Goal: Task Accomplishment & Management: Manage account settings

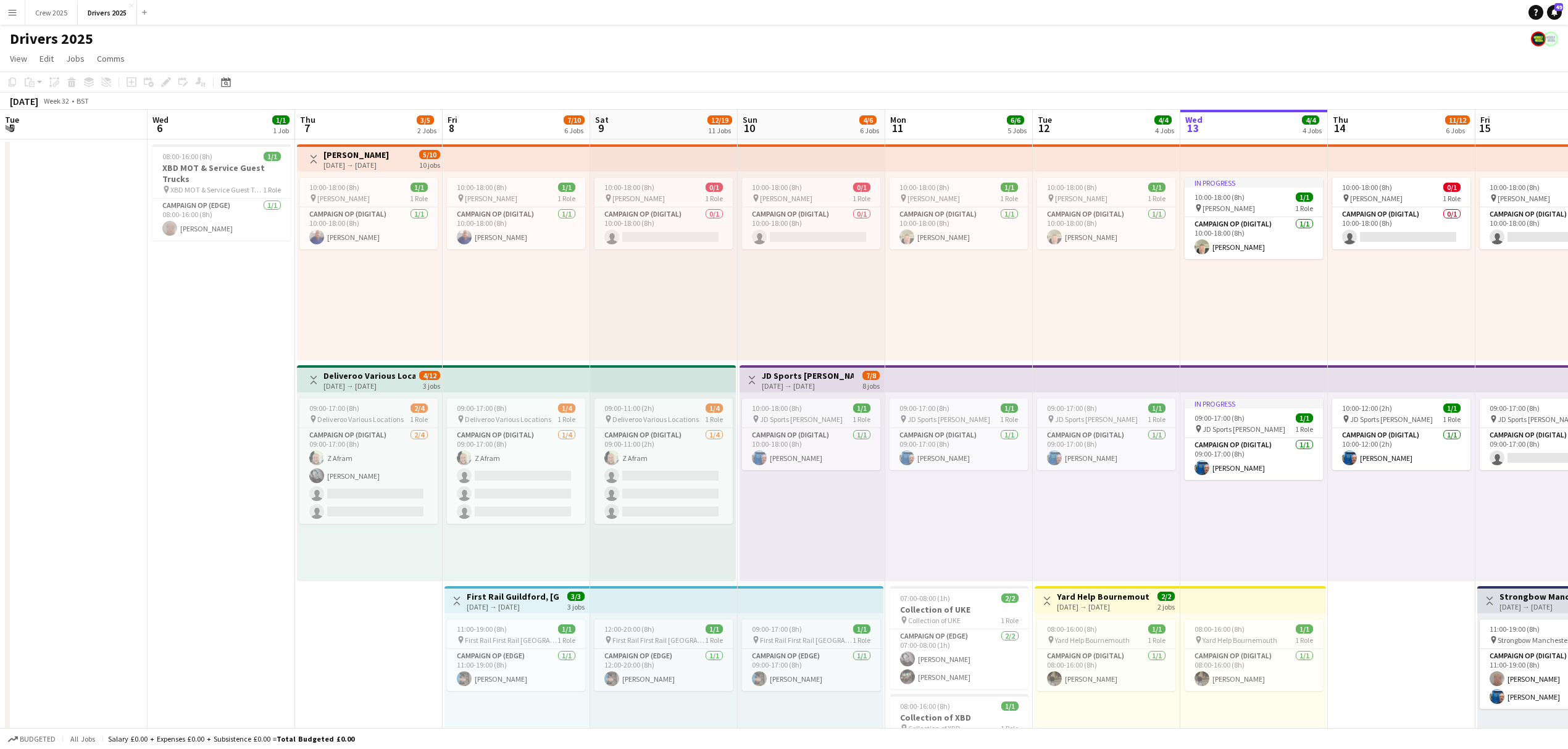
scroll to position [0, 374]
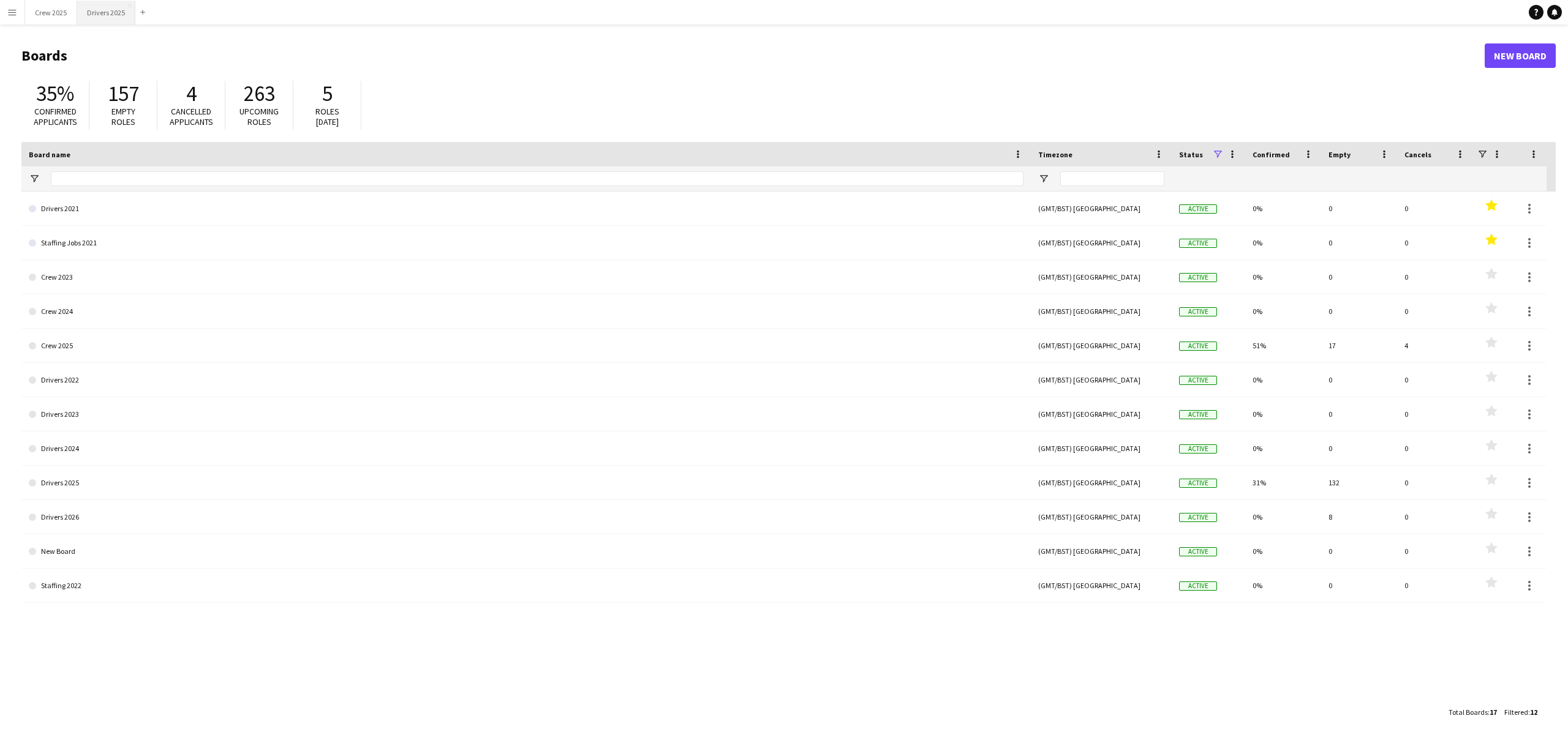
click at [101, 12] on button "Drivers 2025 Close" at bounding box center [107, 12] width 58 height 24
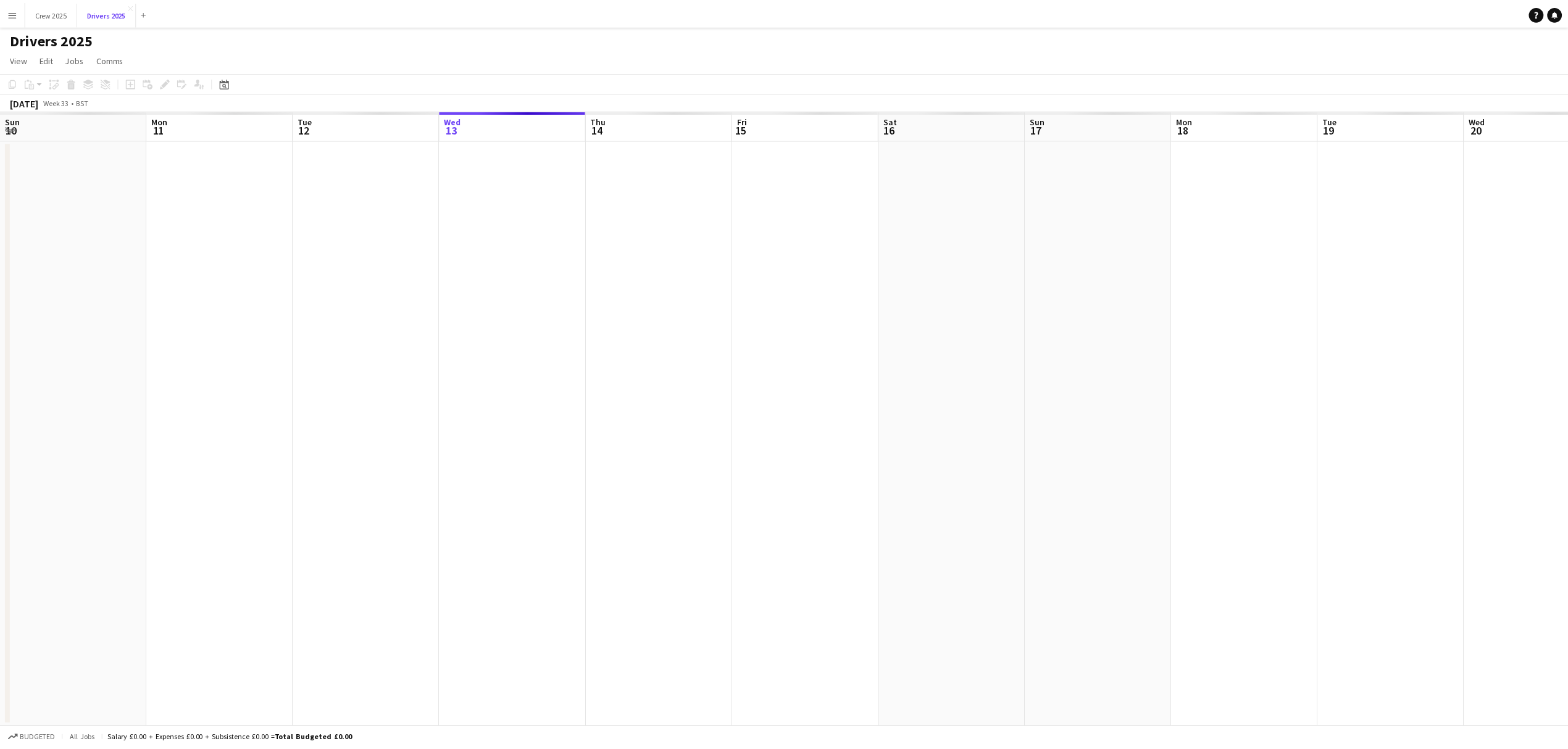
scroll to position [0, 295]
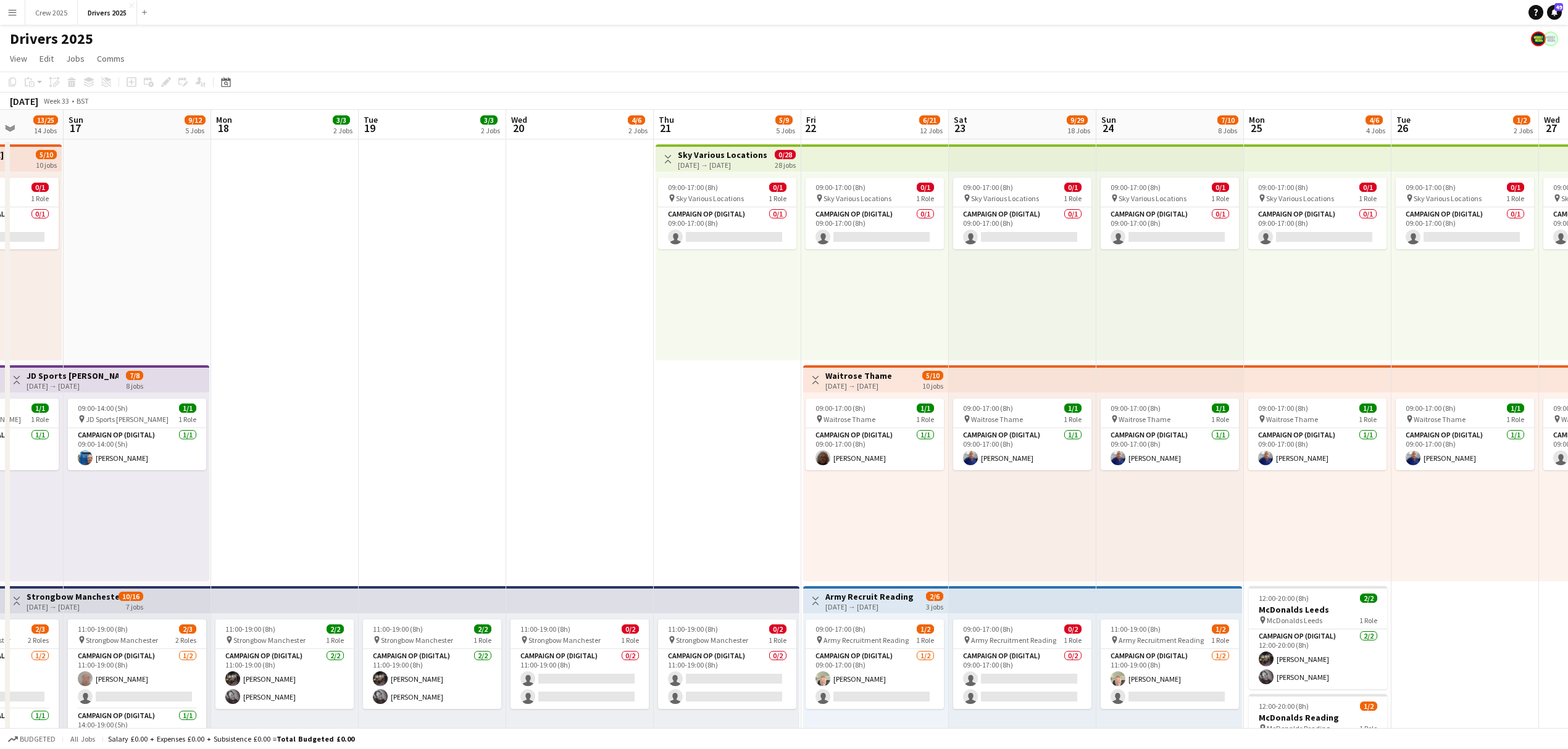
drag, startPoint x: 1218, startPoint y: 450, endPoint x: 526, endPoint y: 443, distance: 692.0
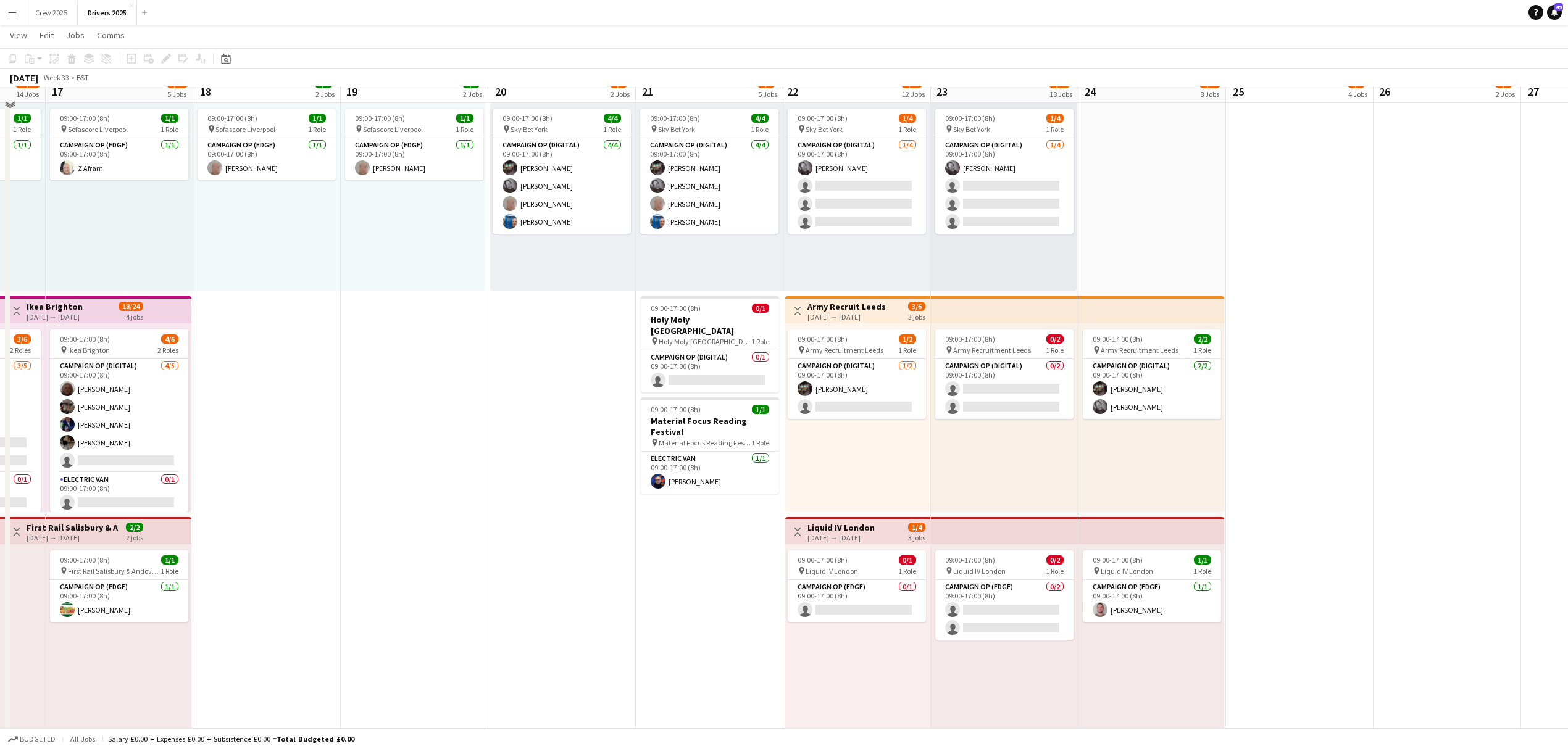
scroll to position [741, 0]
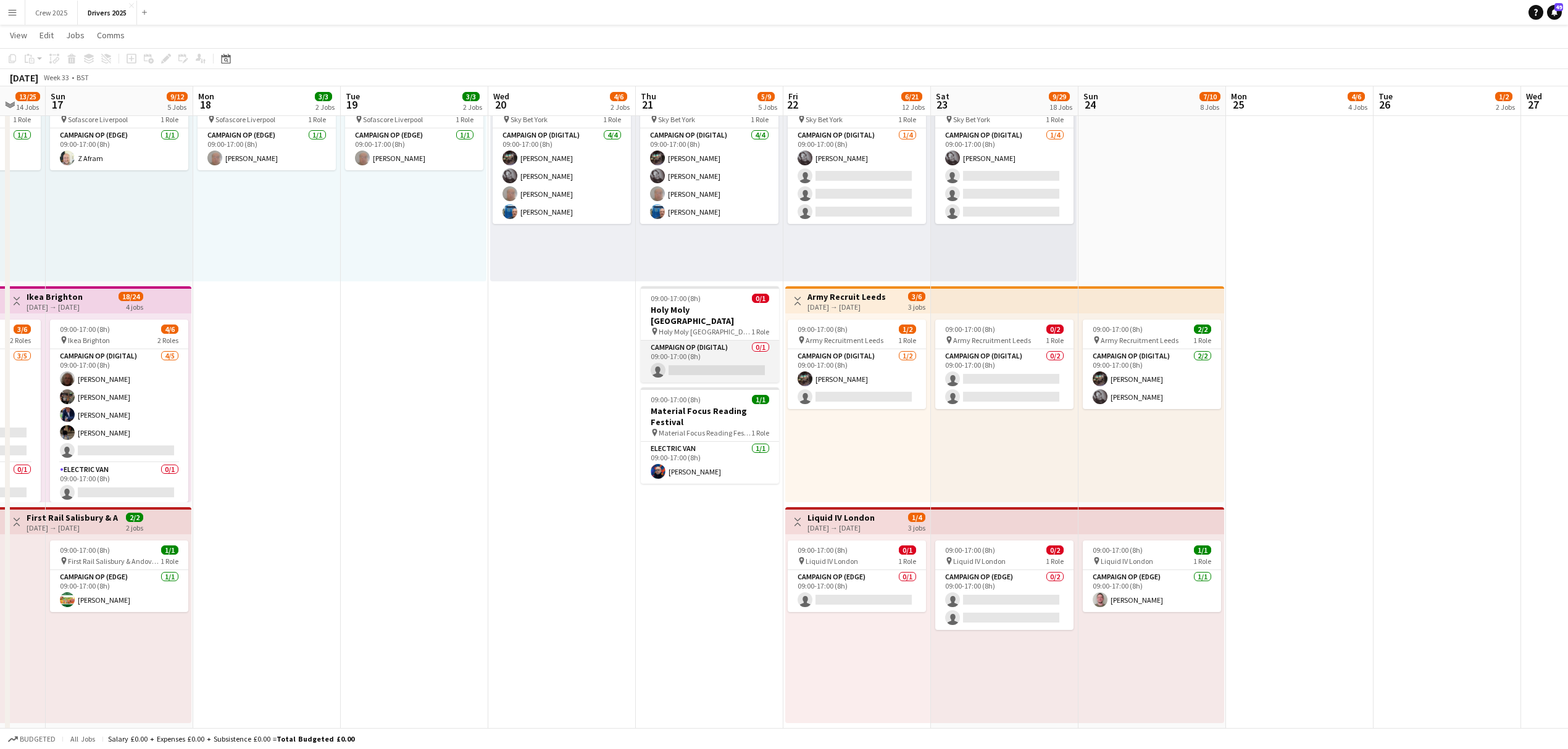
click at [709, 349] on app-card-role "Campaign Op (Digital) 0/1 09:00-17:00 (8h) single-neutral-actions" at bounding box center [710, 361] width 139 height 42
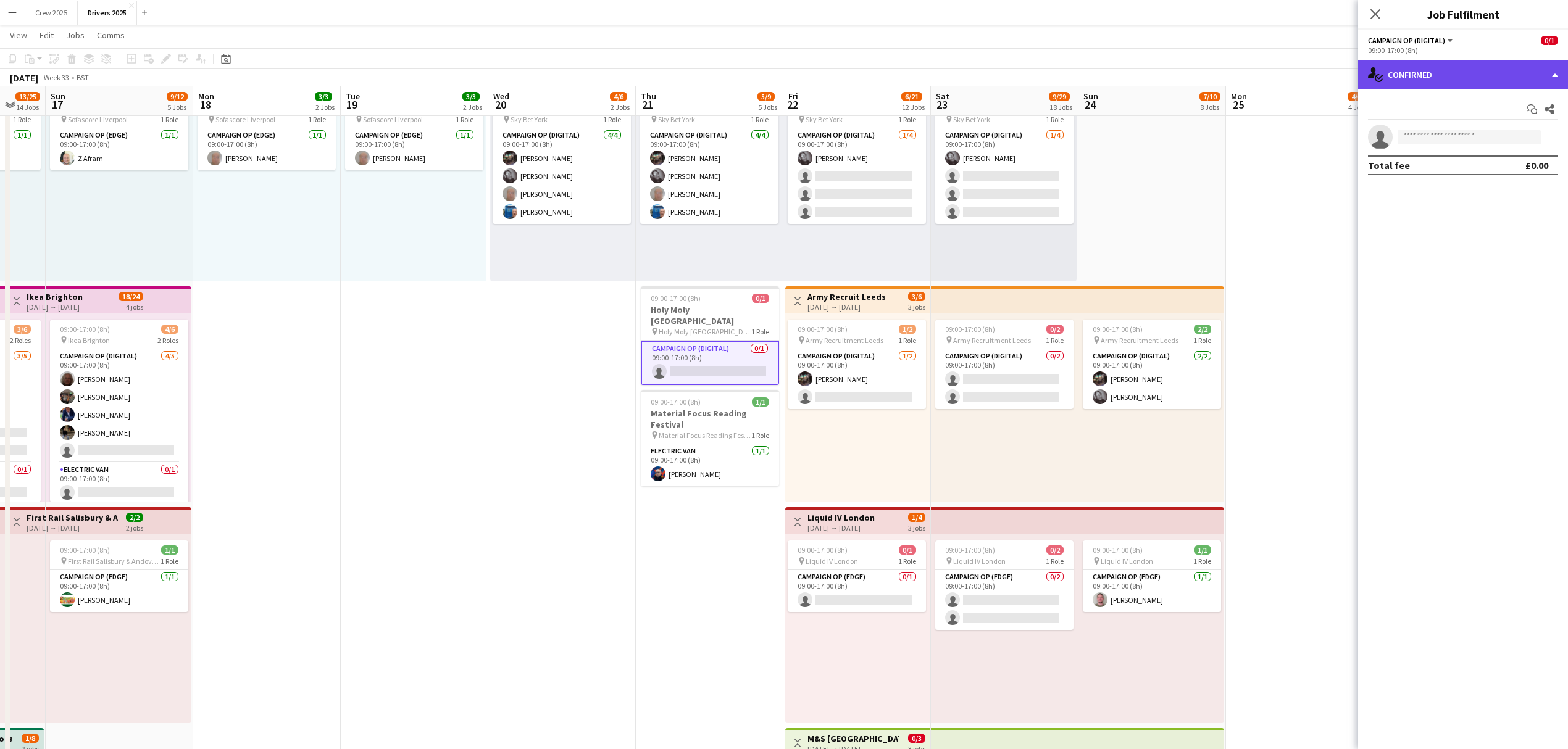
click at [1407, 82] on div "single-neutral-actions-check-2 Confirmed" at bounding box center [1462, 74] width 210 height 29
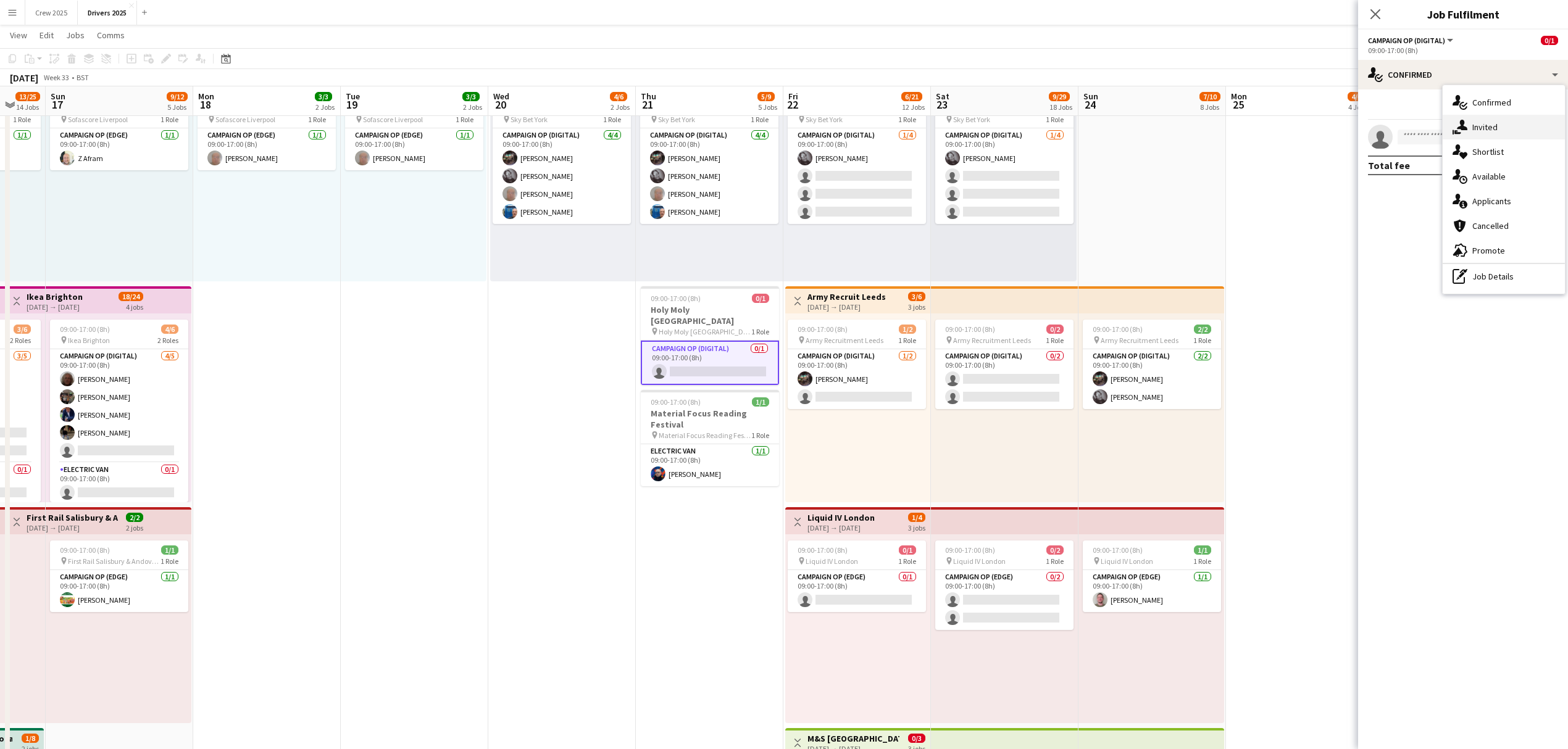
click at [1493, 137] on div "single-neutral-actions-share-1 Invited" at bounding box center [1504, 127] width 123 height 25
click at [1423, 142] on input "text" at bounding box center [1463, 139] width 190 height 31
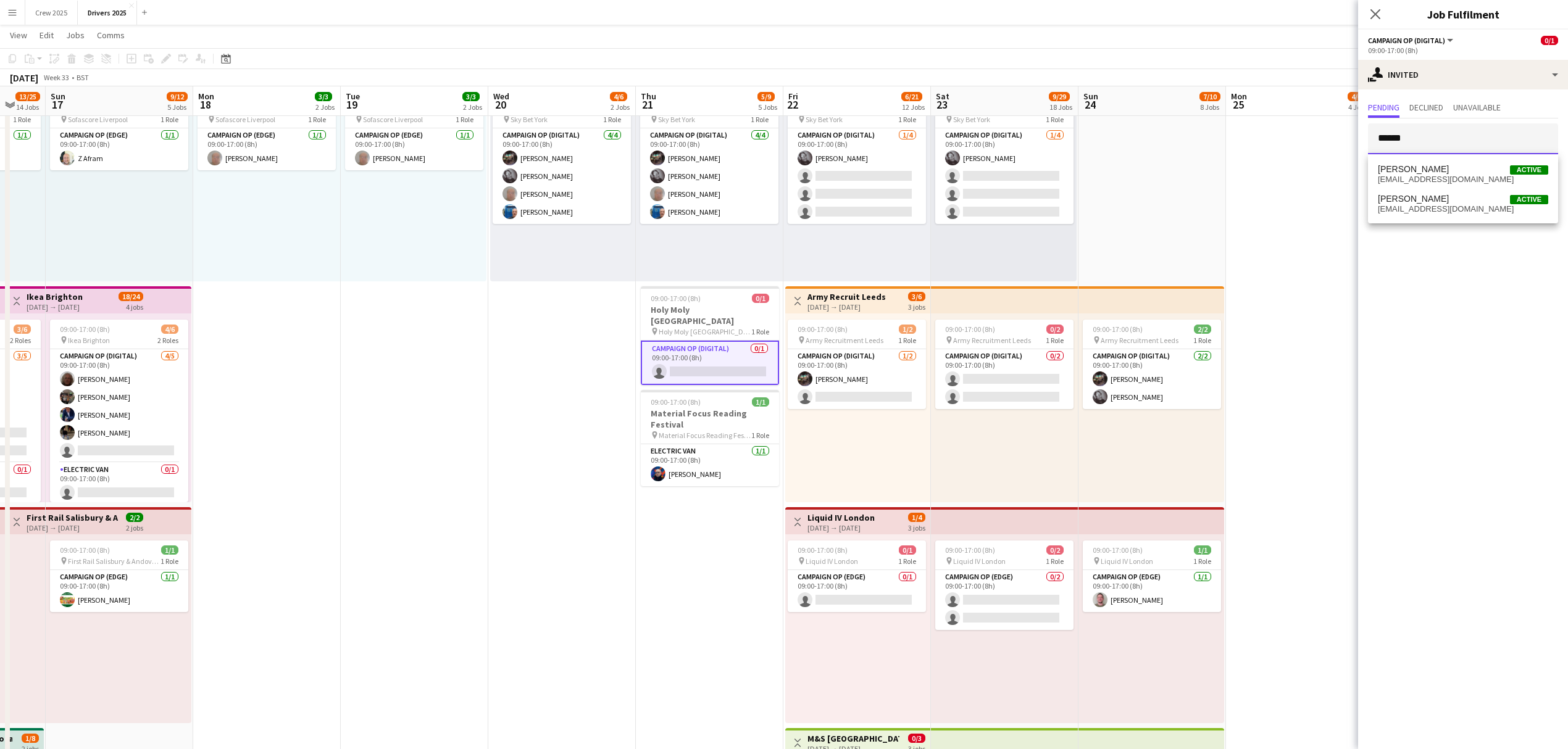
type input "******"
click at [1404, 164] on span "[PERSON_NAME]" at bounding box center [1413, 170] width 71 height 11
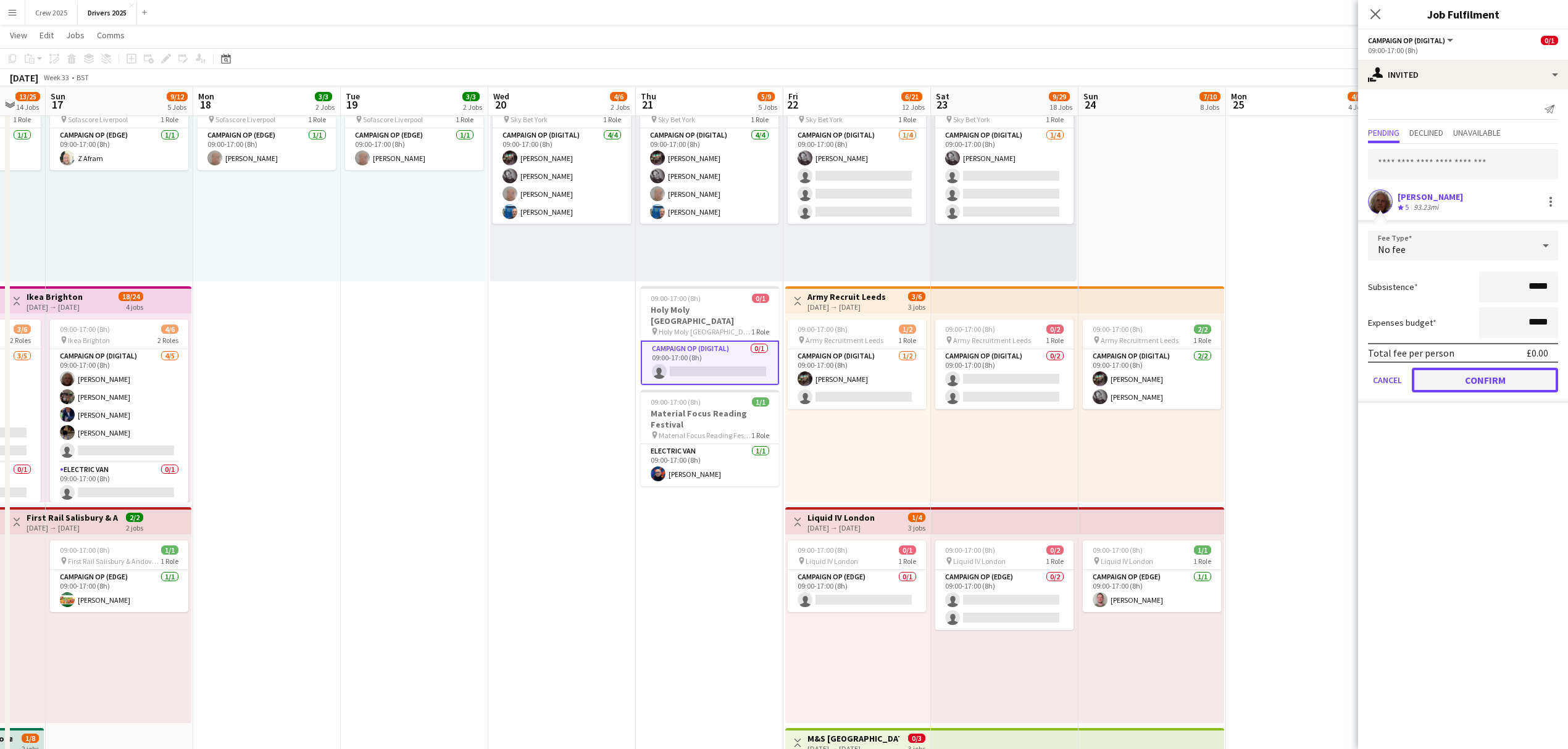
click at [1471, 379] on button "Confirm" at bounding box center [1484, 380] width 147 height 25
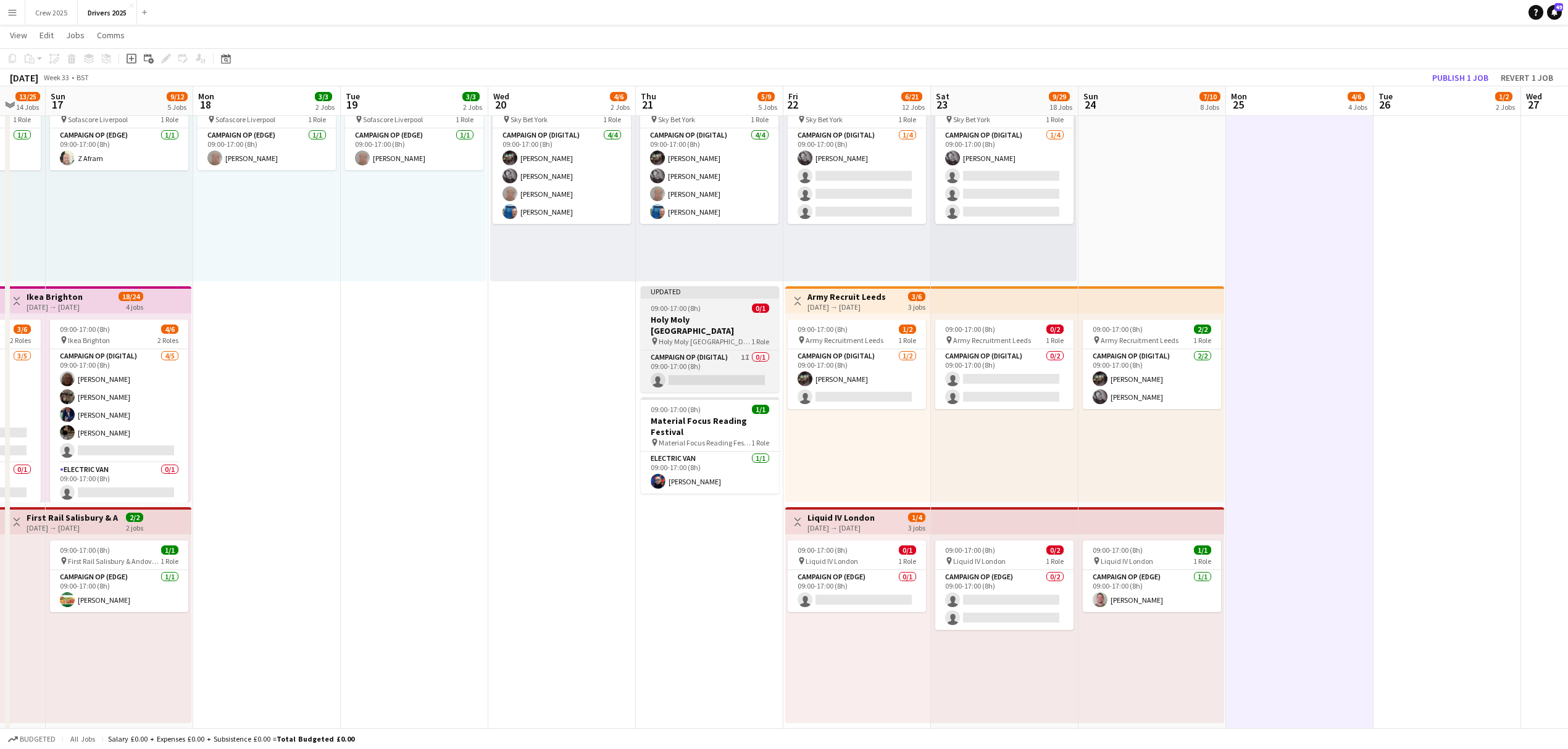
click at [727, 307] on div "09:00-17:00 (8h) 0/1" at bounding box center [710, 308] width 139 height 9
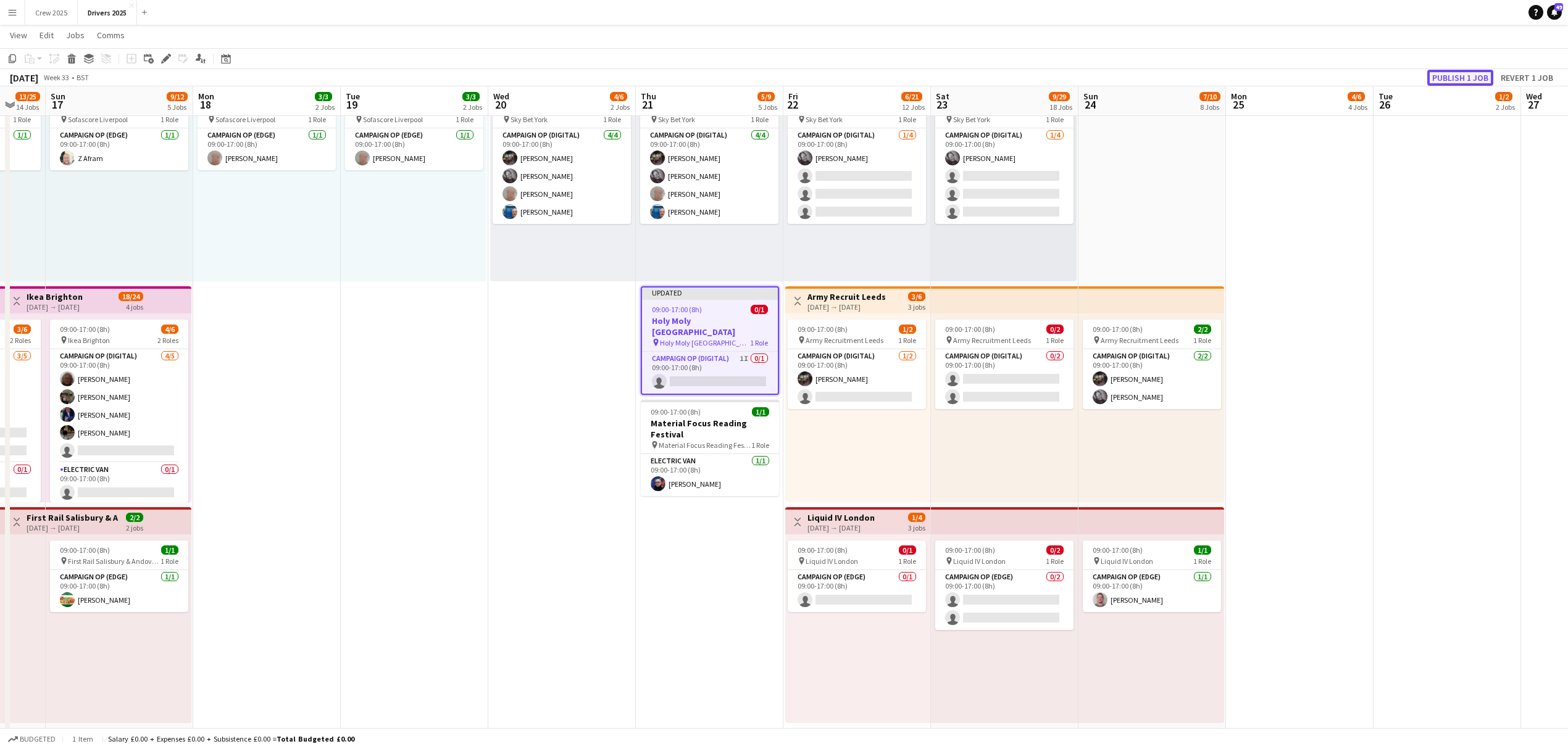
click at [1455, 78] on button "Publish 1 job" at bounding box center [1460, 78] width 66 height 16
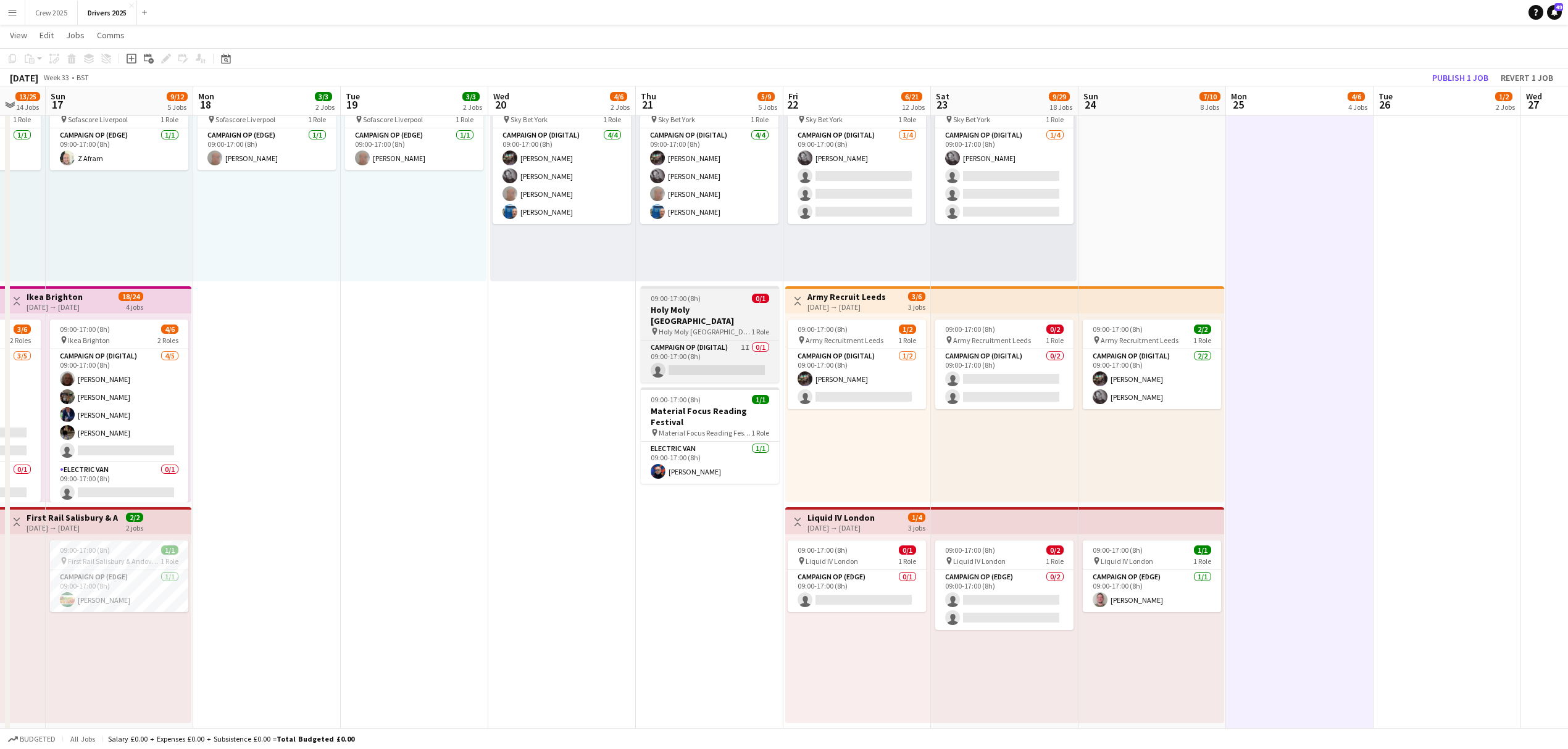
click at [726, 296] on div "09:00-17:00 (8h) 0/1" at bounding box center [710, 299] width 139 height 9
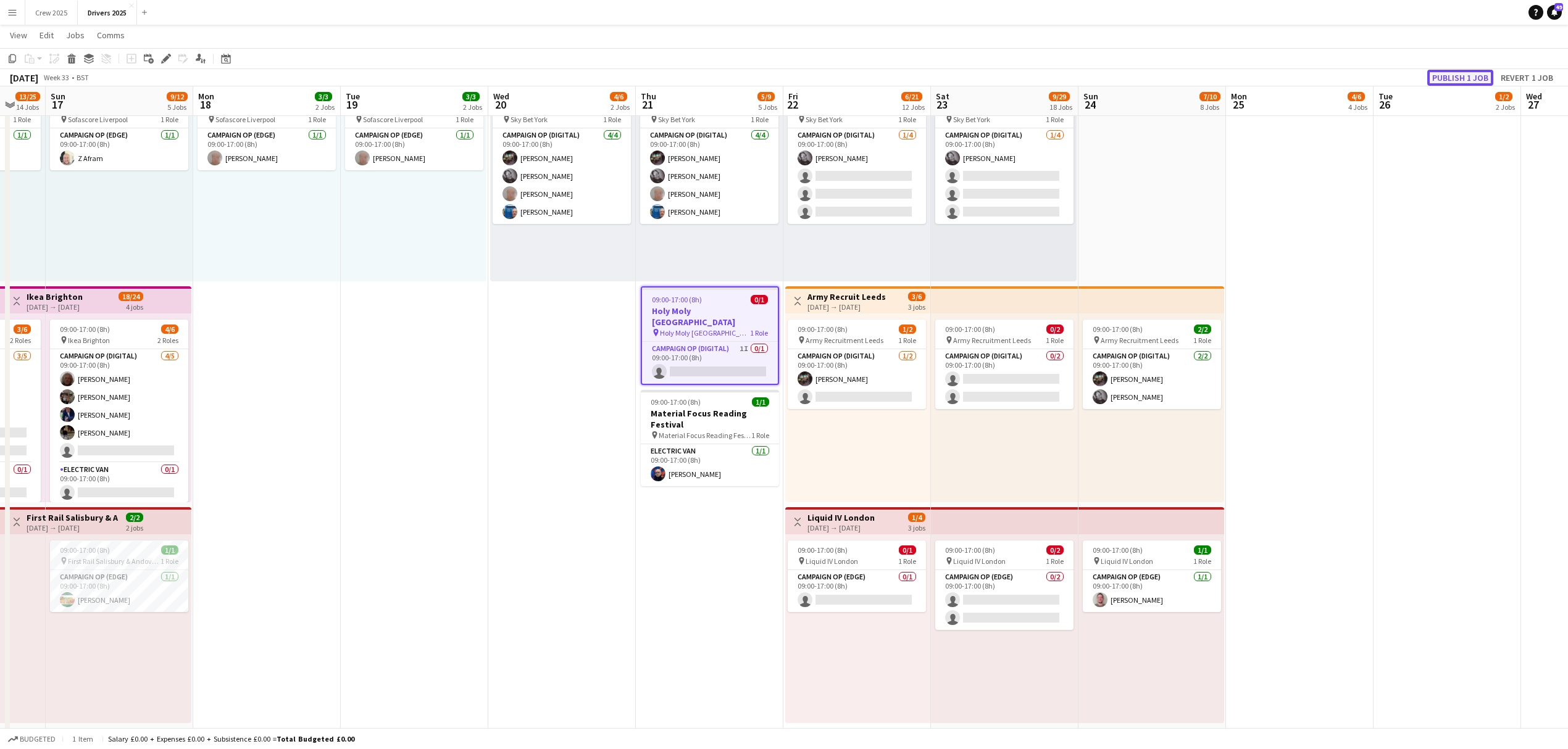
click at [1443, 76] on button "Publish 1 job" at bounding box center [1460, 78] width 66 height 16
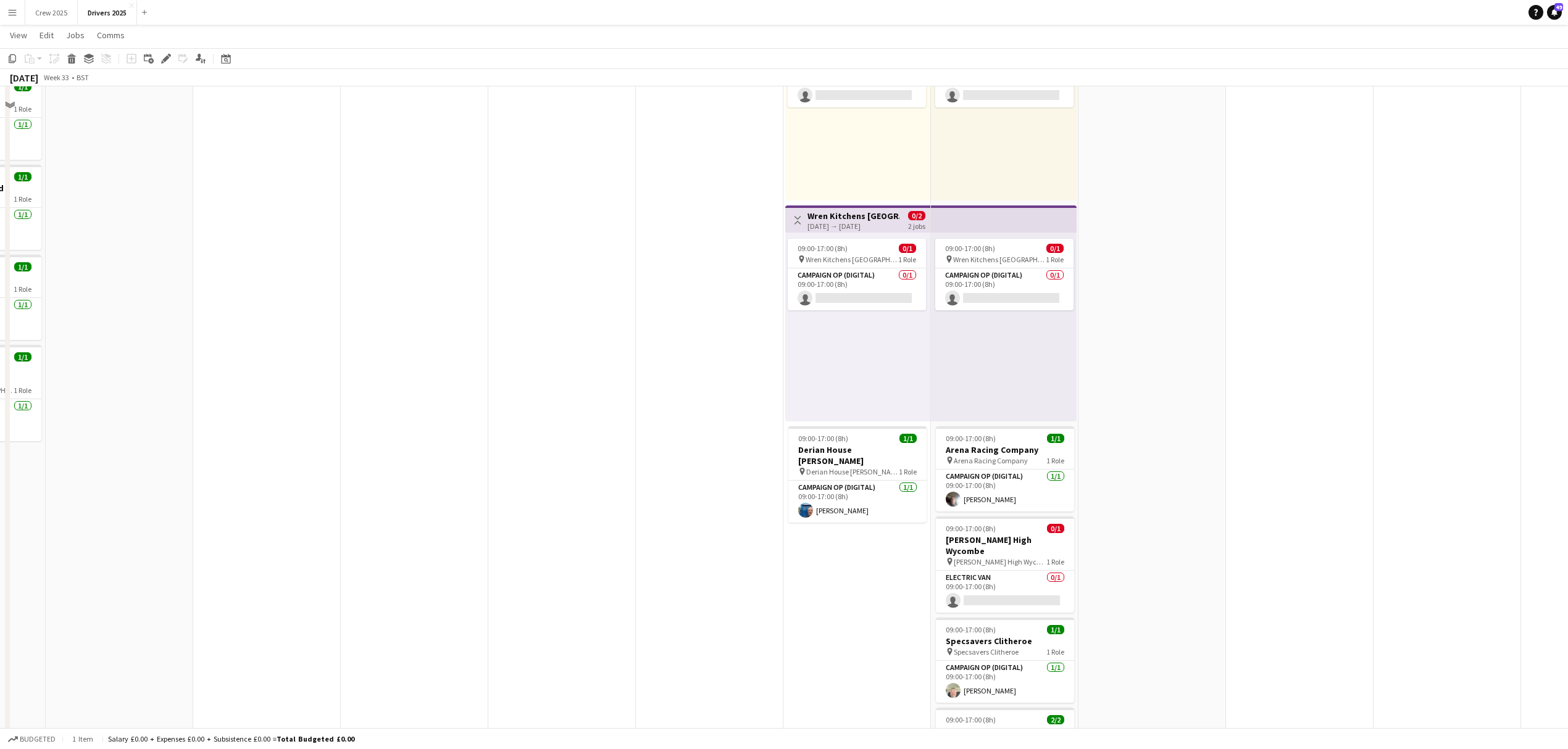
scroll to position [2386, 0]
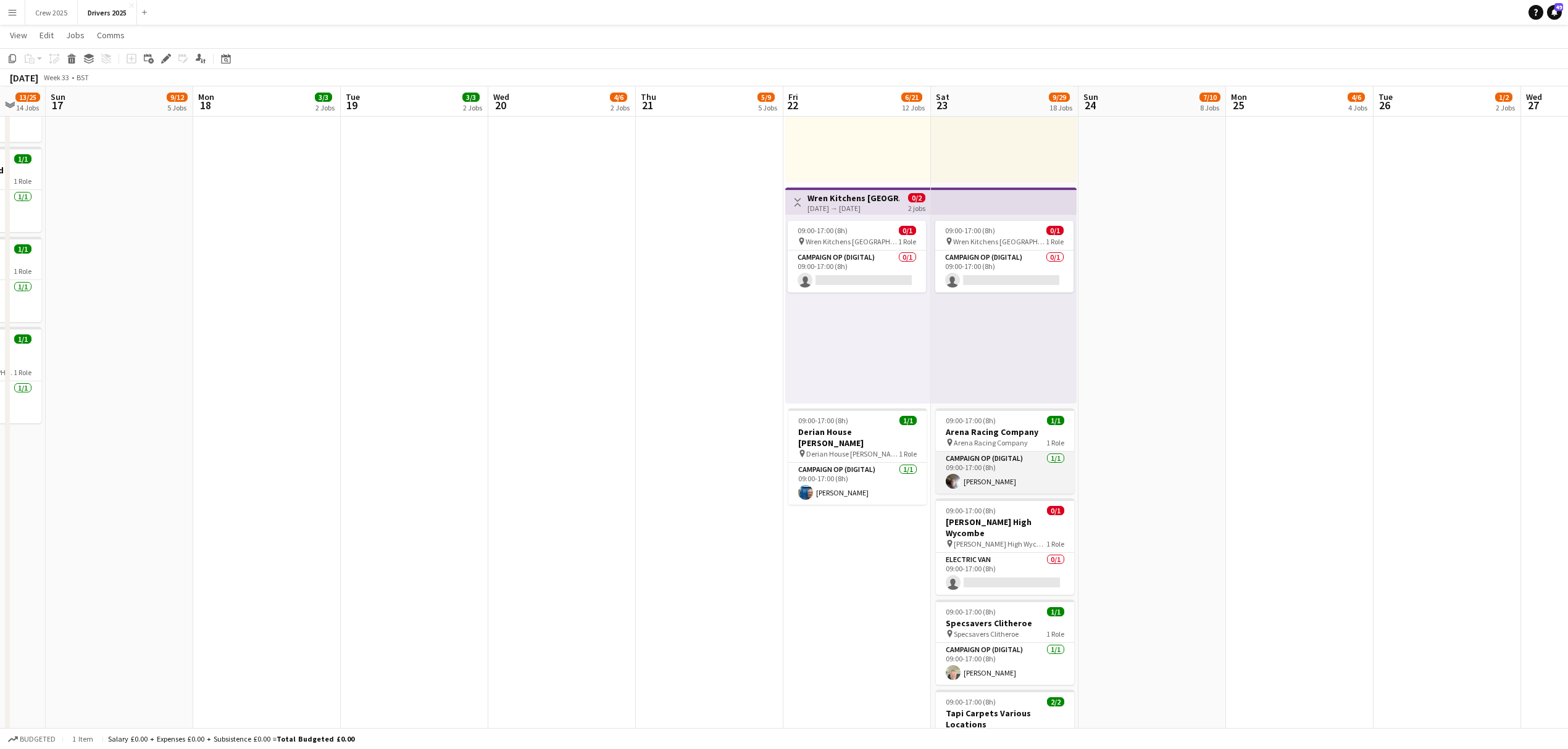
click at [1002, 470] on app-card-role "Campaign Op (Digital) [DATE] 09:00-17:00 (8h) [PERSON_NAME]" at bounding box center [1005, 473] width 139 height 42
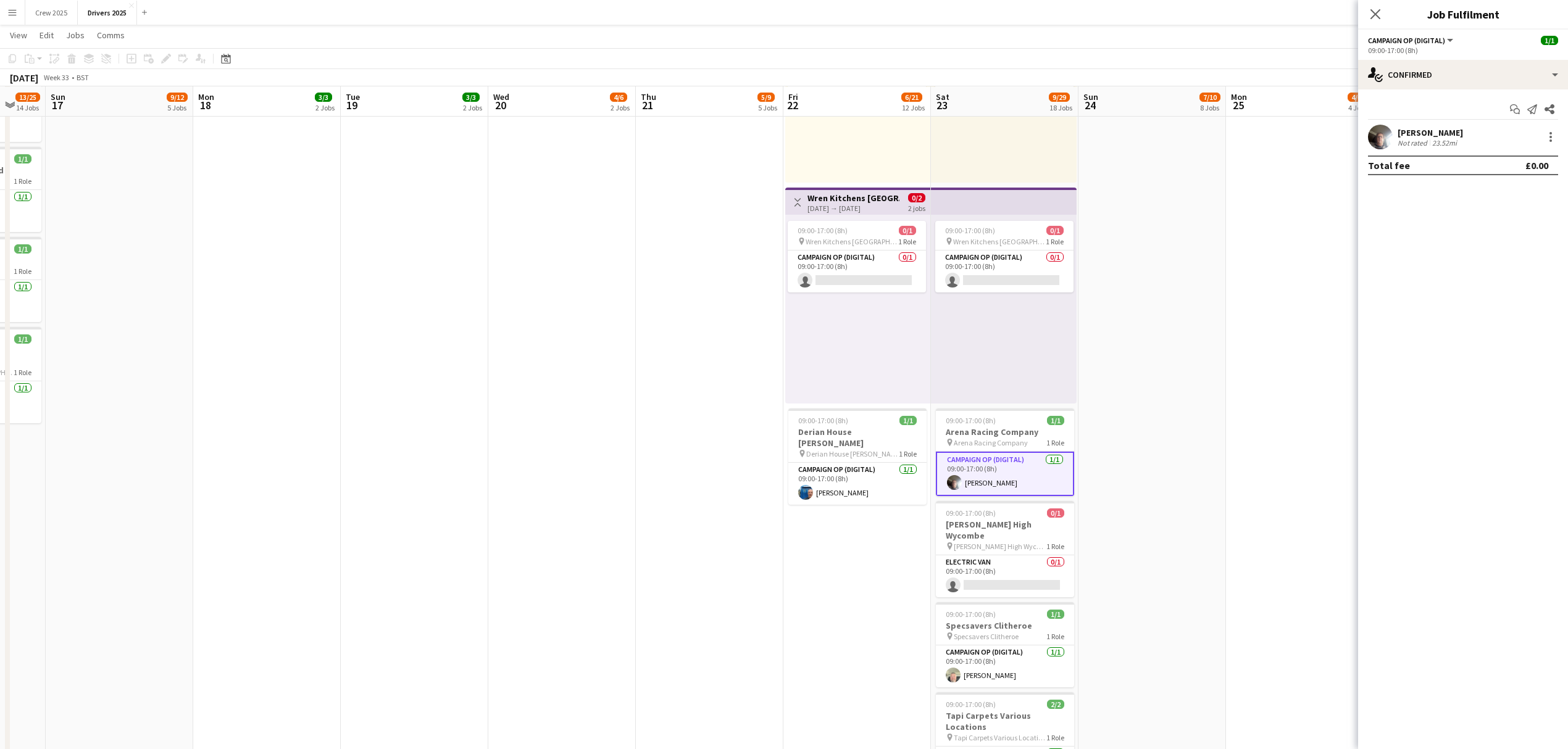
click at [1541, 134] on div at bounding box center [1548, 137] width 17 height 15
click at [1558, 139] on div "[PERSON_NAME] Not rated 23.52mi" at bounding box center [1462, 137] width 210 height 25
click at [1549, 139] on div at bounding box center [1550, 140] width 3 height 3
click at [1506, 277] on span "Remove" at bounding box center [1490, 278] width 37 height 11
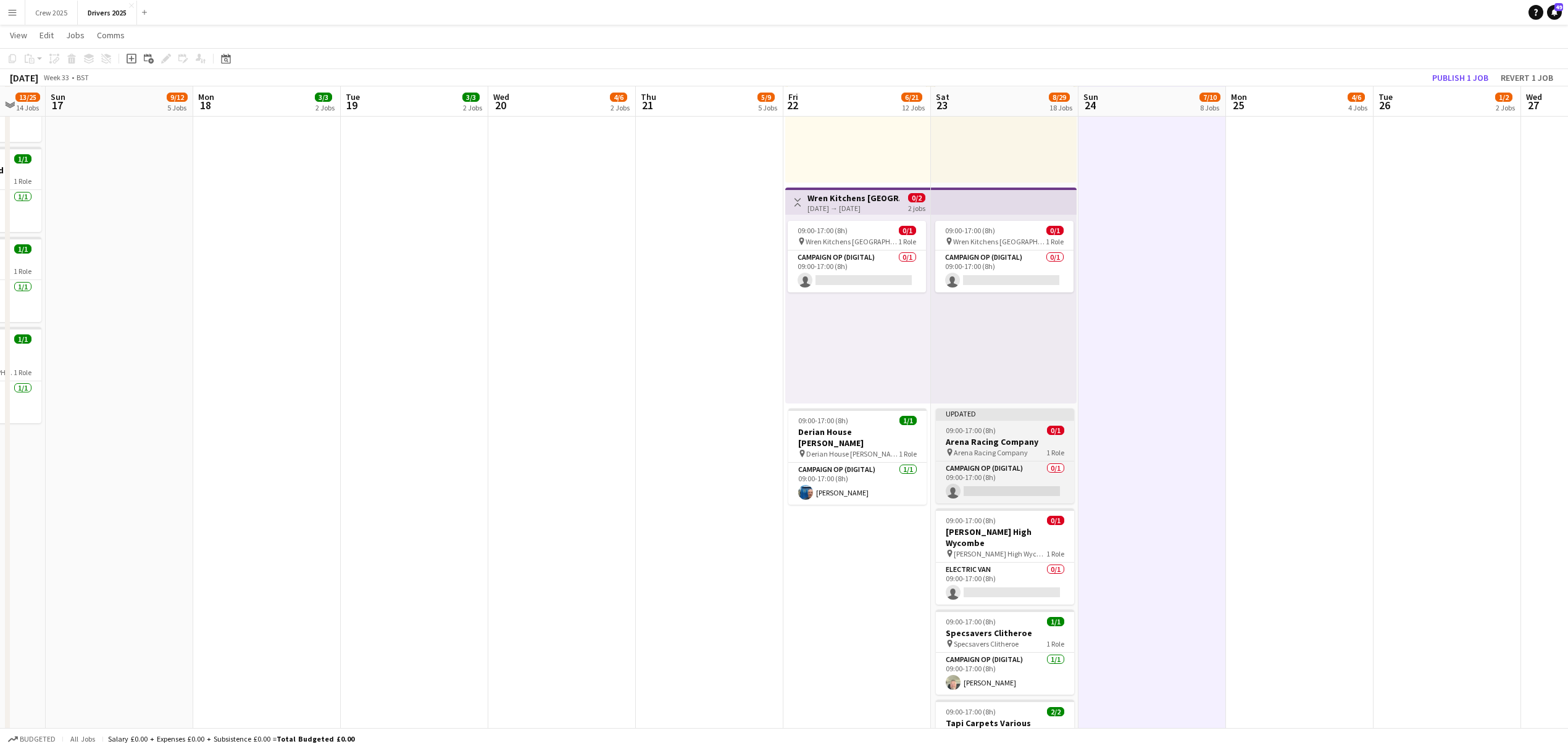
click at [963, 418] on div "Updated" at bounding box center [1005, 413] width 139 height 10
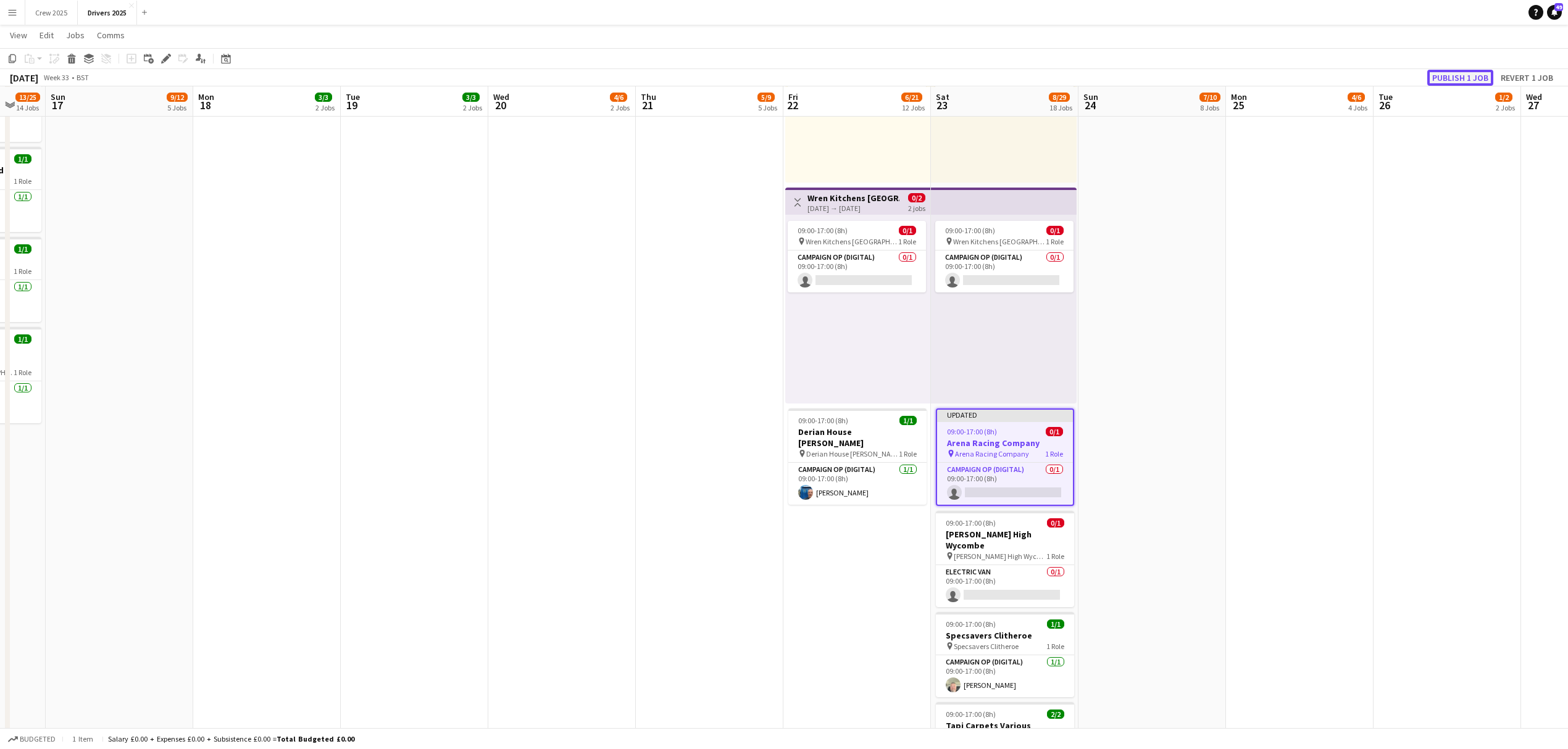
click at [1461, 70] on button "Publish 1 job" at bounding box center [1460, 78] width 66 height 16
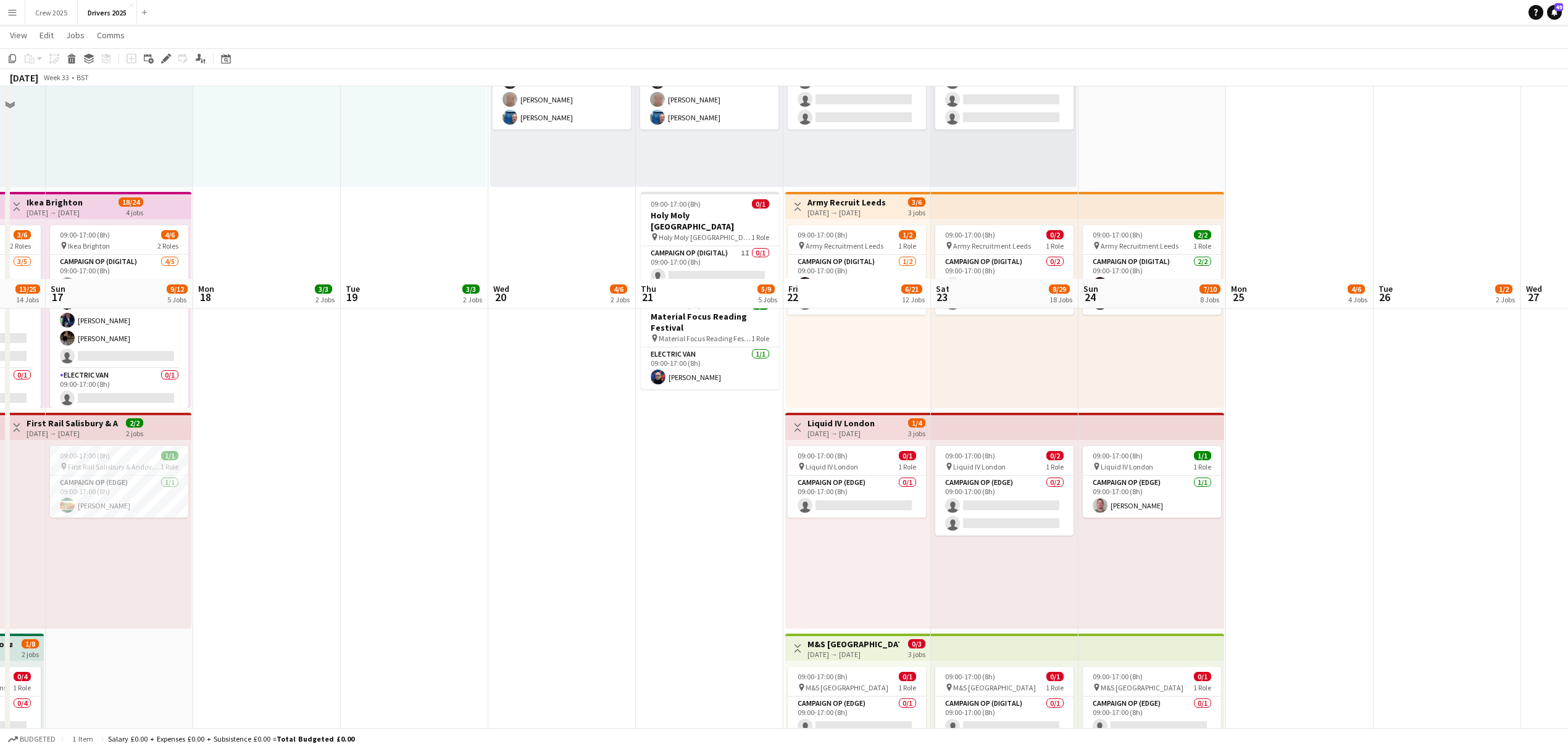
scroll to position [823, 0]
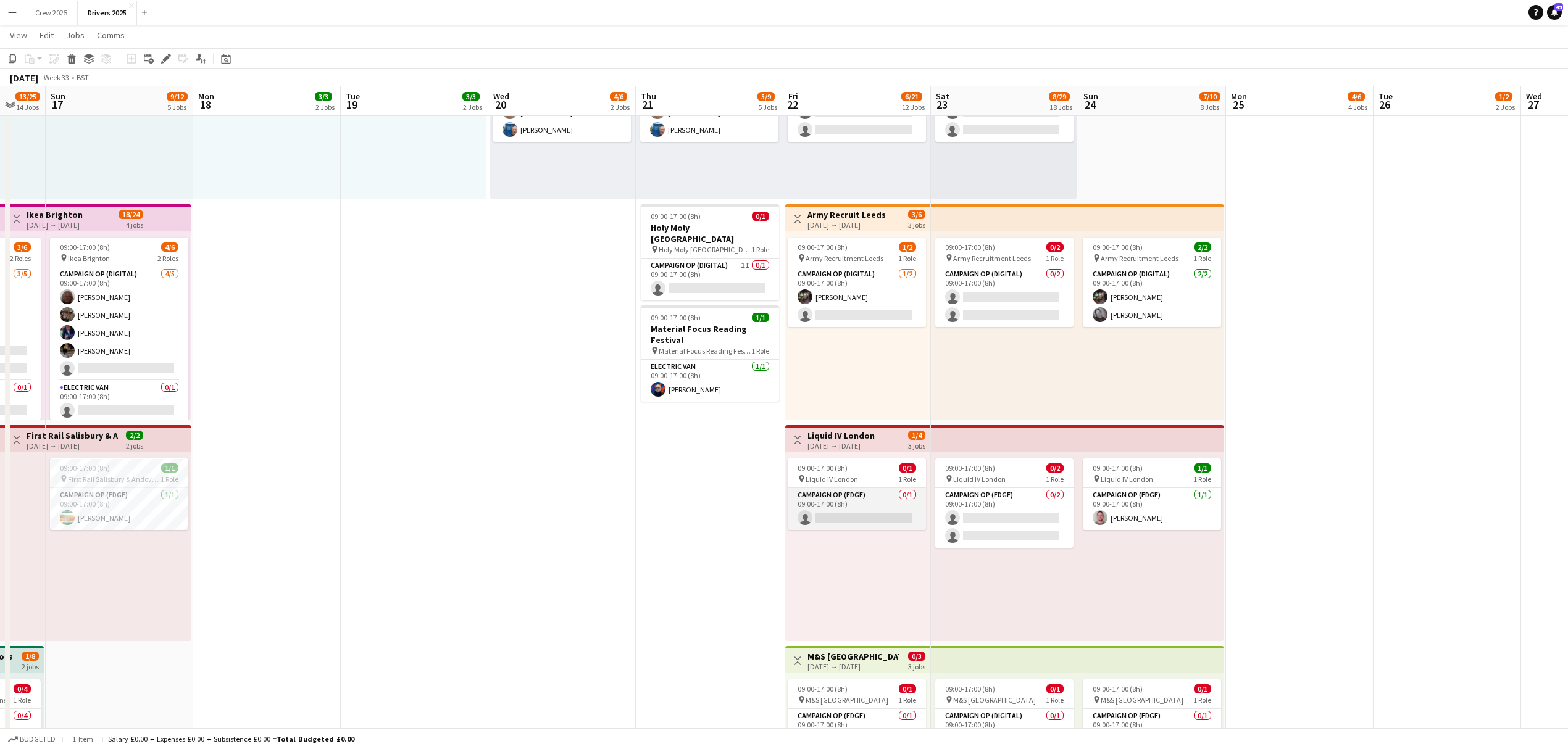
click at [850, 511] on app-card-role "Campaign Op (Edge) 0/1 09:00-17:00 (8h) single-neutral-actions" at bounding box center [856, 509] width 139 height 42
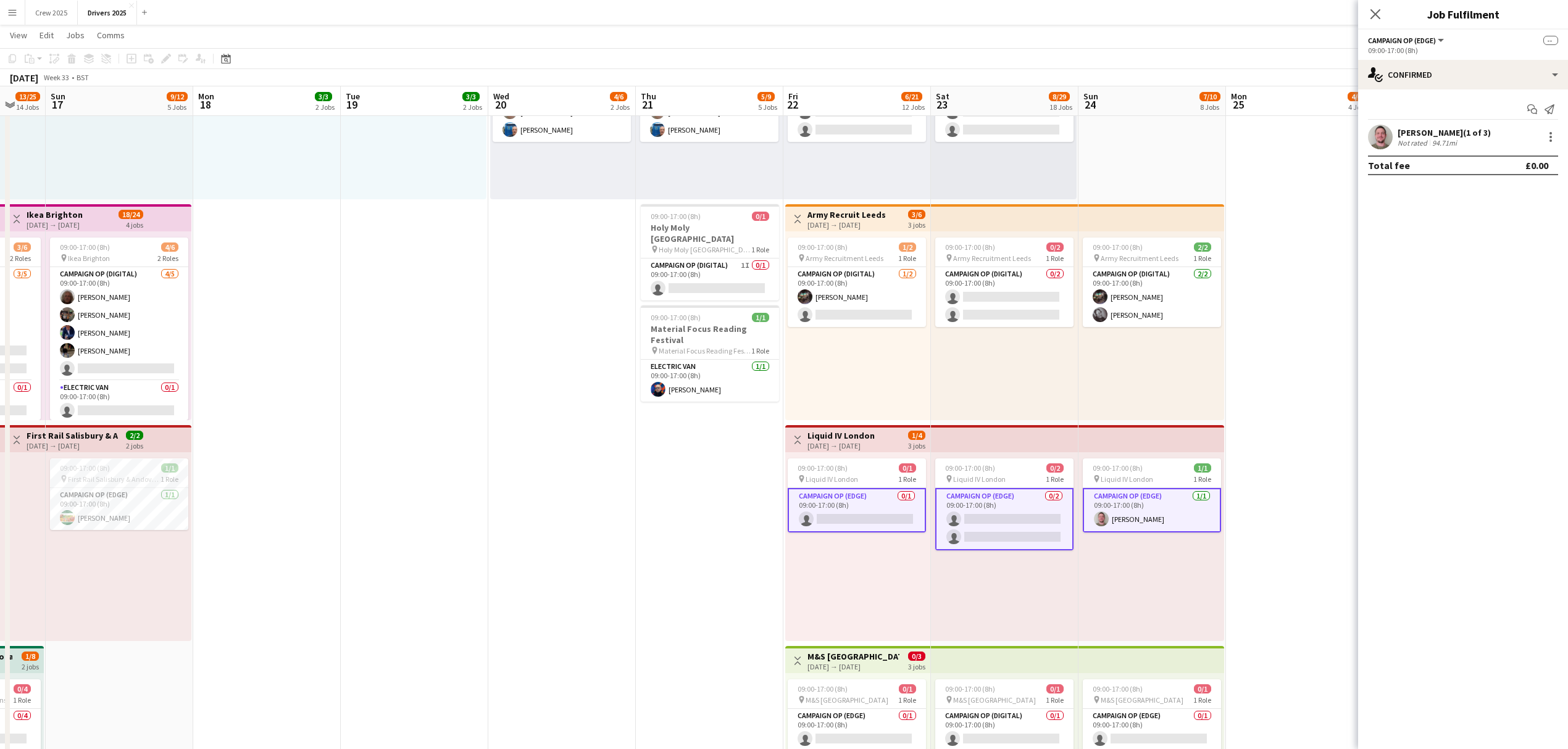
click at [850, 505] on app-card-role "Campaign Op (Edge) 0/1 09:00-17:00 (8h) single-neutral-actions" at bounding box center [856, 511] width 139 height 44
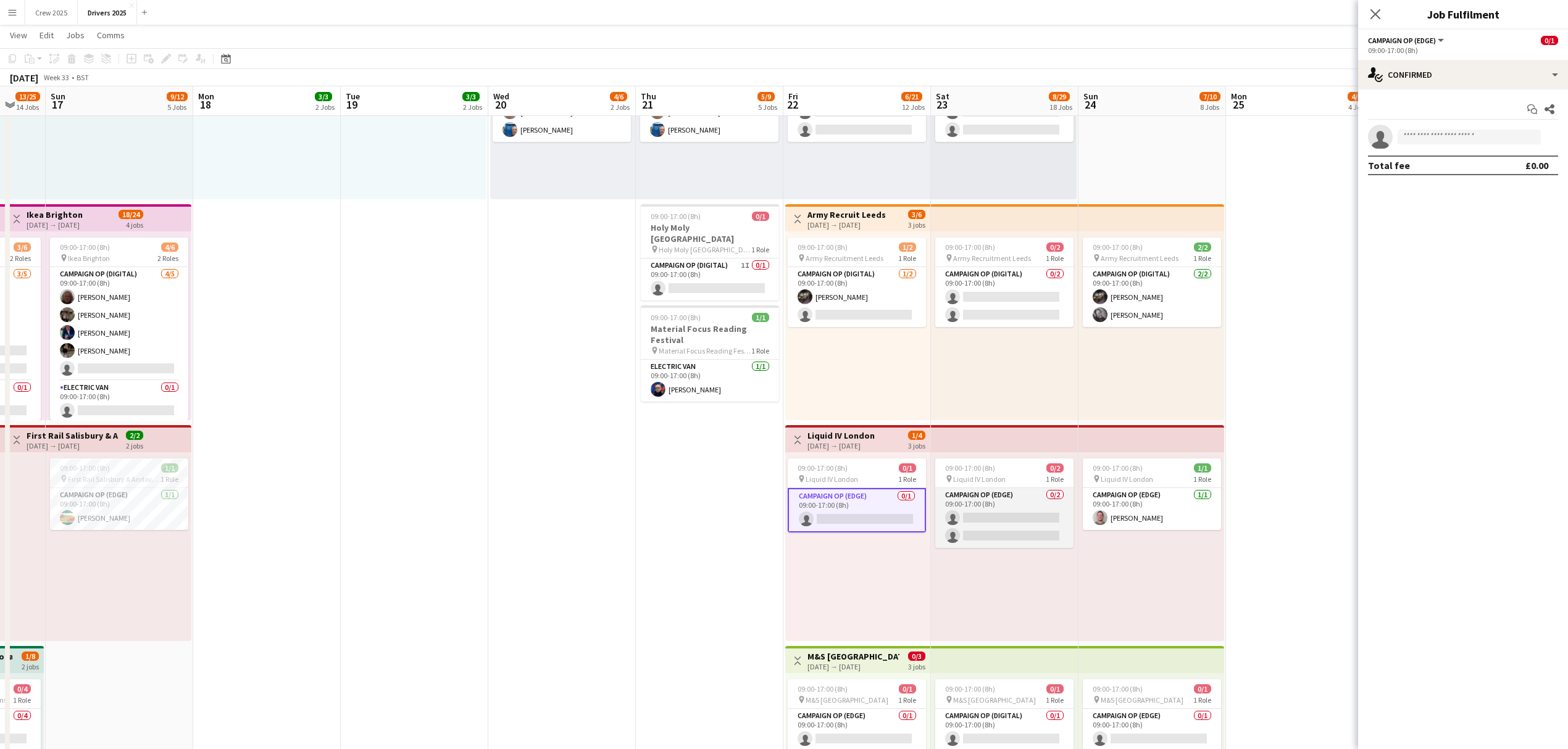
click at [977, 512] on app-card-role "Campaign Op (Edge) 0/2 09:00-17:00 (8h) single-neutral-actions single-neutral-a…" at bounding box center [1005, 518] width 139 height 60
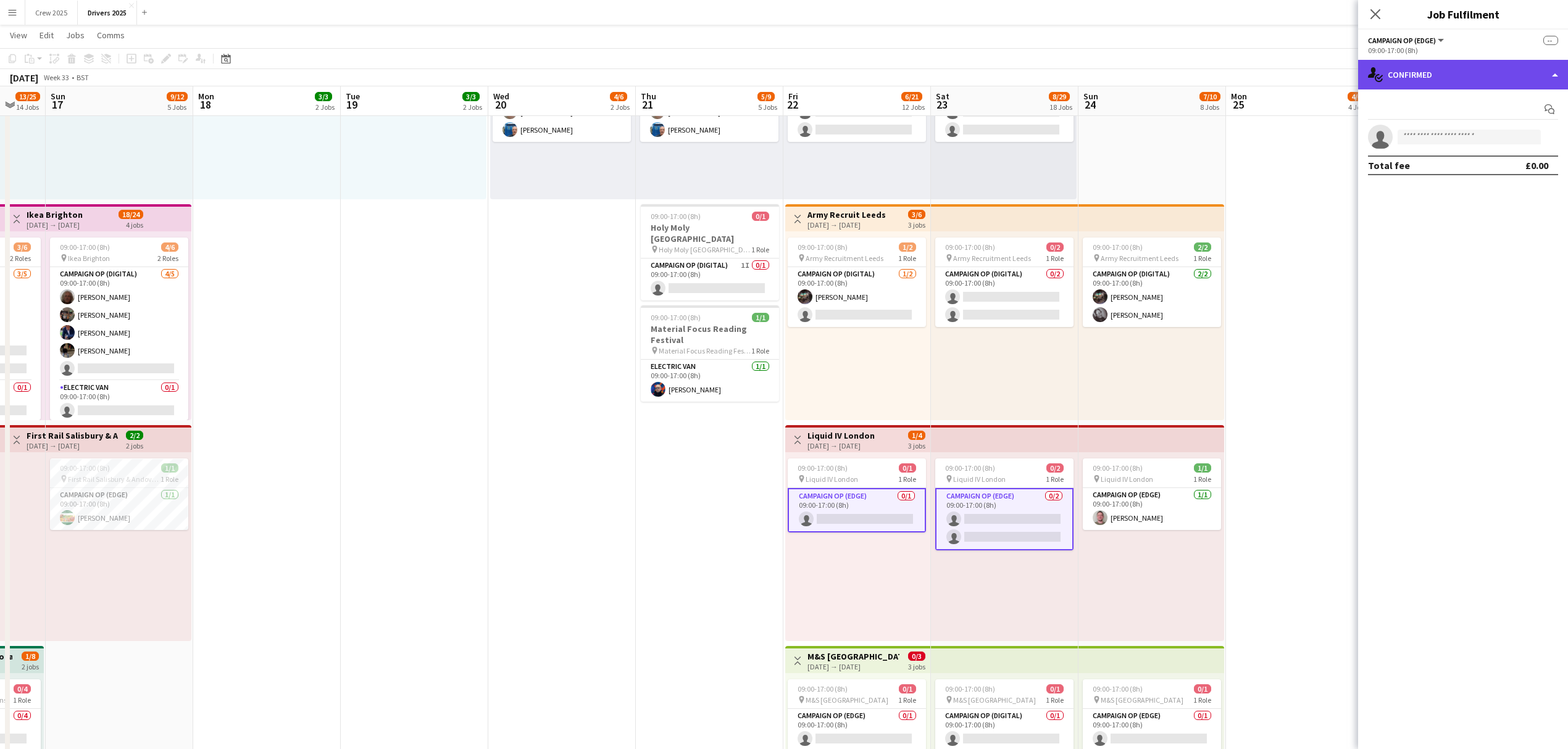
click at [1450, 76] on div "single-neutral-actions-check-2 Confirmed" at bounding box center [1462, 74] width 210 height 29
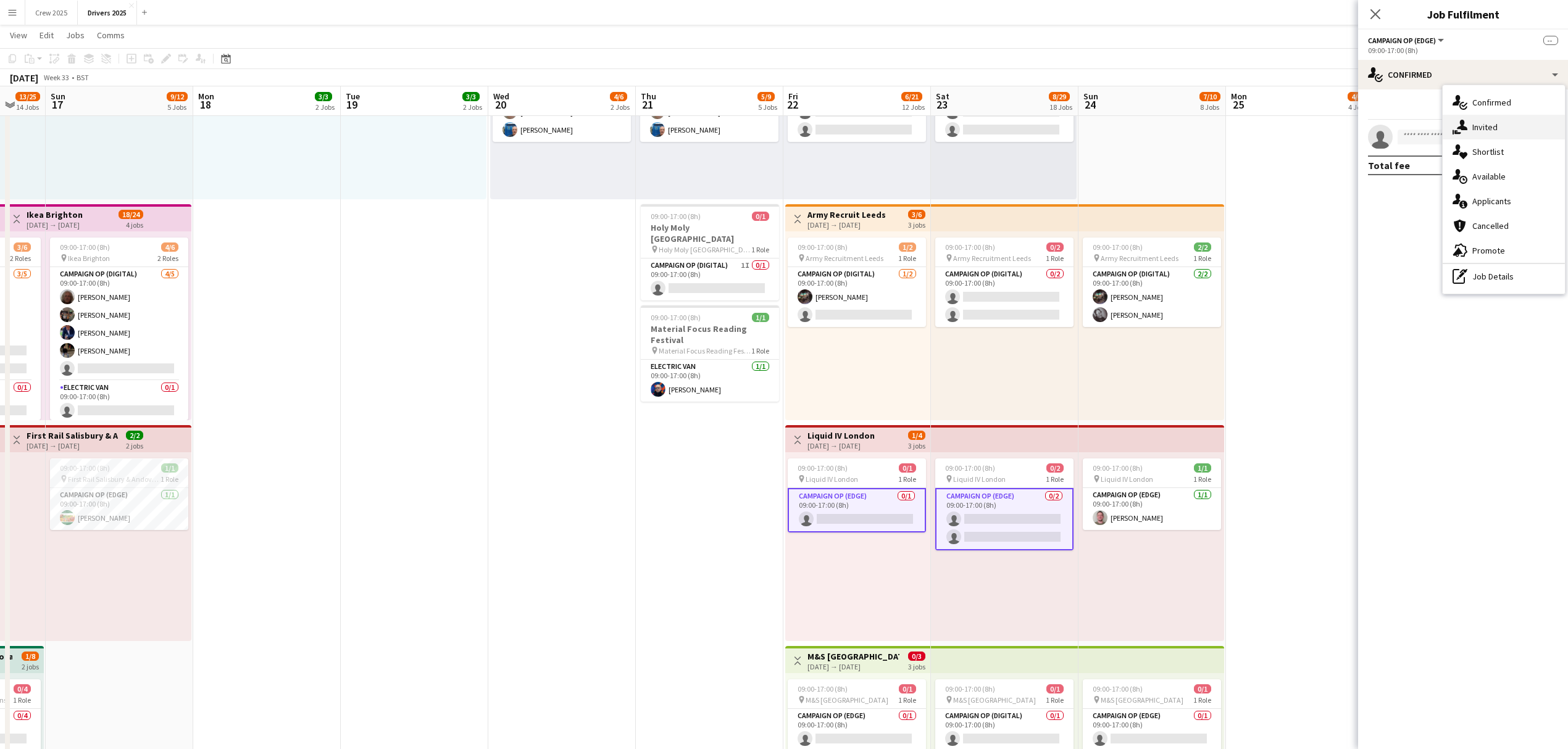
click at [1495, 124] on div "single-neutral-actions-share-1 Invited" at bounding box center [1504, 127] width 123 height 25
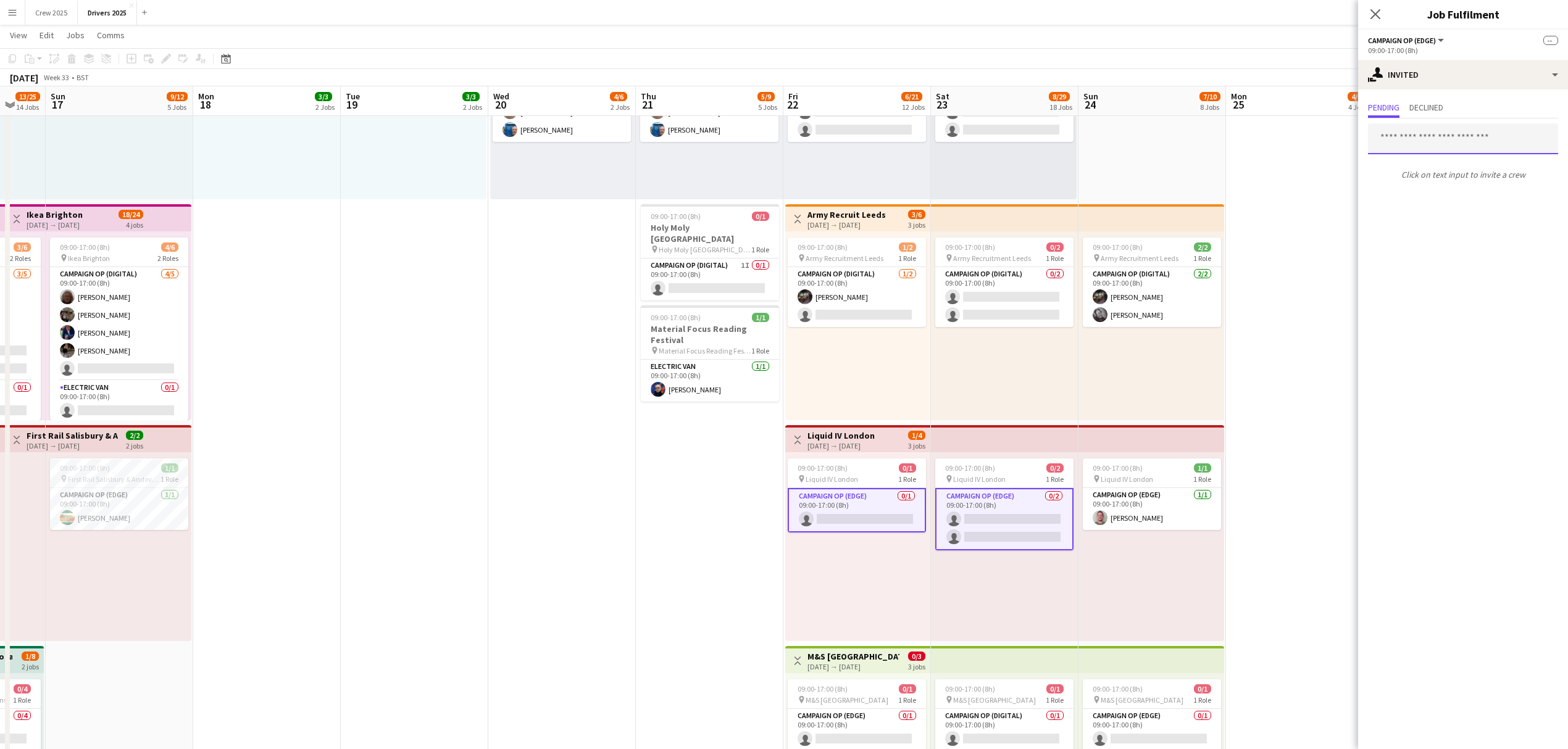
click at [1429, 139] on input "text" at bounding box center [1463, 139] width 190 height 31
type input "***"
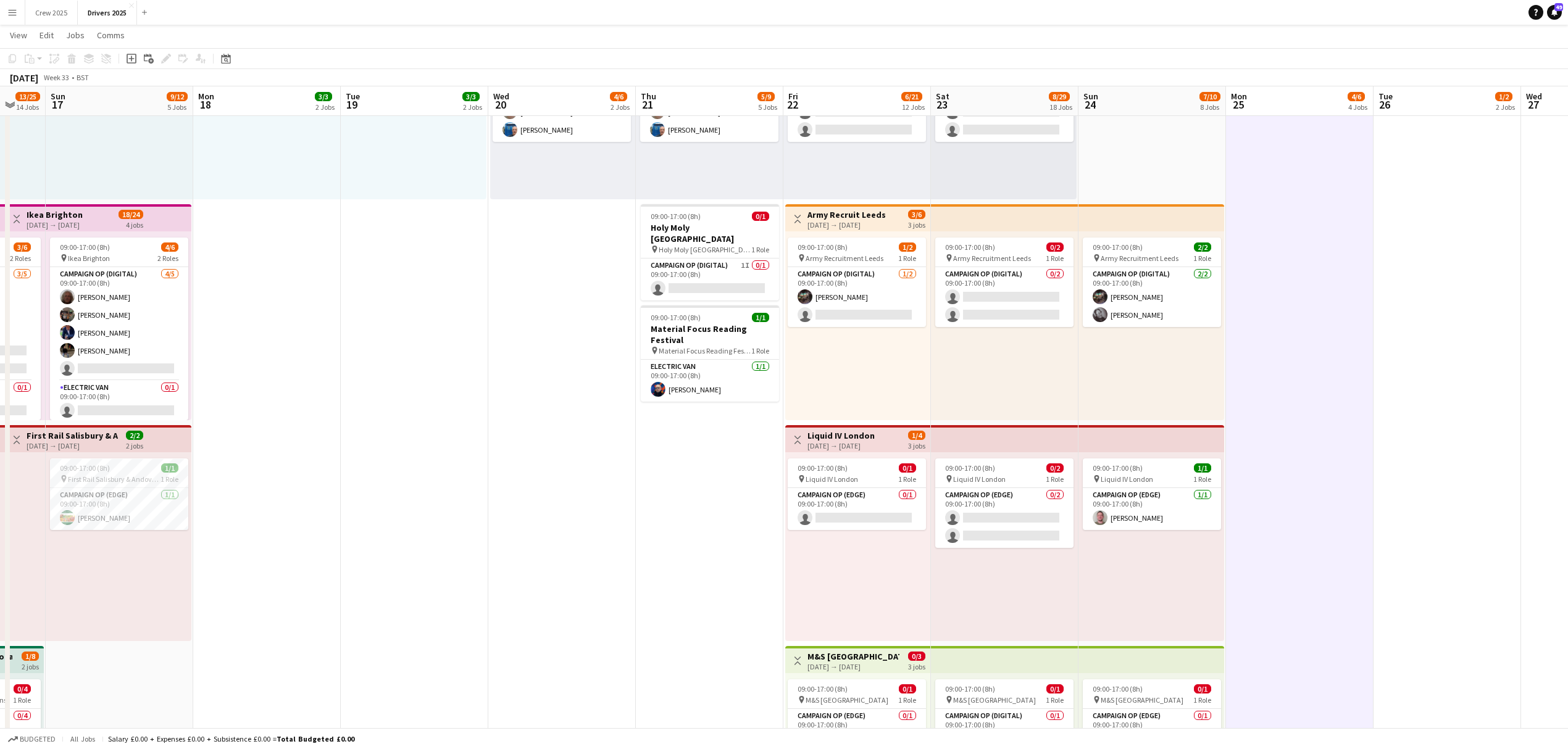
click at [13, 16] on app-icon "Menu" at bounding box center [12, 12] width 10 height 10
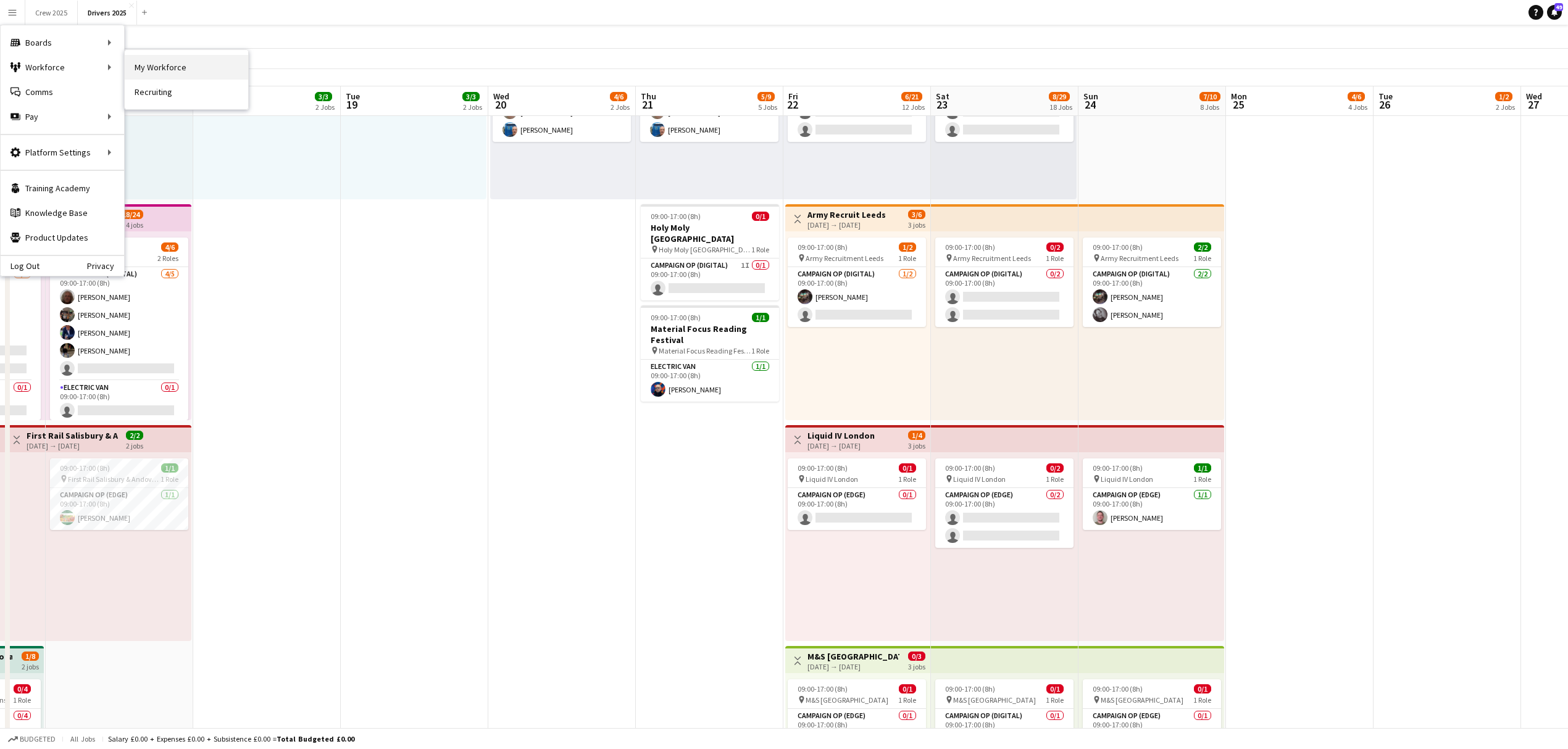
click at [180, 64] on link "My Workforce" at bounding box center [186, 68] width 123 height 25
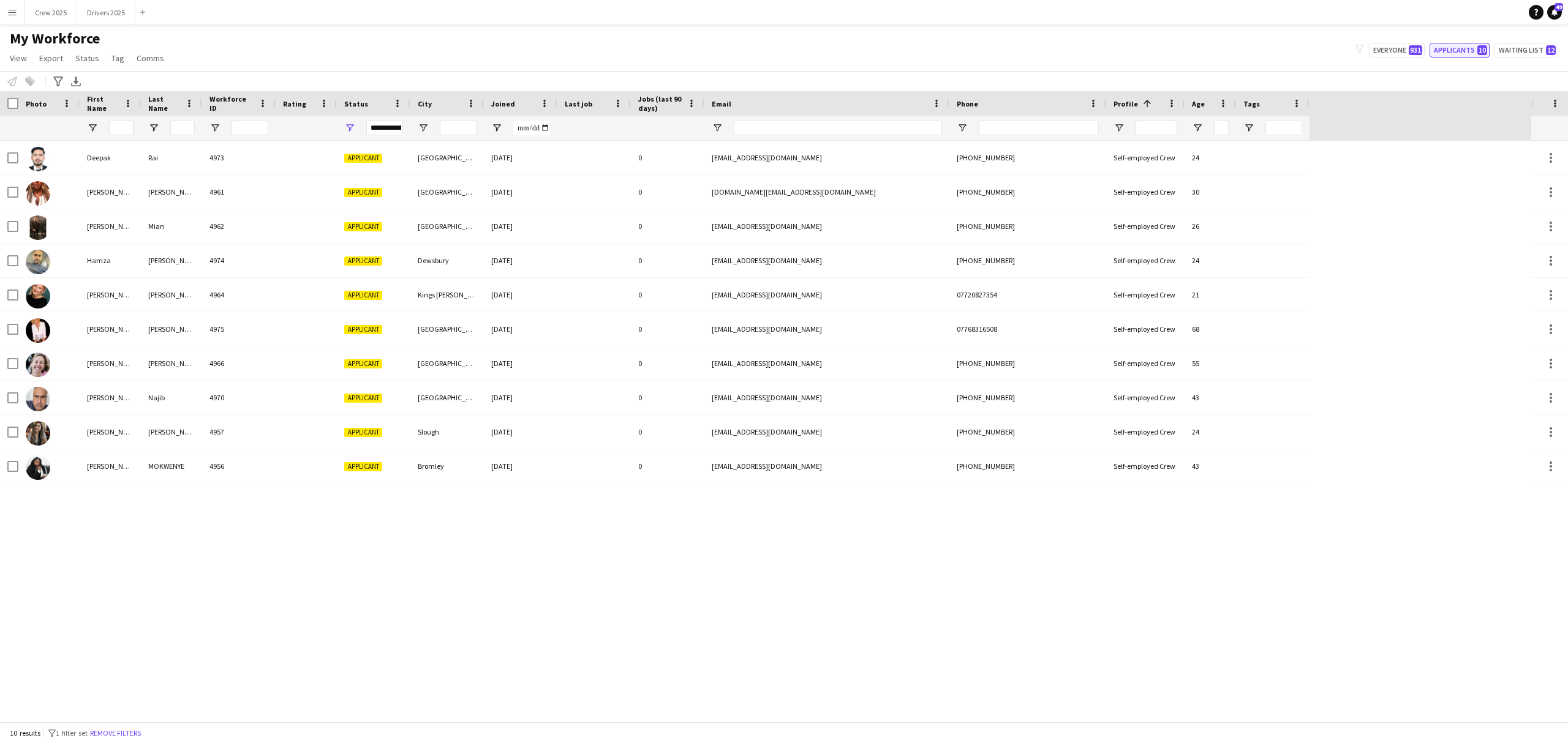
click at [1464, 49] on button "Applicants 10" at bounding box center [1460, 50] width 60 height 15
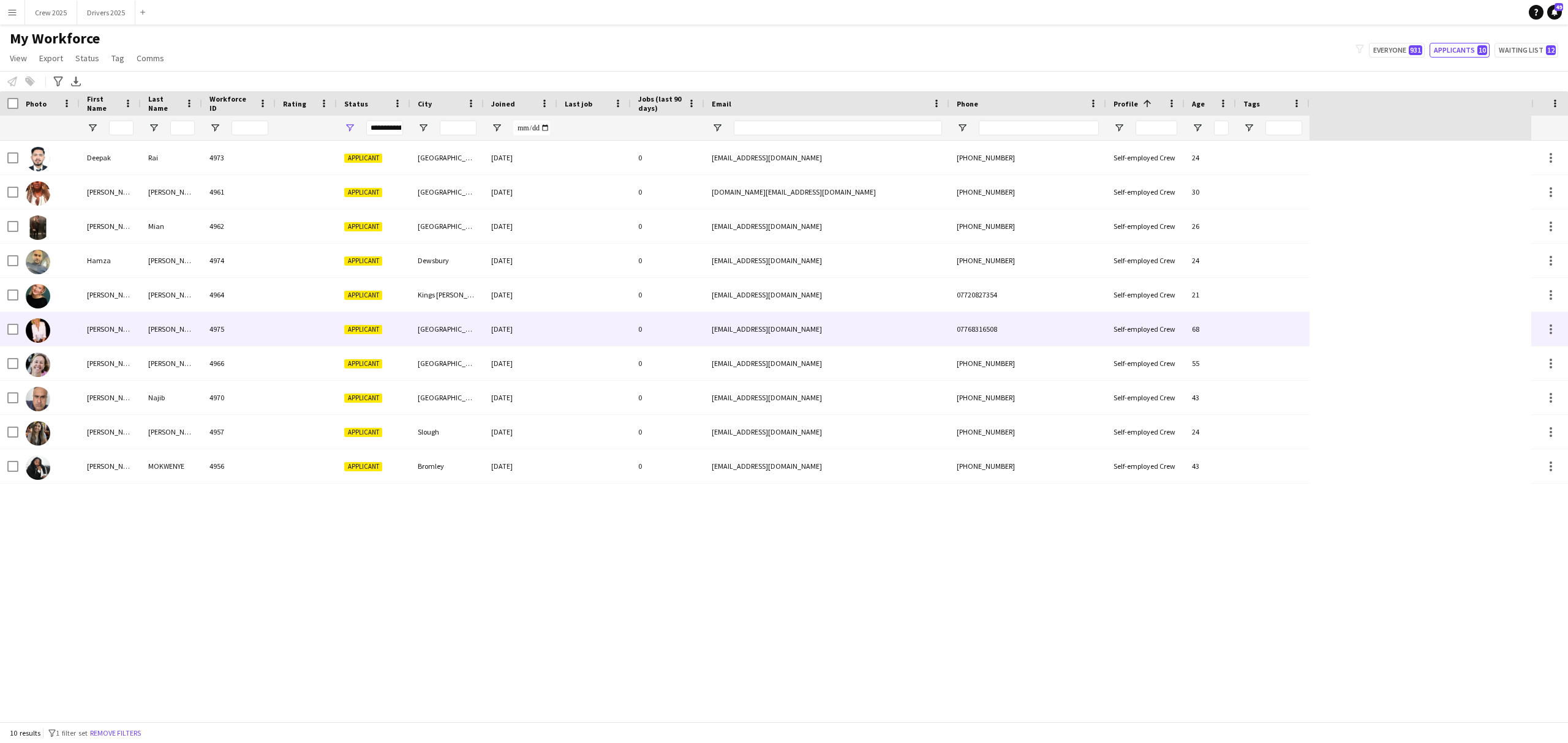
click at [270, 334] on div "4975" at bounding box center [238, 329] width 73 height 33
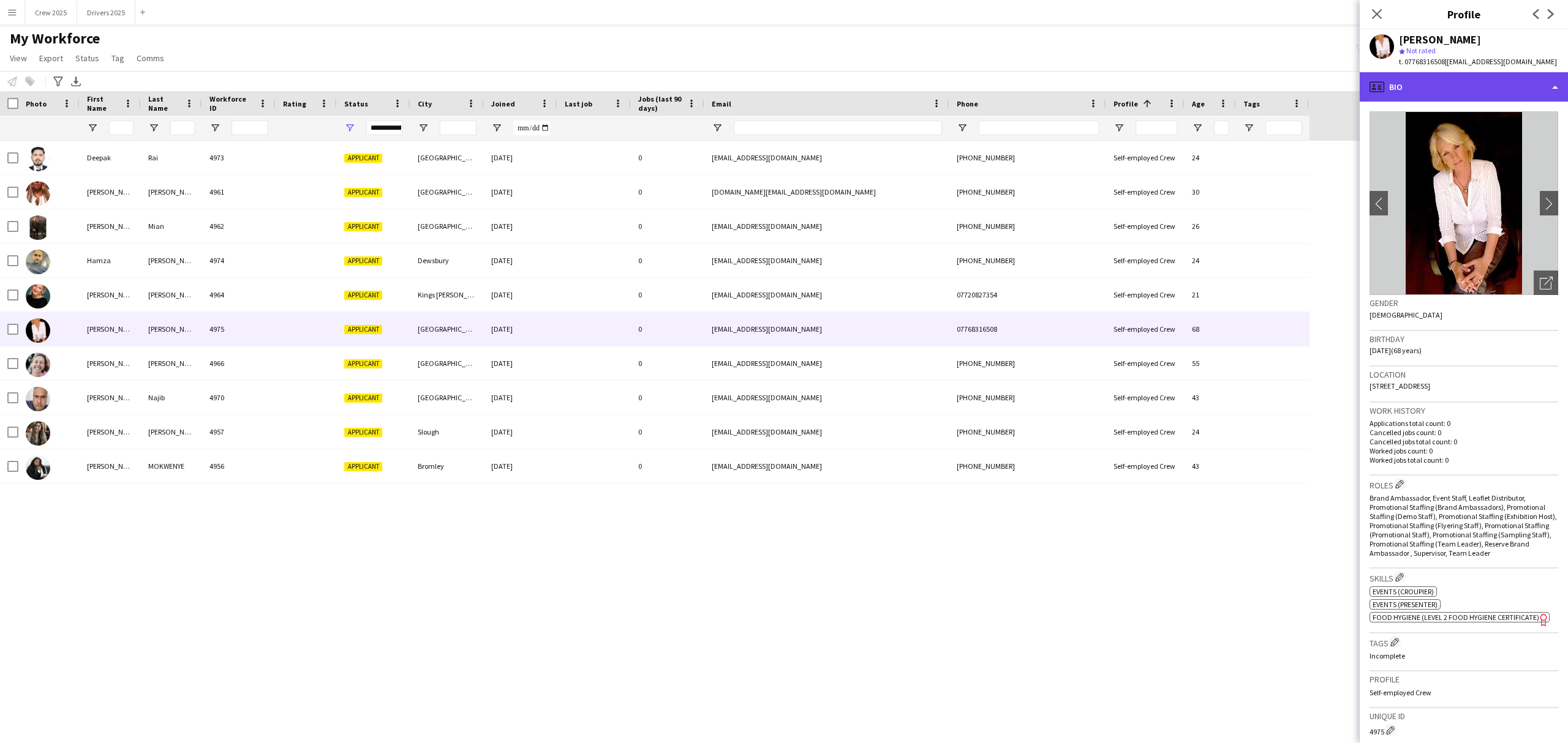
click at [1460, 89] on div "profile Bio" at bounding box center [1464, 86] width 208 height 29
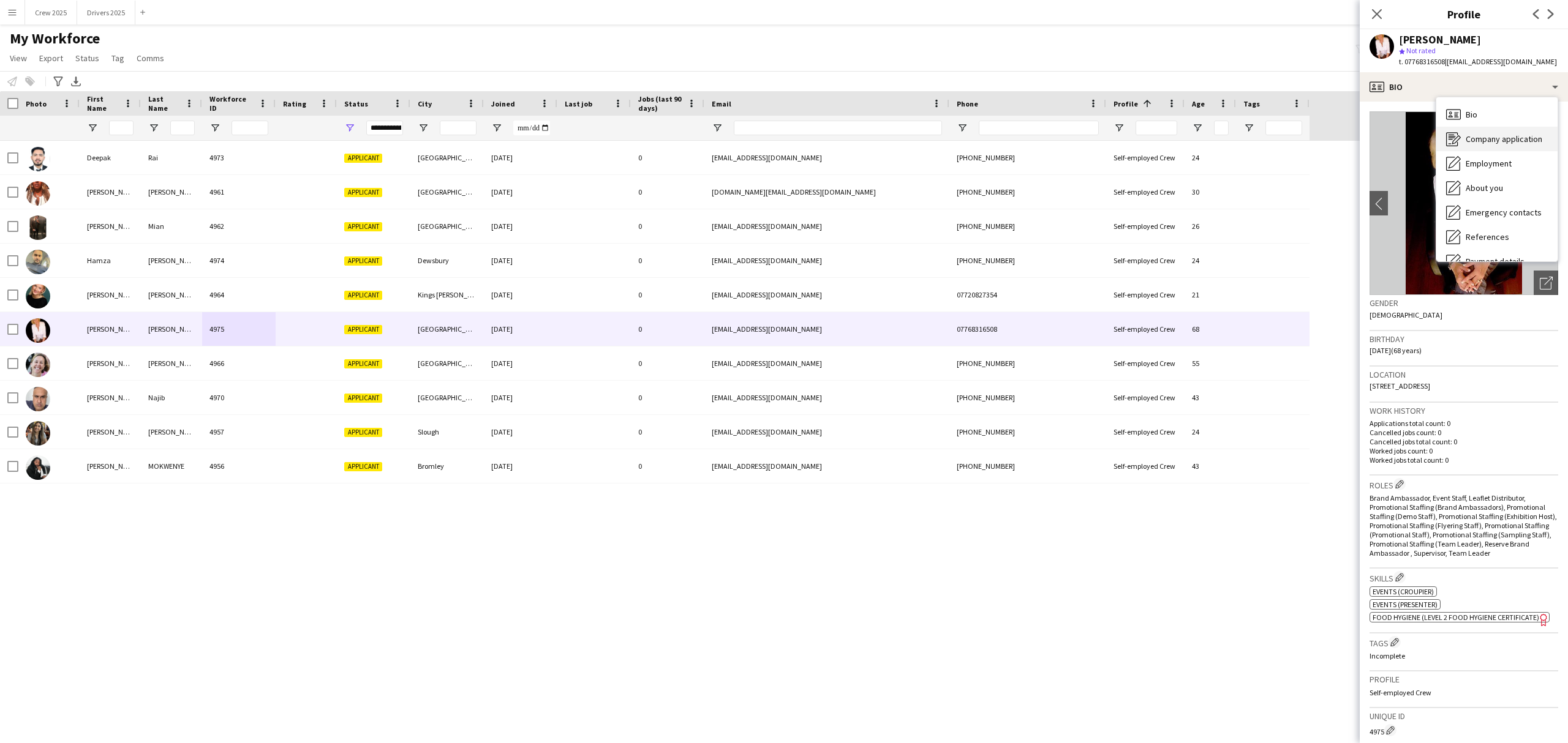
click at [1507, 137] on span "Company application" at bounding box center [1504, 138] width 77 height 11
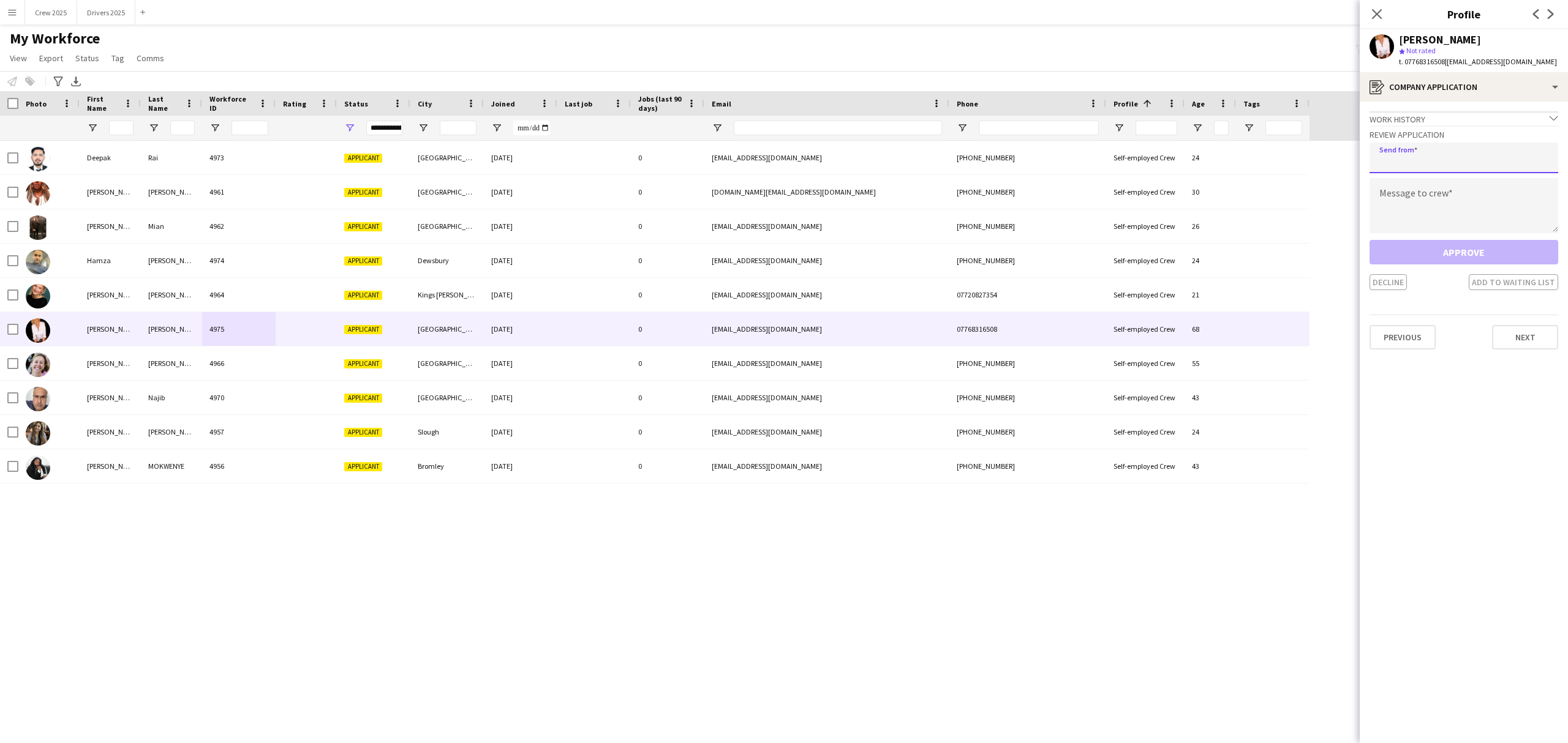
click at [1454, 155] on input "email" at bounding box center [1464, 158] width 189 height 31
type input "**********"
click at [1451, 205] on textarea at bounding box center [1464, 205] width 189 height 56
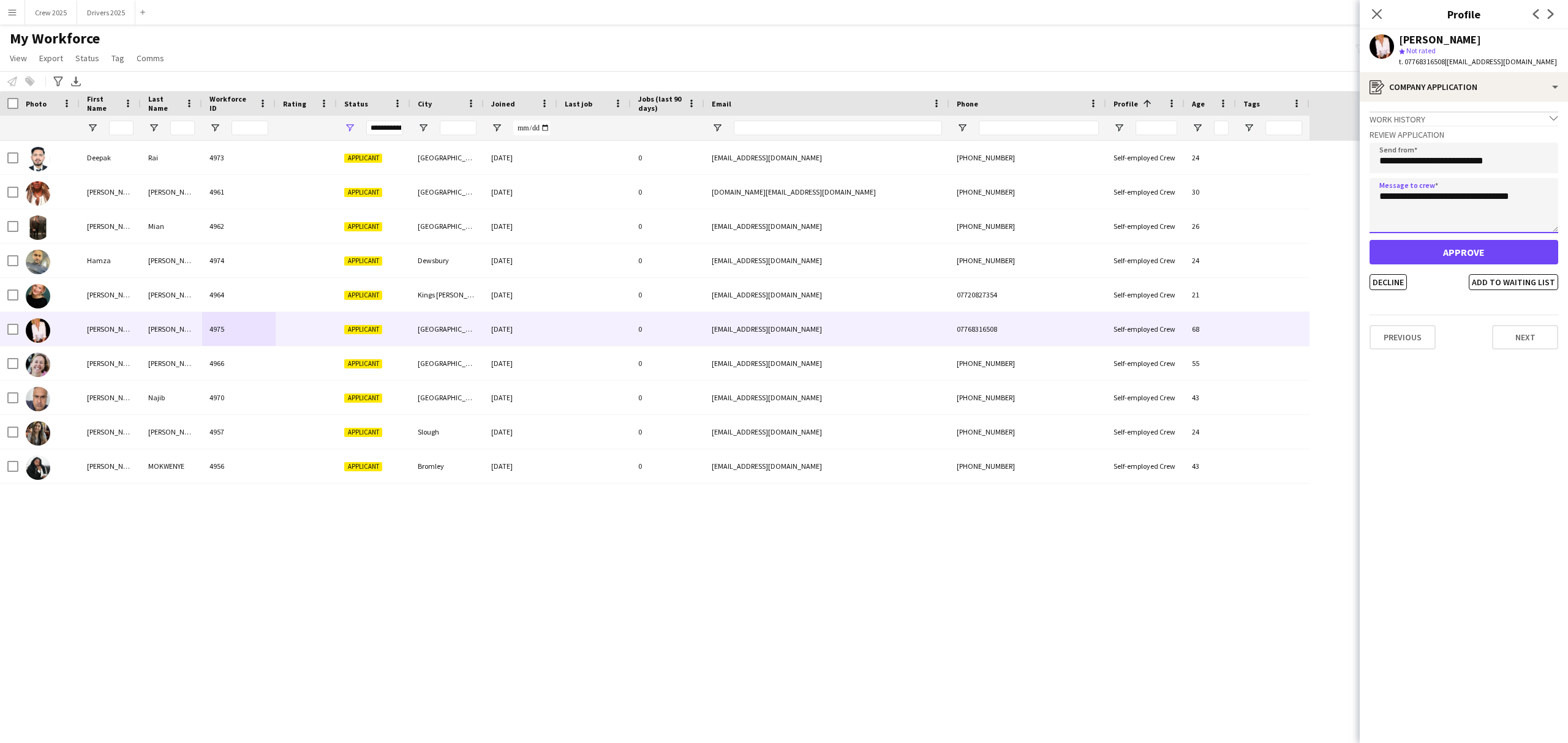
type textarea "**********"
click at [1448, 249] on button "Approve" at bounding box center [1464, 252] width 189 height 25
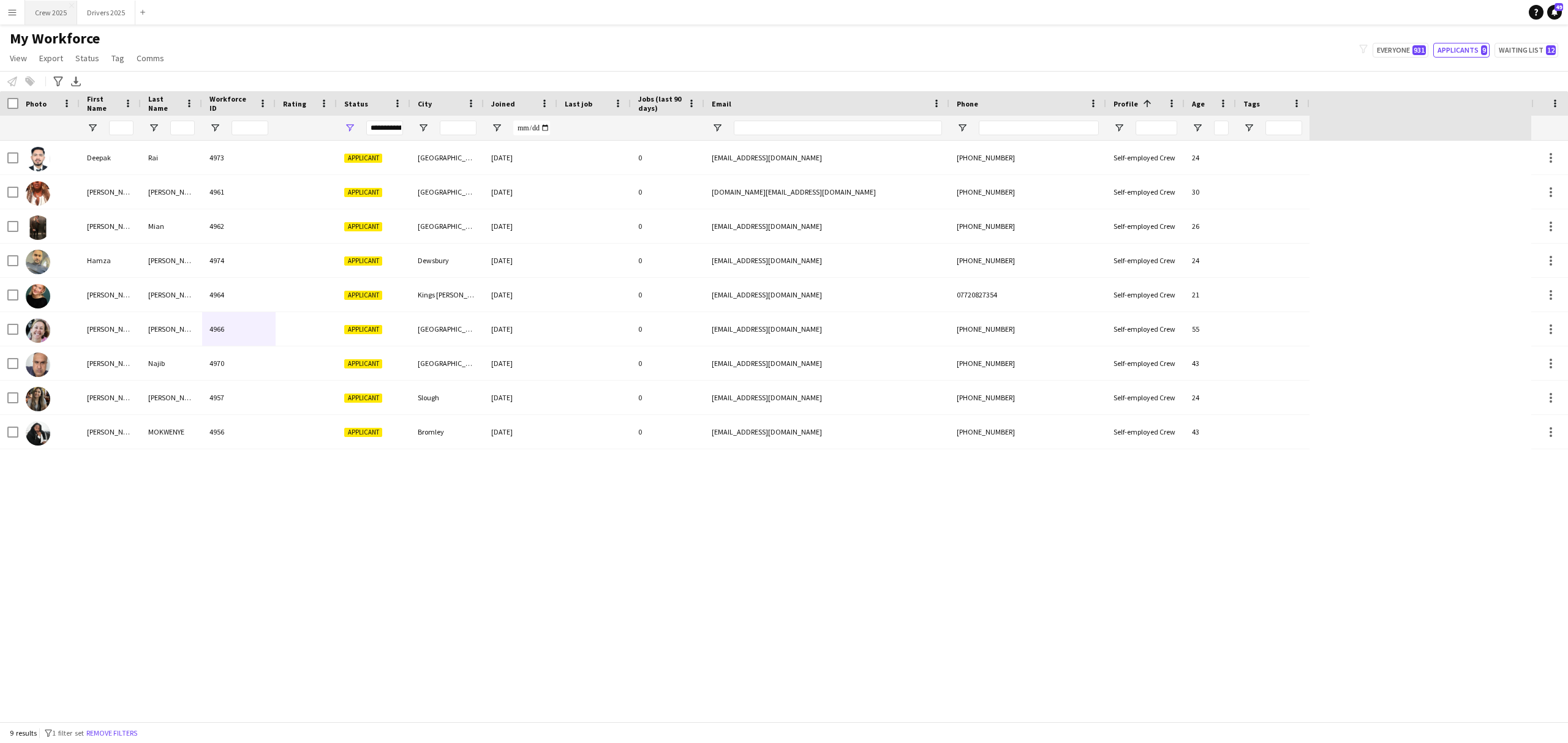
click at [63, 13] on button "Crew 2025 Close" at bounding box center [50, 12] width 52 height 24
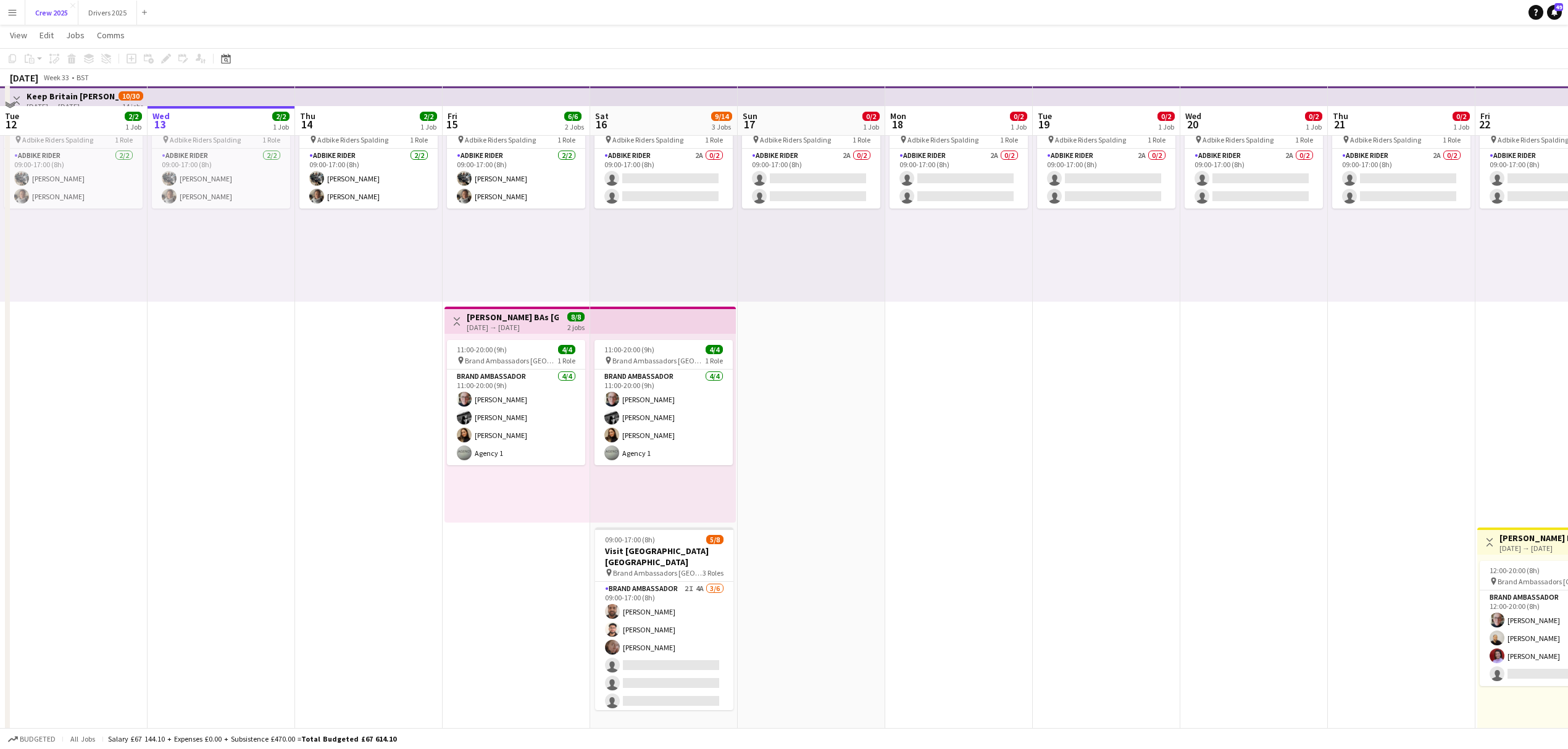
scroll to position [77, 0]
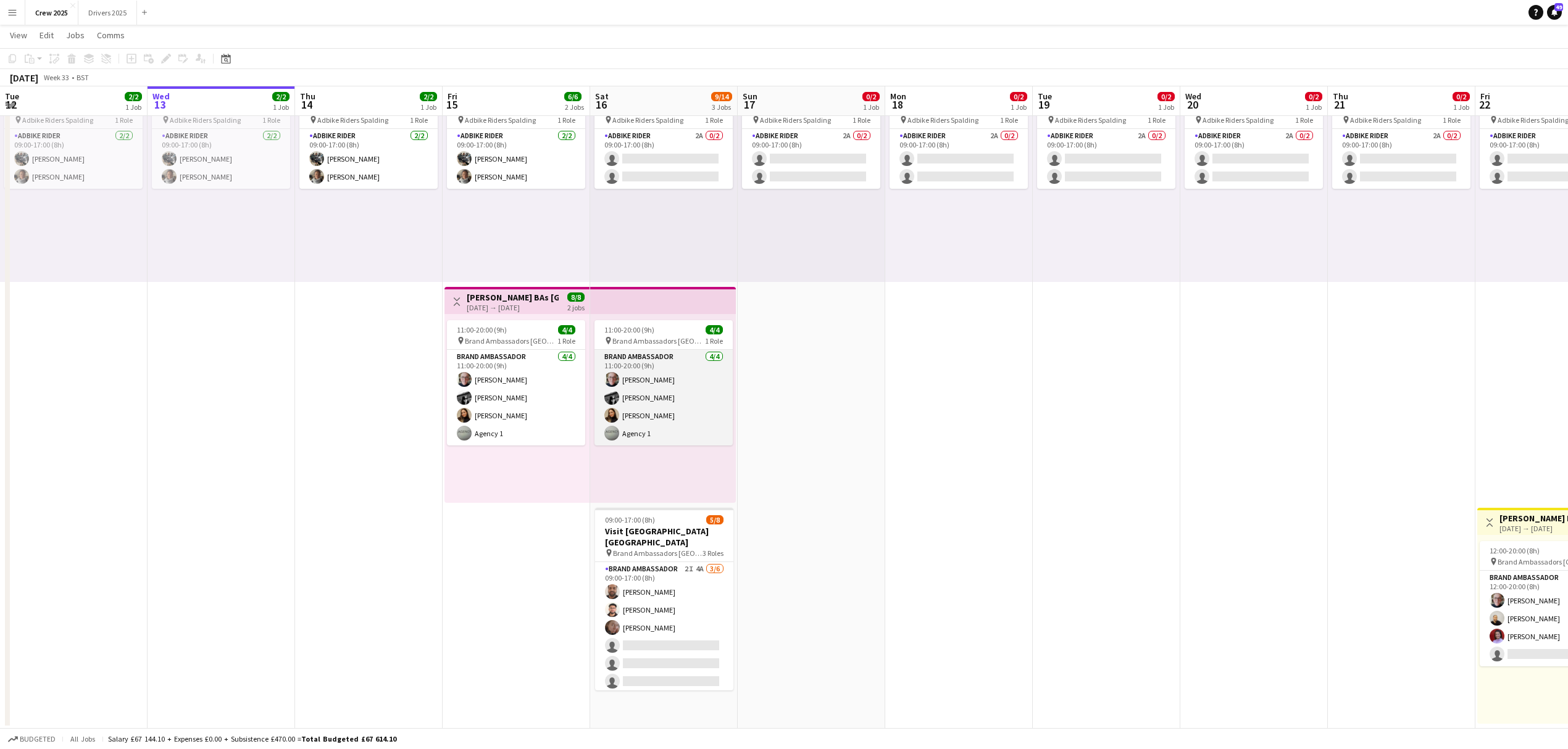
click at [677, 405] on app-card-role "Brand Ambassador [DATE] 11:00-20:00 (9h) [PERSON_NAME] [PERSON_NAME] [PERSON_NA…" at bounding box center [664, 398] width 139 height 96
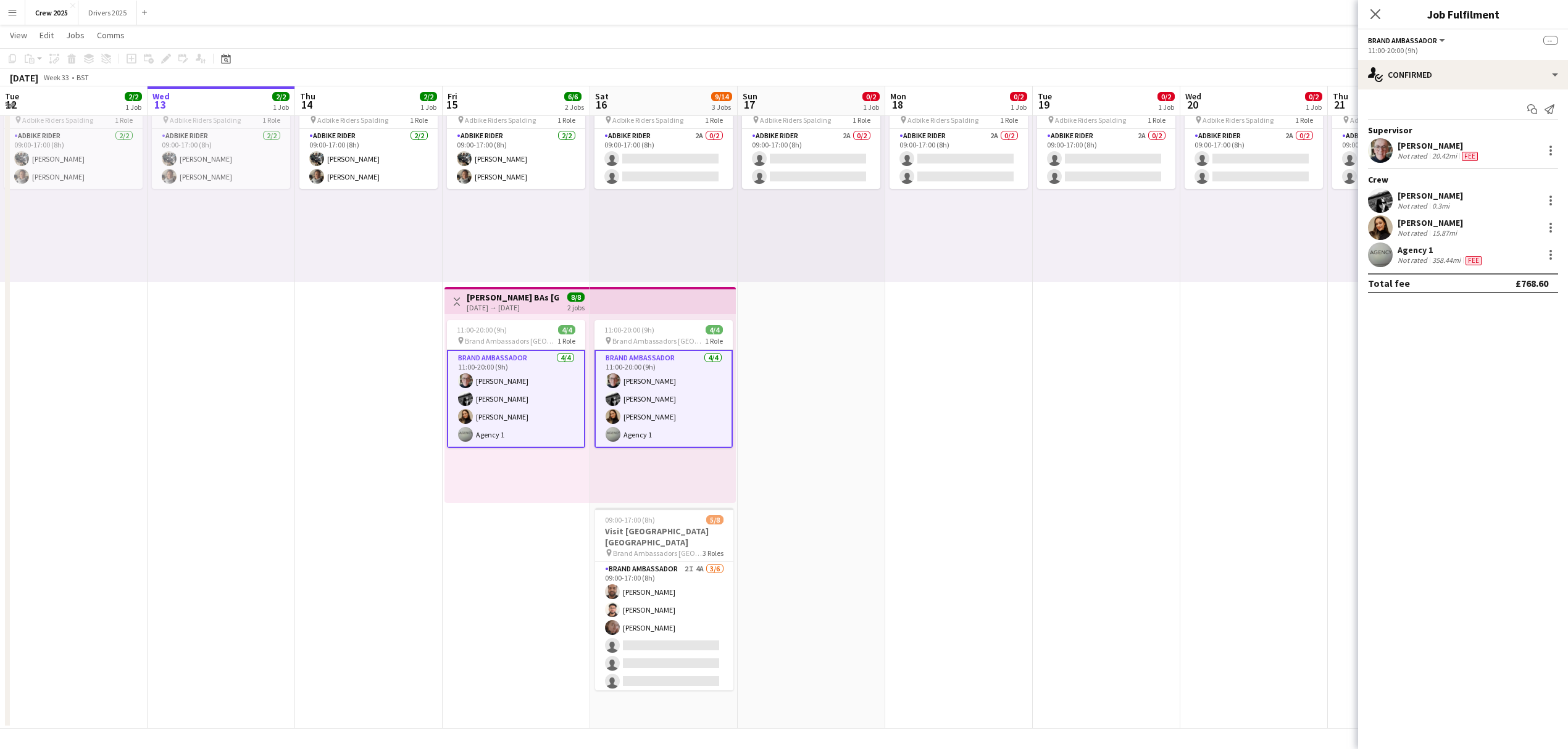
click at [670, 399] on app-card-role "Brand Ambassador [DATE] 11:00-20:00 (9h) [PERSON_NAME] [PERSON_NAME] [PERSON_NA…" at bounding box center [664, 399] width 139 height 98
click at [1547, 226] on div at bounding box center [1550, 227] width 15 height 15
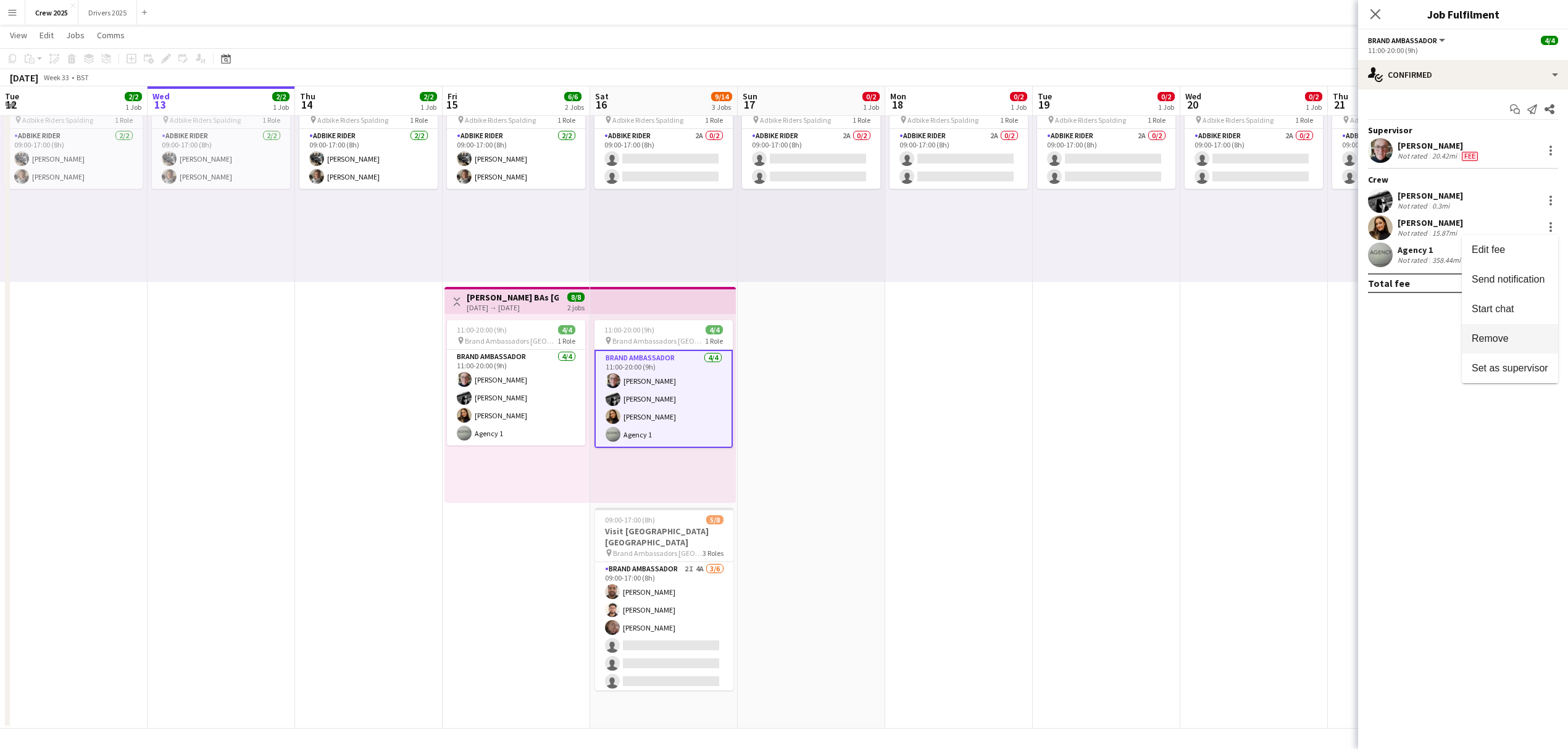
click at [1519, 333] on span "Remove" at bounding box center [1509, 339] width 76 height 12
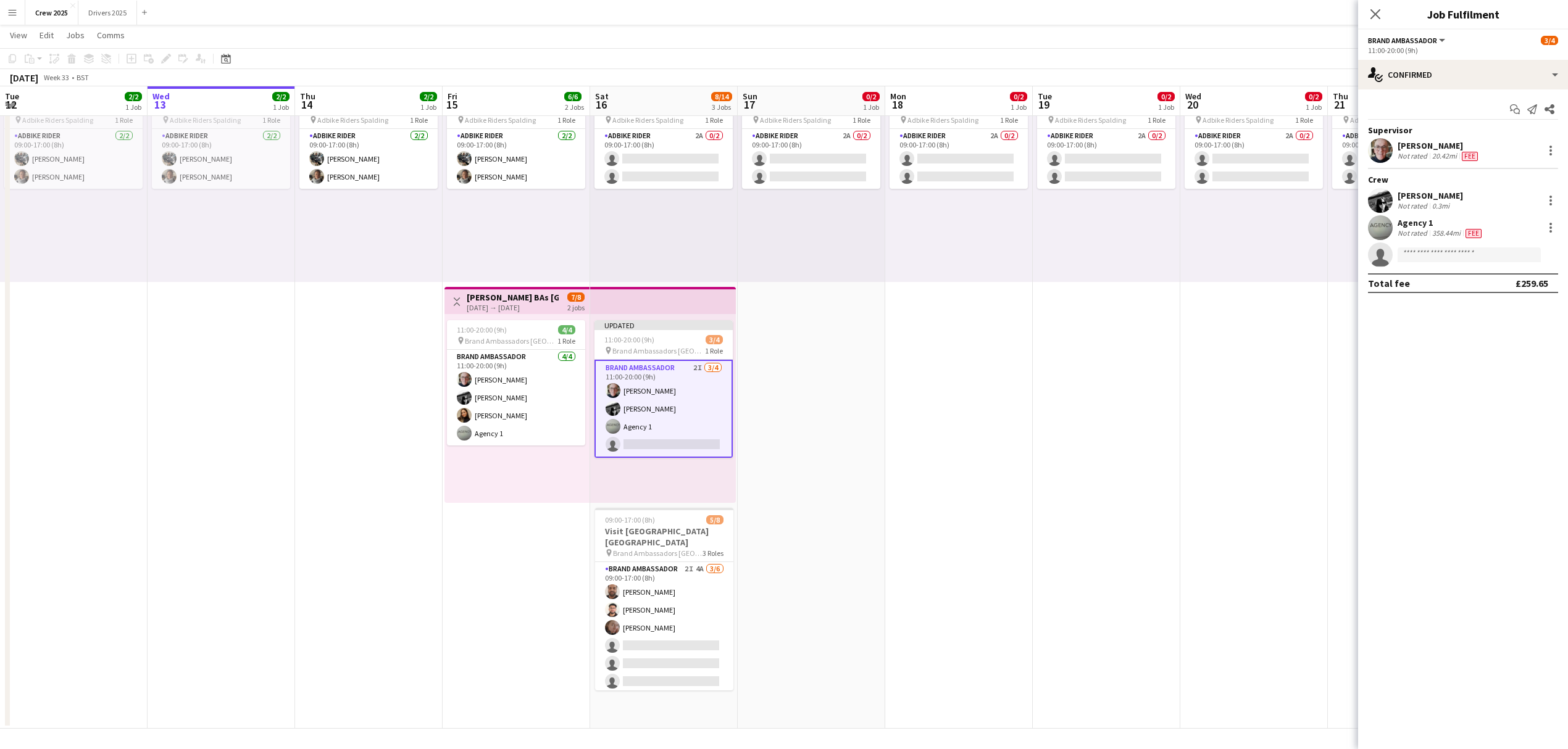
click at [885, 405] on app-date-cell "09:00-17:00 (8h) 0/2 pin Adbike Riders Spalding 1 Role Adbike Rider 2A 0/2 09:0…" at bounding box center [959, 395] width 147 height 668
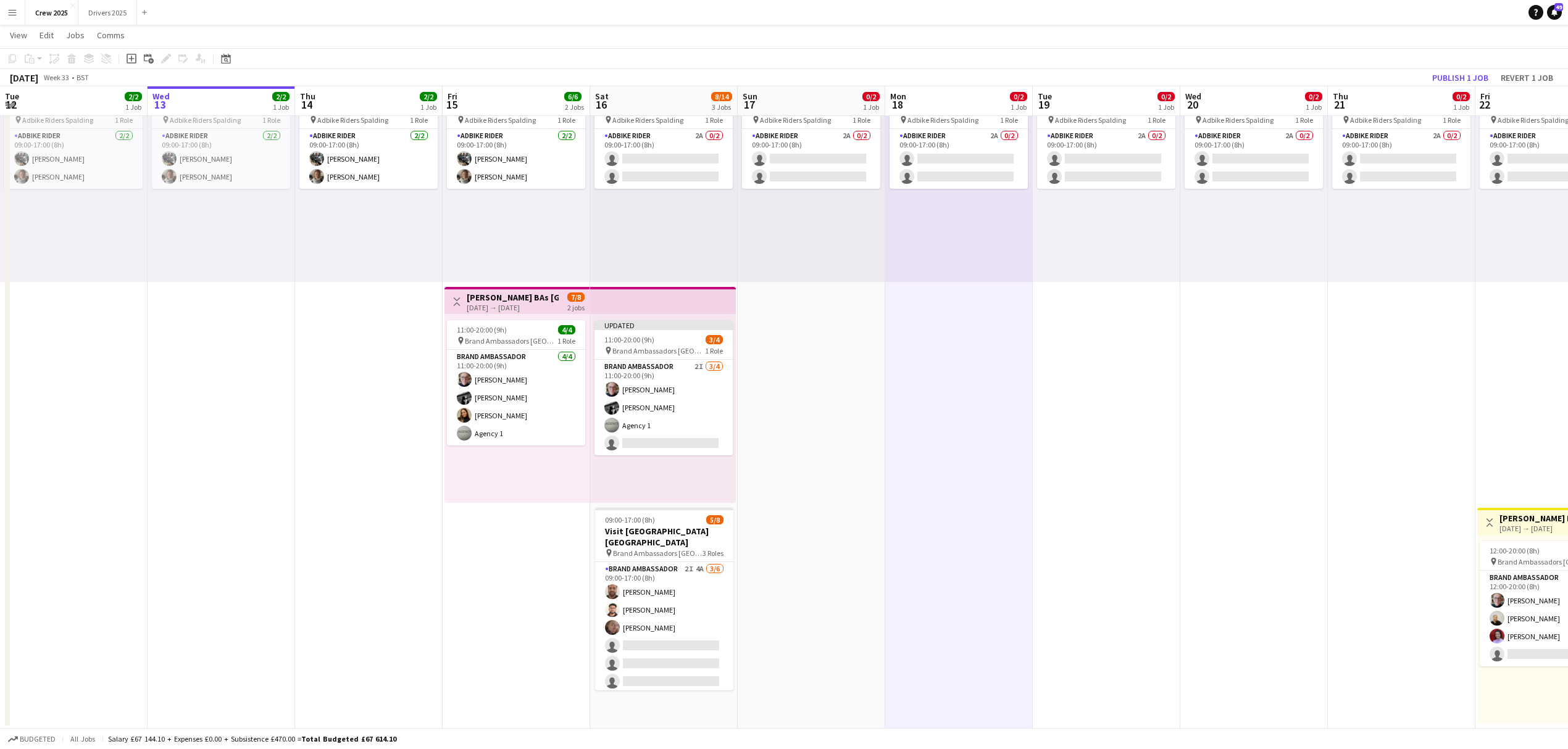
click at [488, 305] on div "[DATE] → [DATE]" at bounding box center [513, 307] width 92 height 9
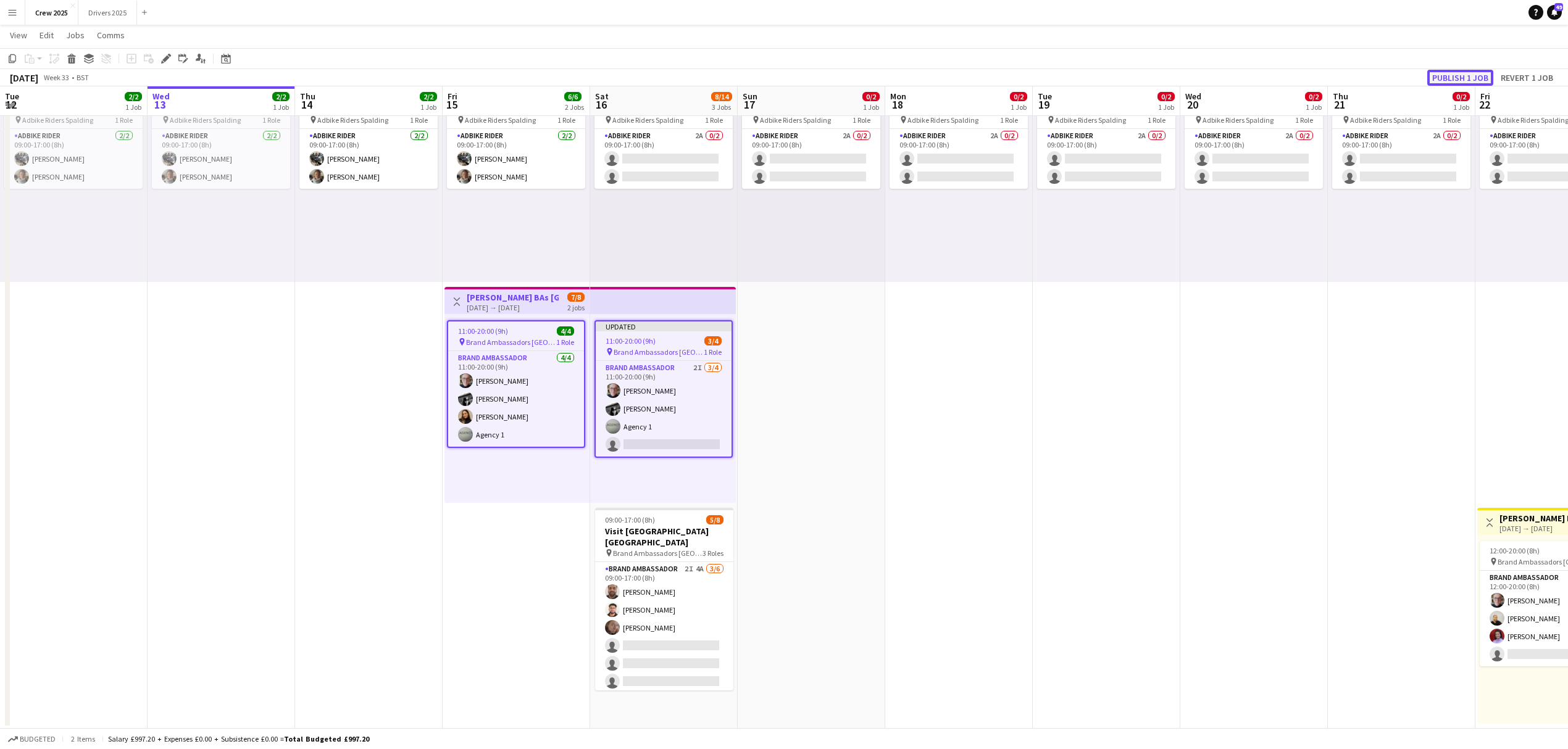
click at [1453, 72] on button "Publish 1 job" at bounding box center [1460, 78] width 66 height 16
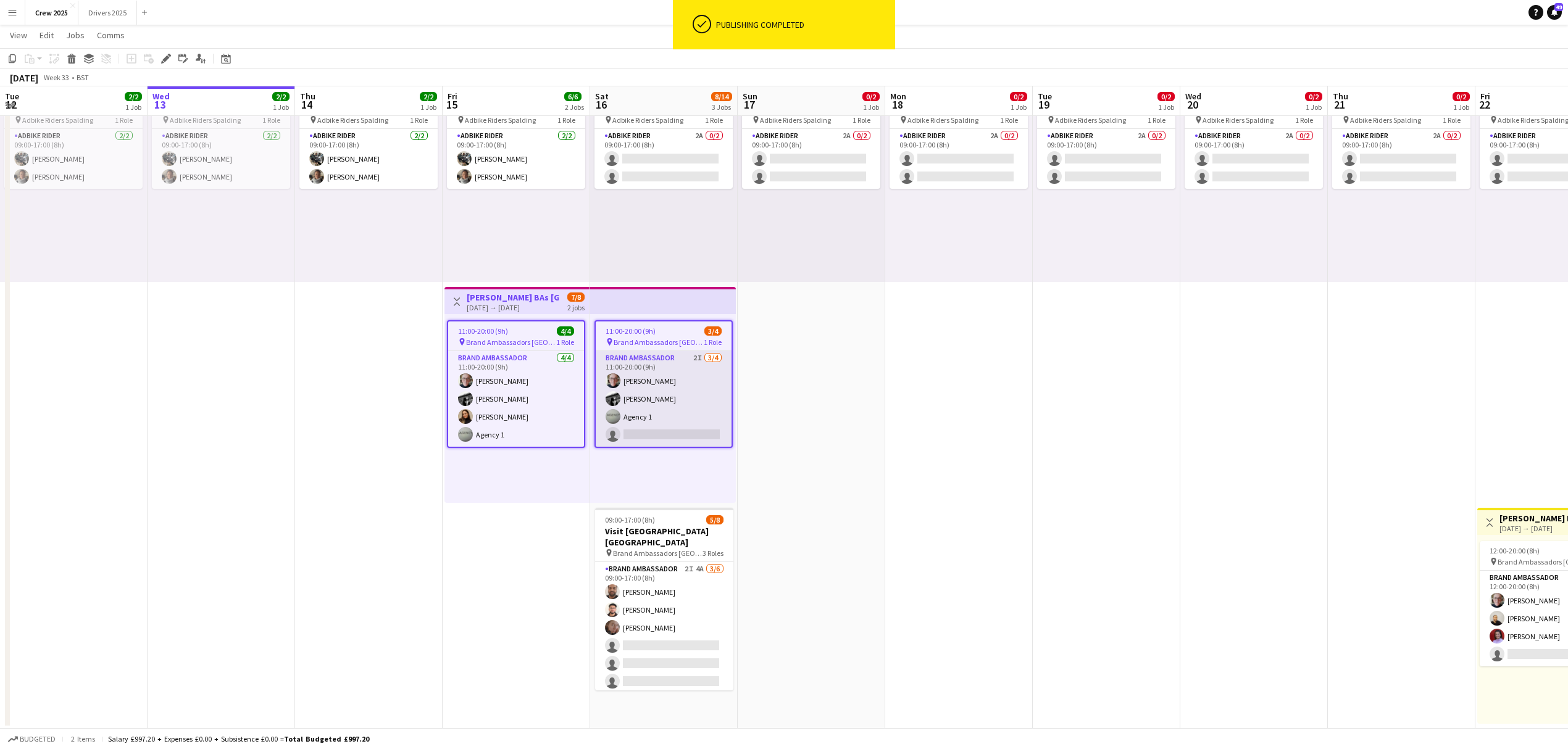
click at [663, 418] on app-card-role "Brand Ambassador 2I [DATE] 11:00-20:00 (9h) [PERSON_NAME] [PERSON_NAME] Agency …" at bounding box center [663, 399] width 136 height 96
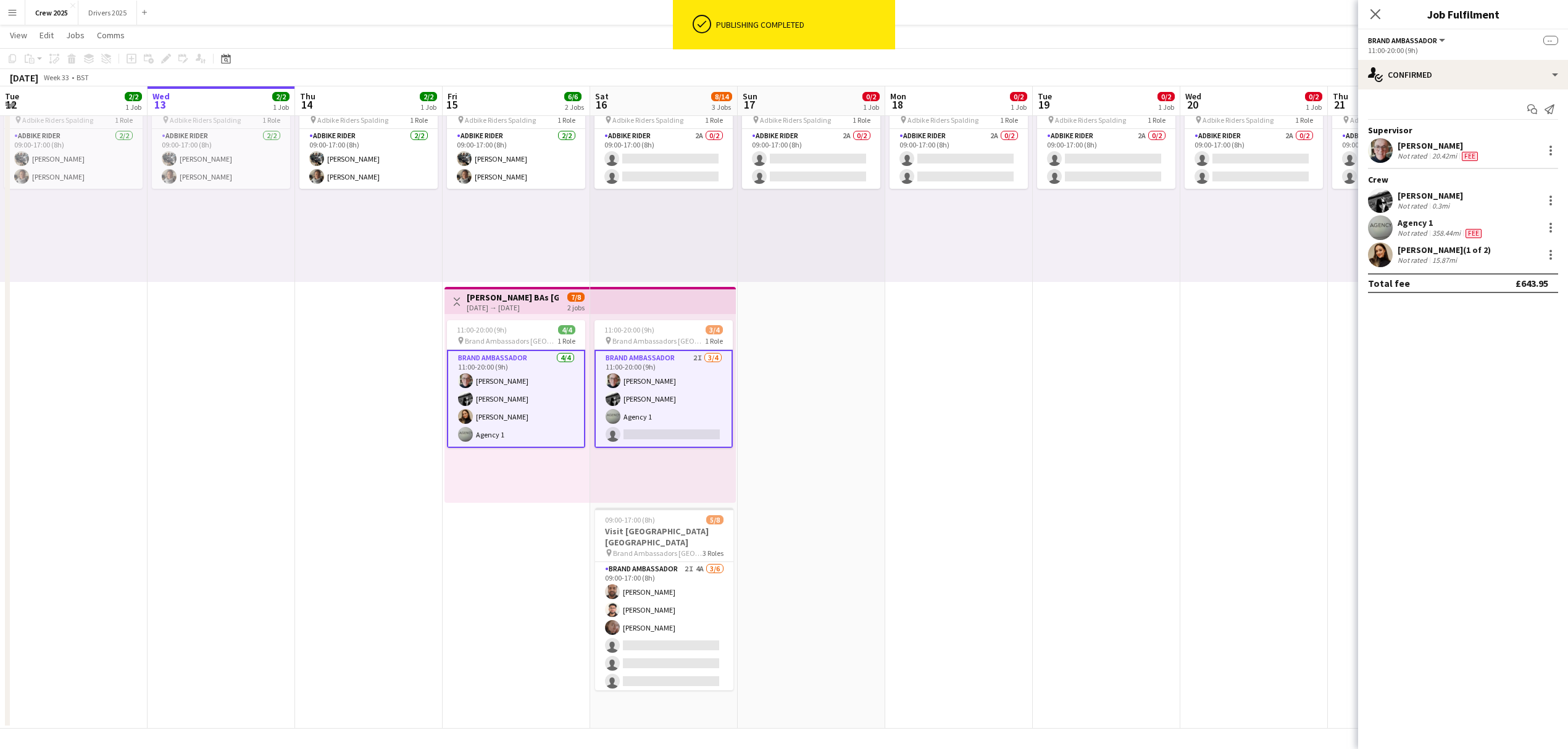
click at [677, 408] on app-card-role "Brand Ambassador 2I [DATE] 11:00-20:00 (9h) [PERSON_NAME] [PERSON_NAME] Agency …" at bounding box center [664, 399] width 139 height 98
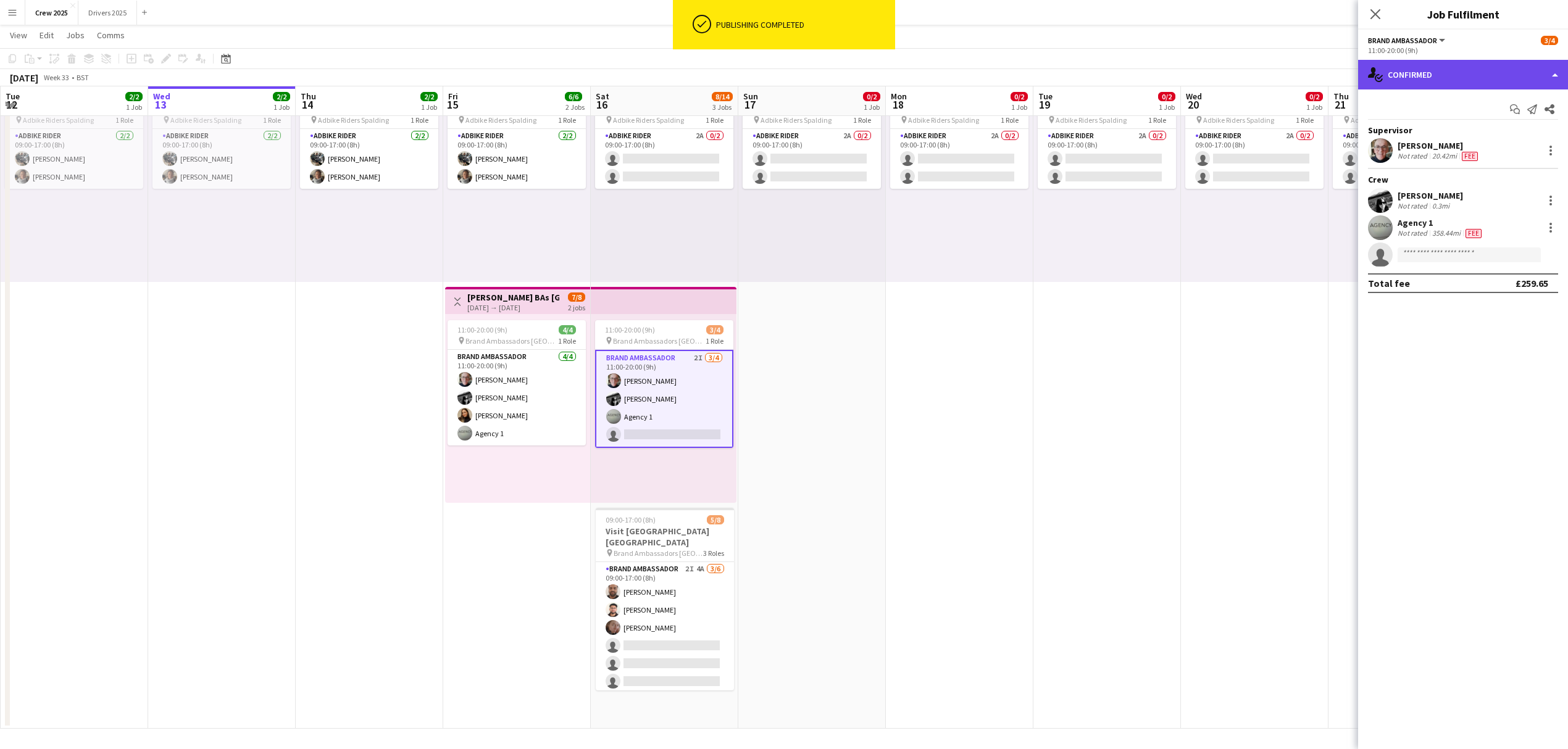
click at [1435, 76] on div "single-neutral-actions-check-2 Confirmed" at bounding box center [1462, 74] width 210 height 29
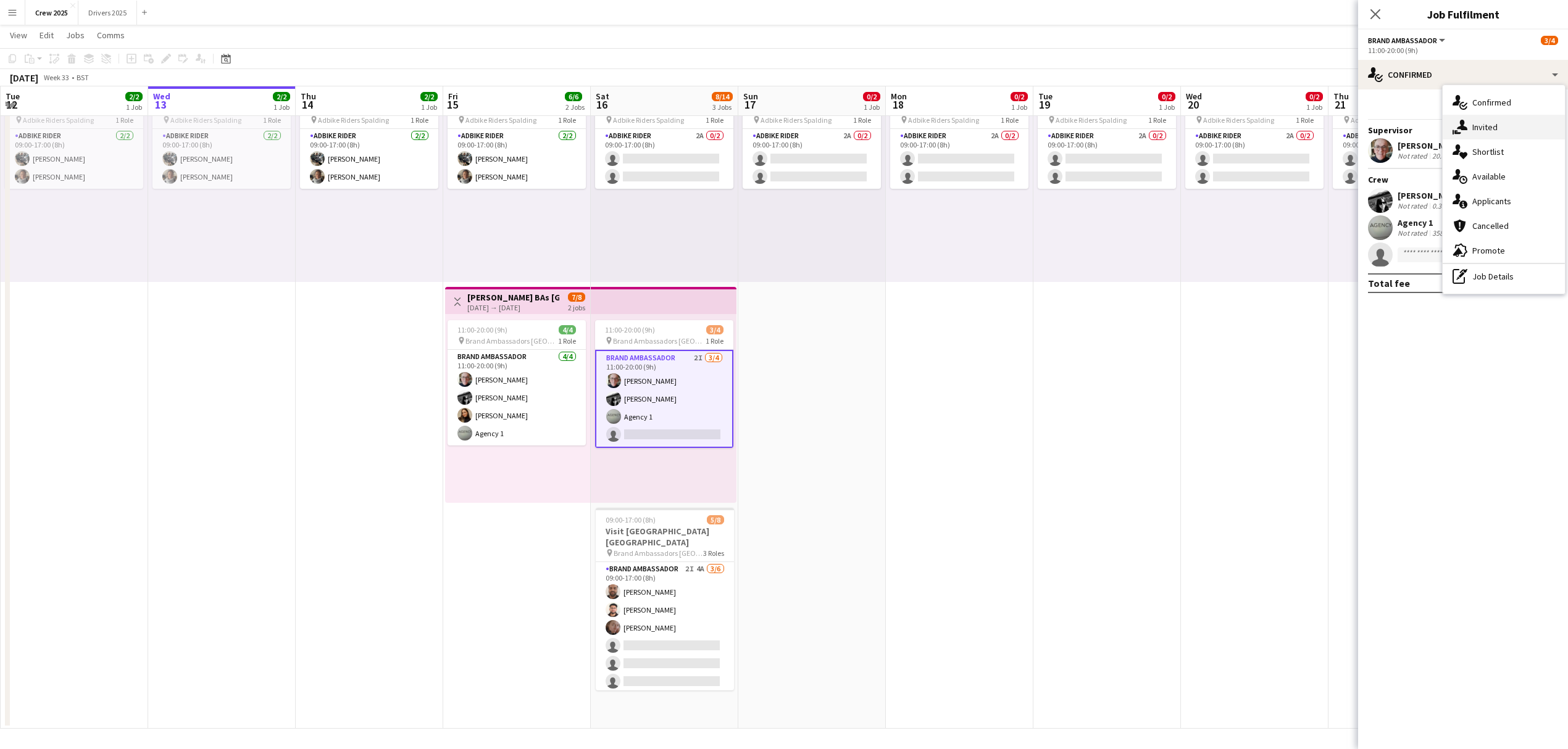
click at [1497, 119] on div "single-neutral-actions-share-1 Invited" at bounding box center [1504, 127] width 123 height 25
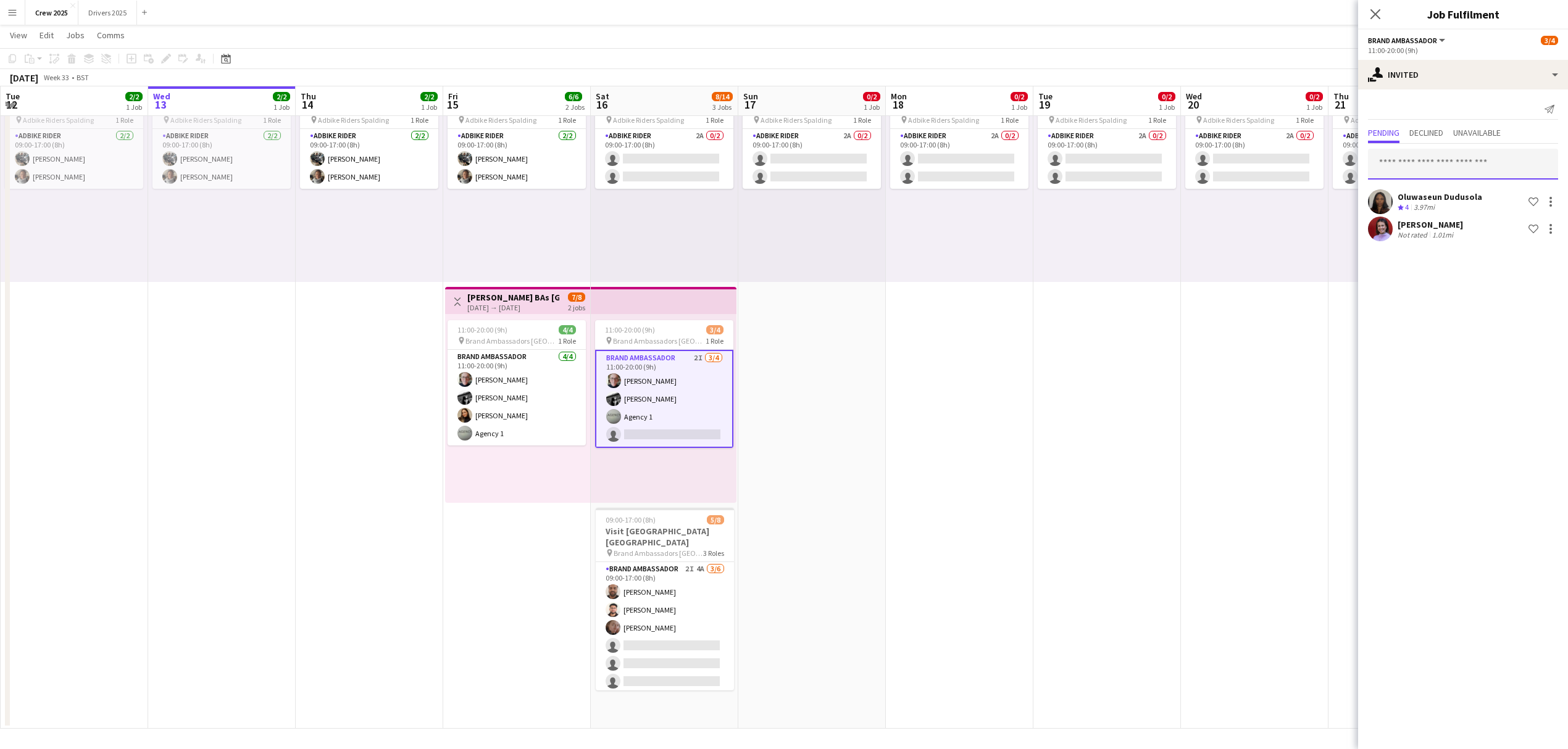
click at [1405, 169] on input "text" at bounding box center [1463, 163] width 190 height 31
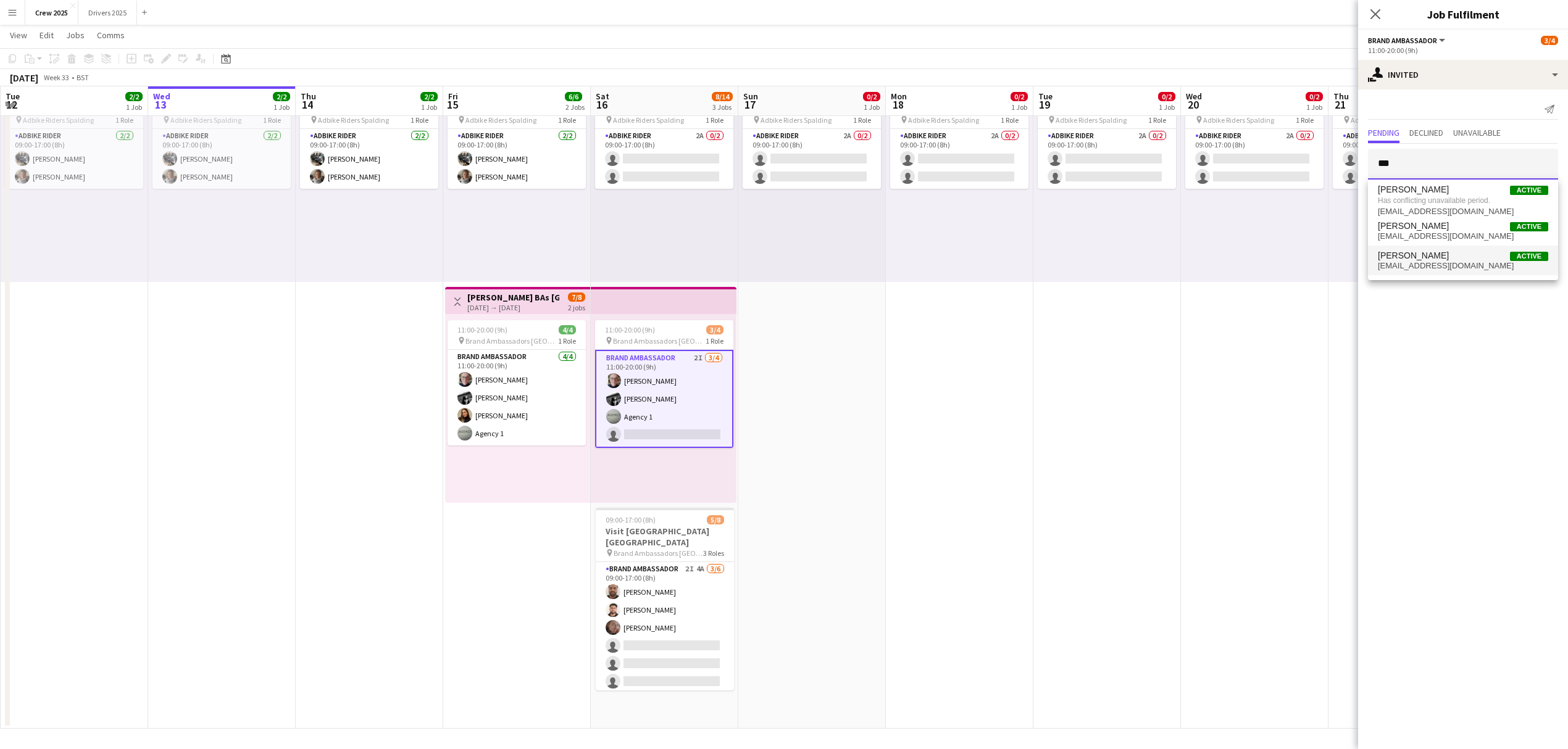
type input "***"
click at [1467, 255] on span "[PERSON_NAME] Active" at bounding box center [1463, 256] width 171 height 11
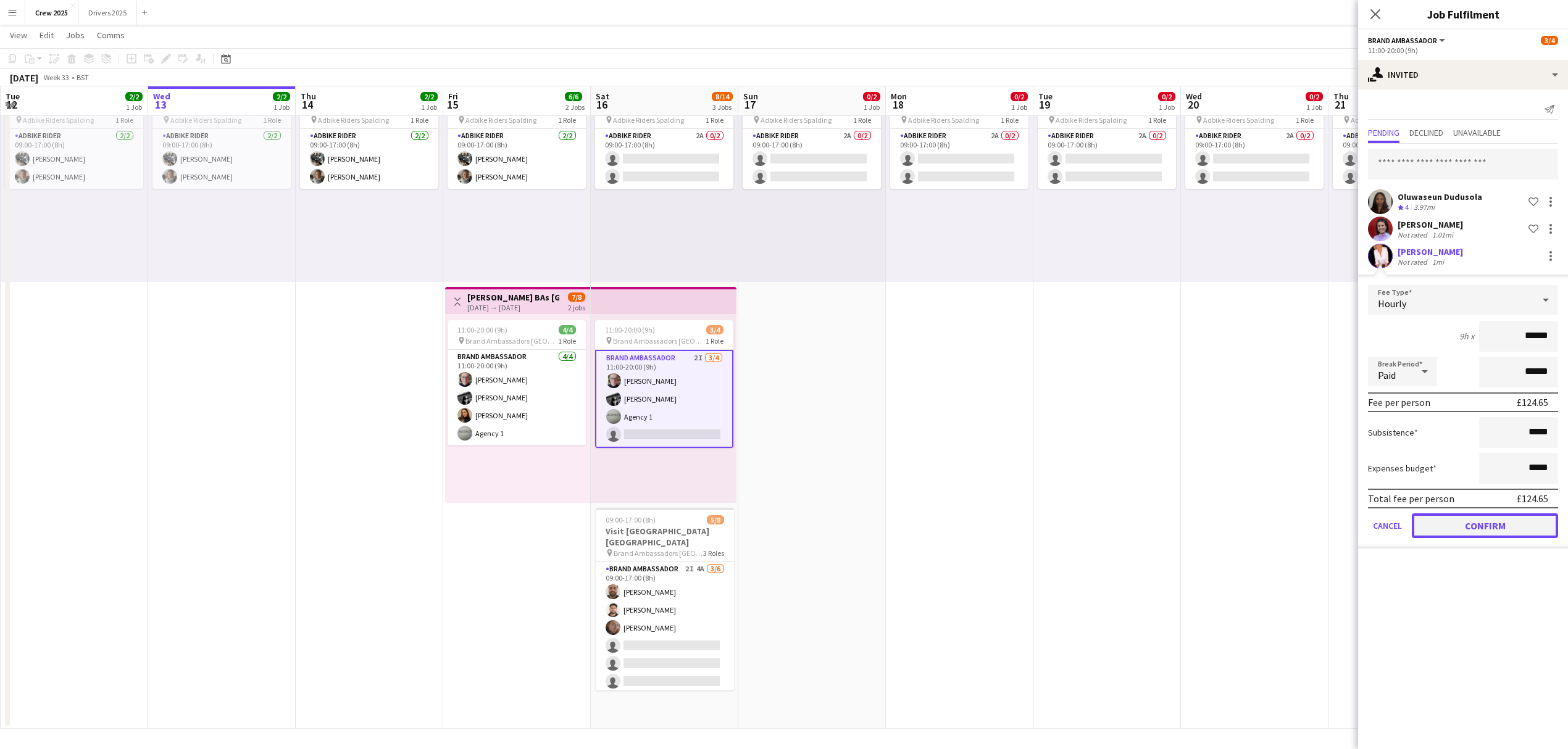
click at [1503, 527] on button "Confirm" at bounding box center [1484, 526] width 147 height 25
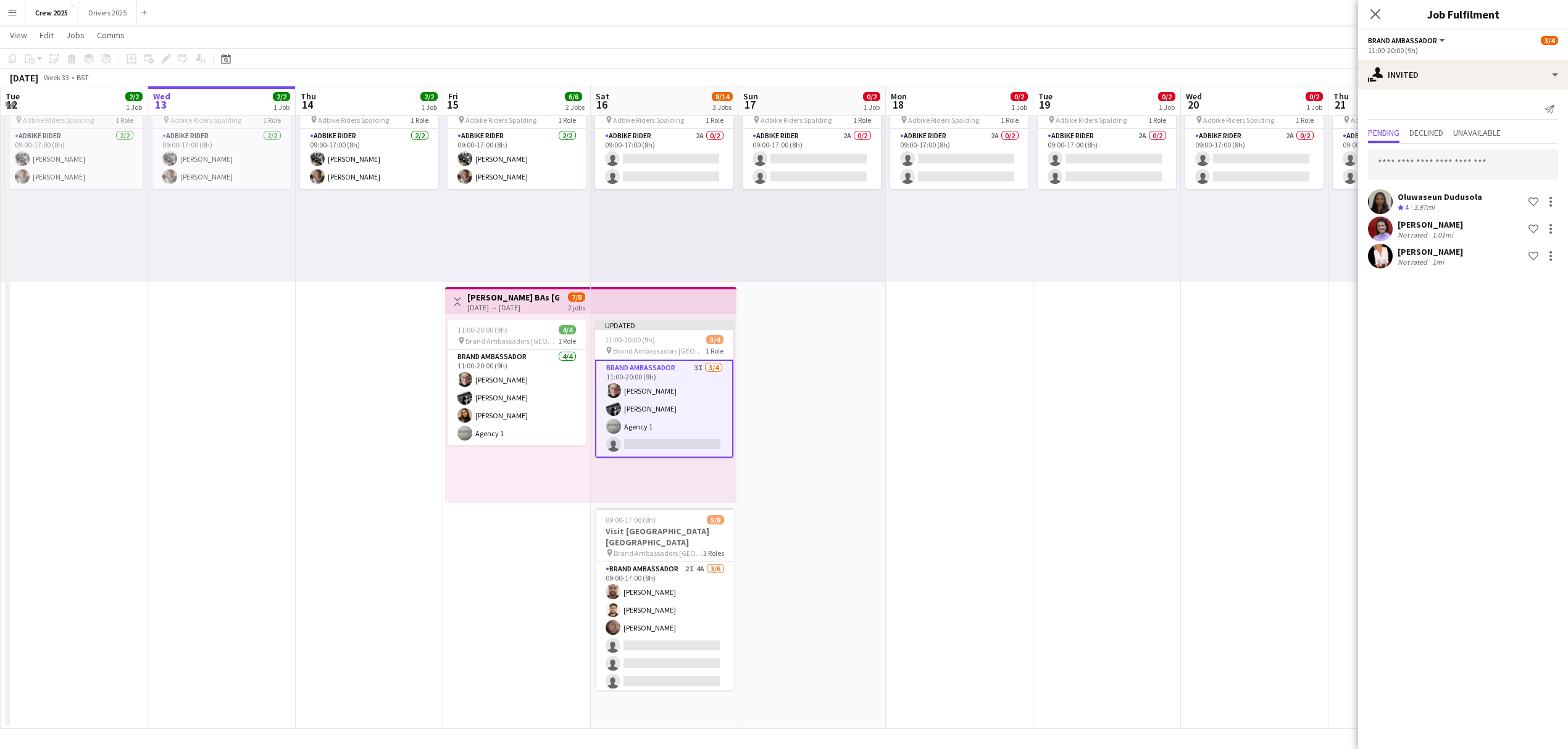
click at [895, 381] on app-date-cell "09:00-17:00 (8h) 0/2 pin Adbike Riders Spalding 1 Role Adbike Rider 2A 0/2 09:0…" at bounding box center [959, 395] width 147 height 668
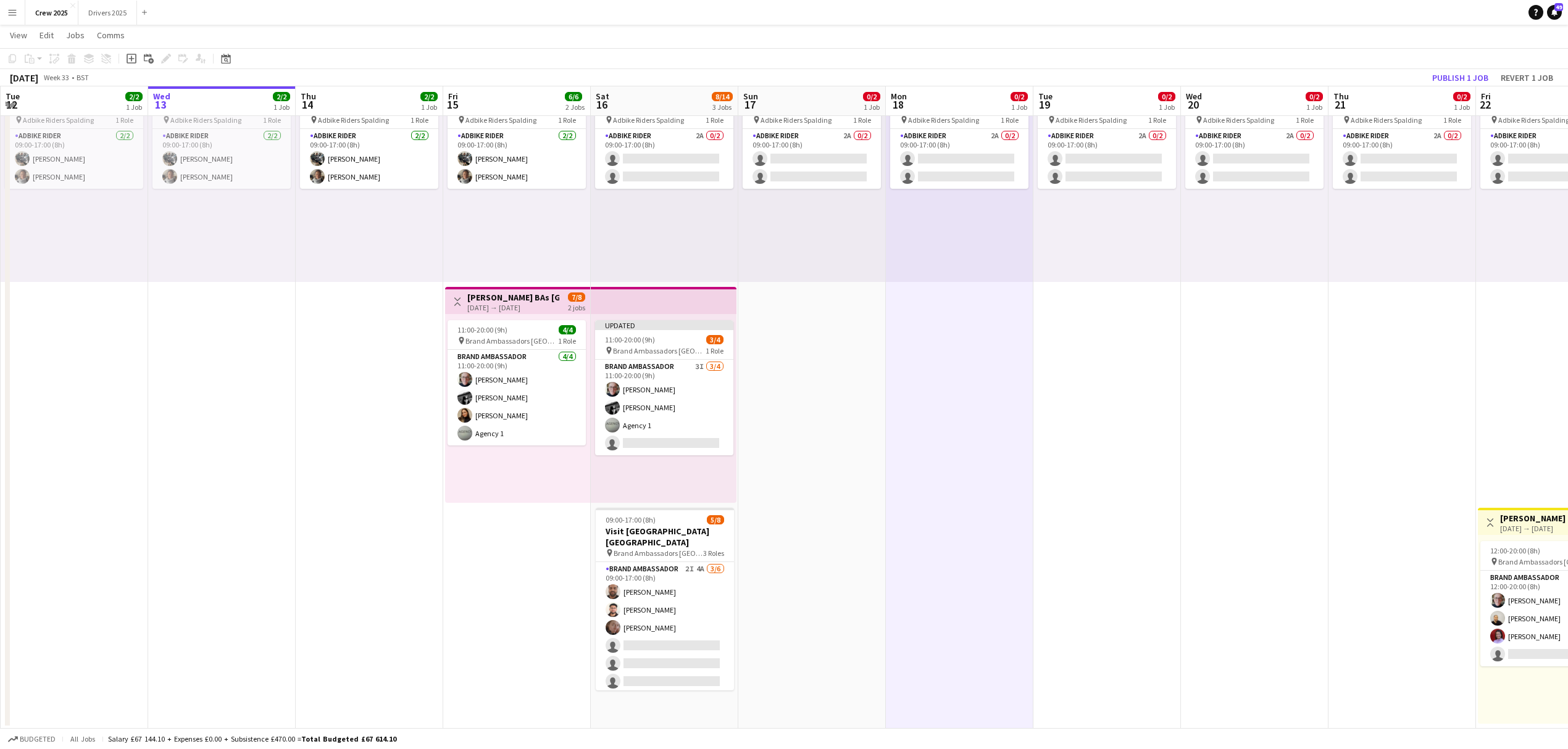
click at [513, 299] on h3 "[PERSON_NAME] BAs [GEOGRAPHIC_DATA]" at bounding box center [513, 298] width 92 height 12
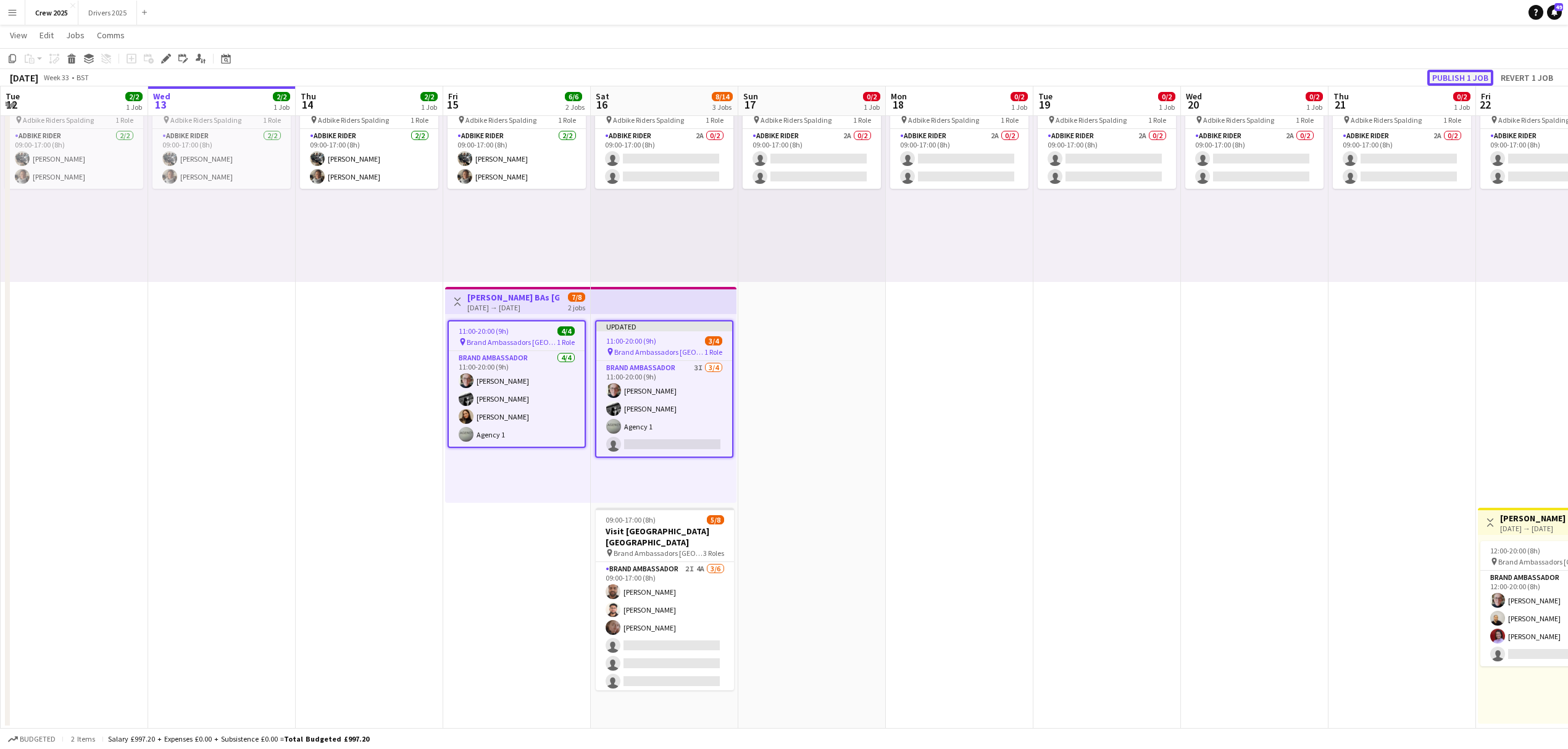
click at [1455, 70] on button "Publish 1 job" at bounding box center [1460, 78] width 66 height 16
click at [809, 447] on app-date-cell "09:00-17:00 (8h) 0/2 pin Adbike Riders Spalding 1 Role Adbike Rider 2A 0/2 09:0…" at bounding box center [812, 395] width 147 height 668
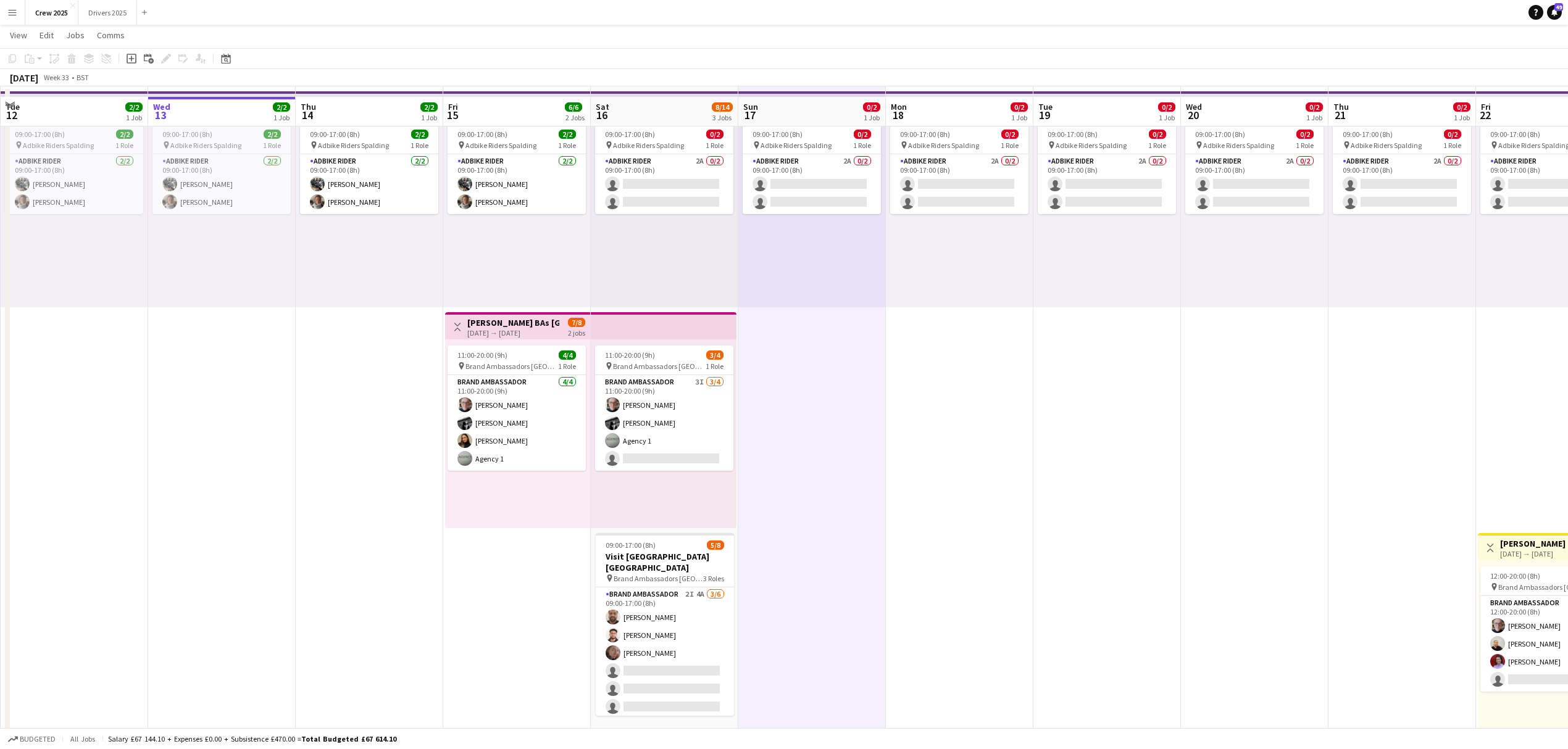
scroll to position [77, 0]
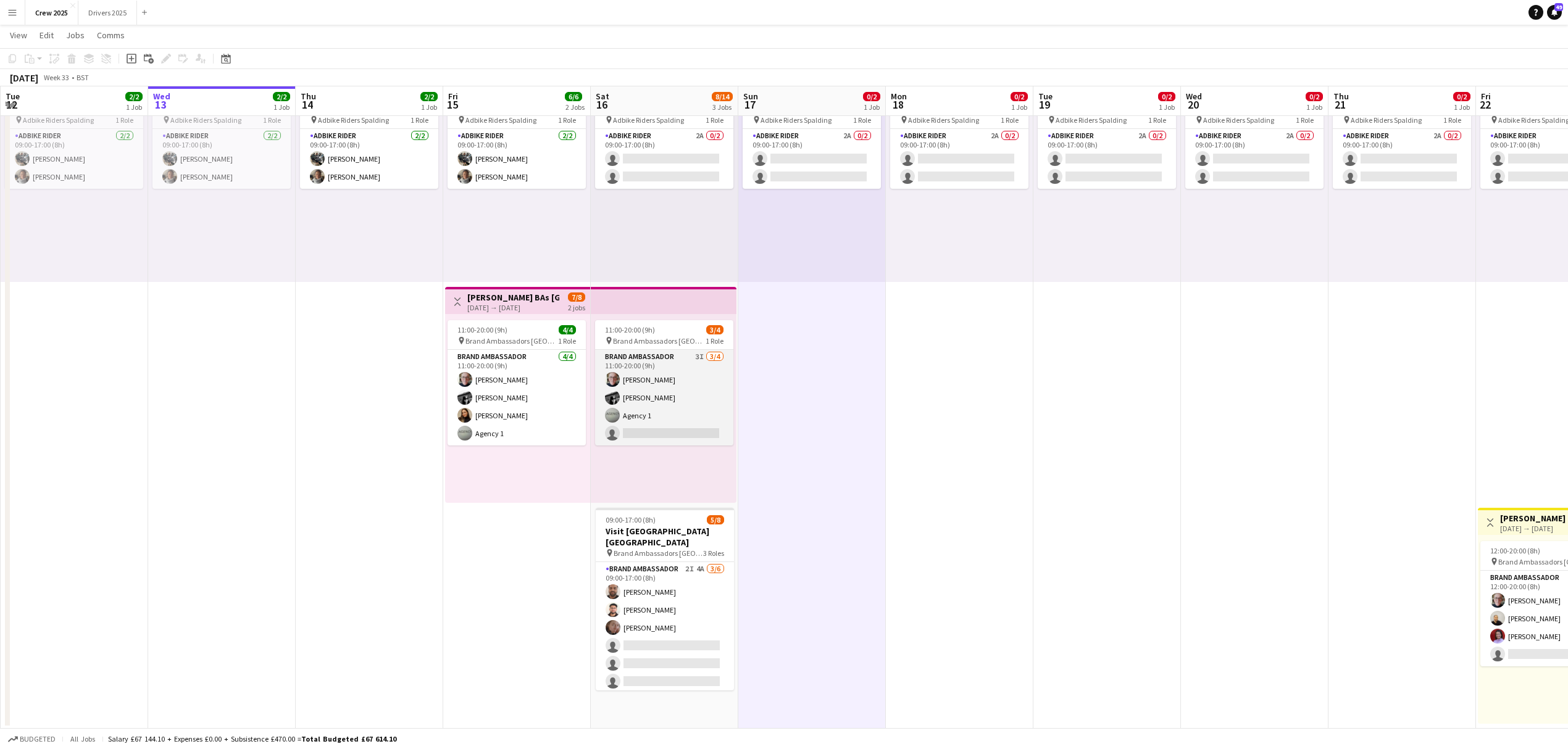
click at [635, 400] on app-card-role "Brand Ambassador 3I [DATE] 11:00-20:00 (9h) [PERSON_NAME] [PERSON_NAME] Agency …" at bounding box center [665, 398] width 139 height 96
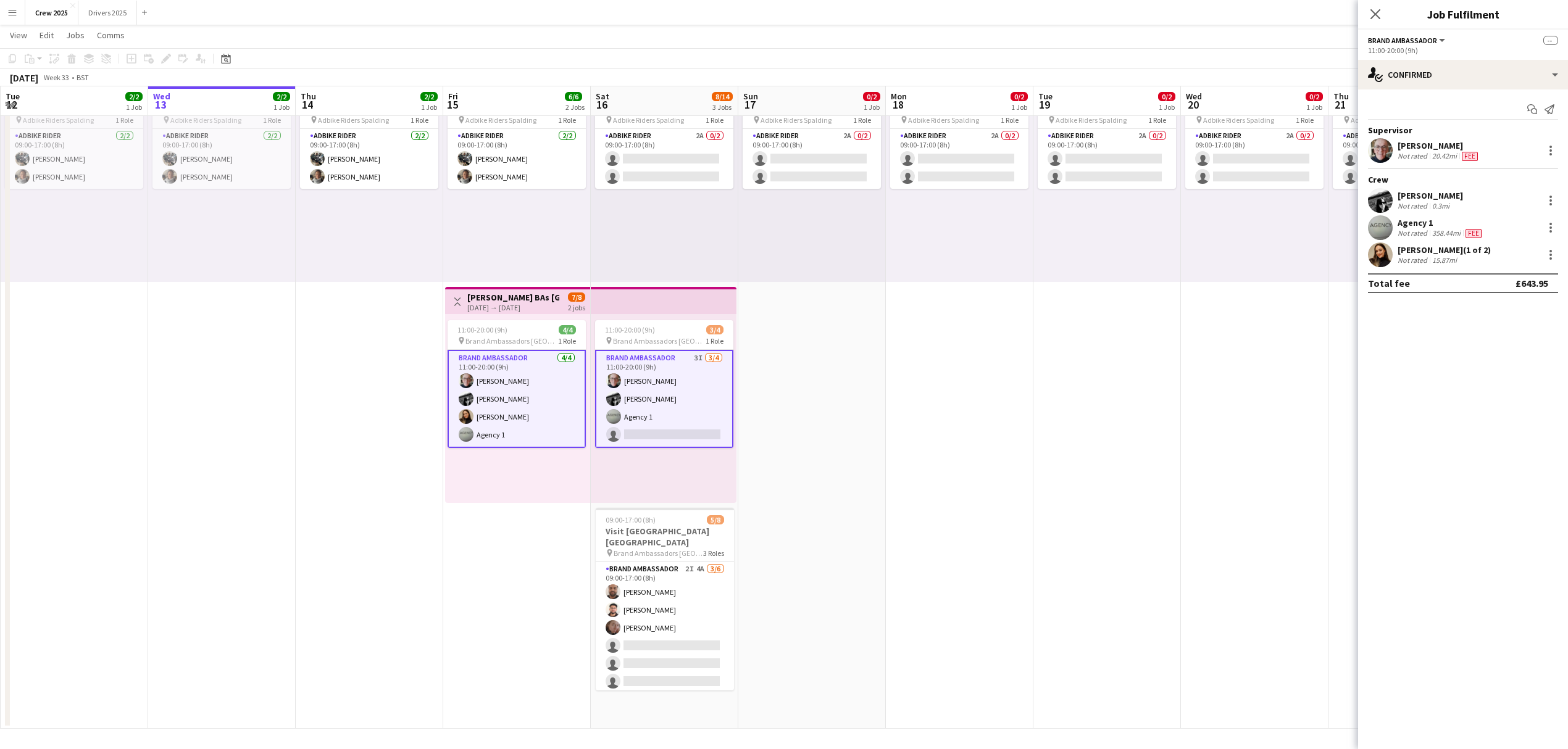
click at [674, 402] on app-card-role "Brand Ambassador 3I [DATE] 11:00-20:00 (9h) [PERSON_NAME] [PERSON_NAME] Agency …" at bounding box center [665, 399] width 139 height 98
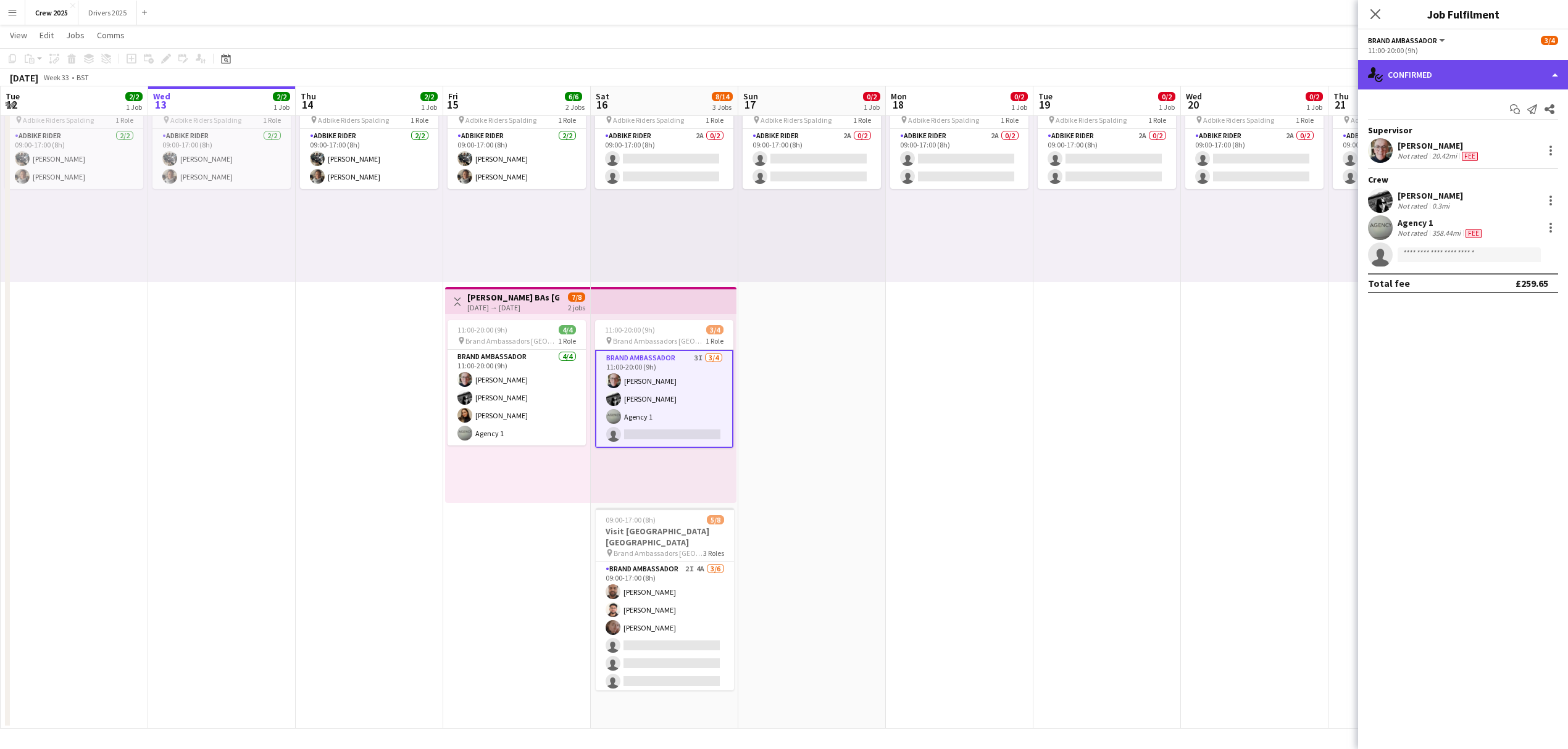
click at [1408, 76] on div "single-neutral-actions-check-2 Confirmed" at bounding box center [1462, 74] width 210 height 29
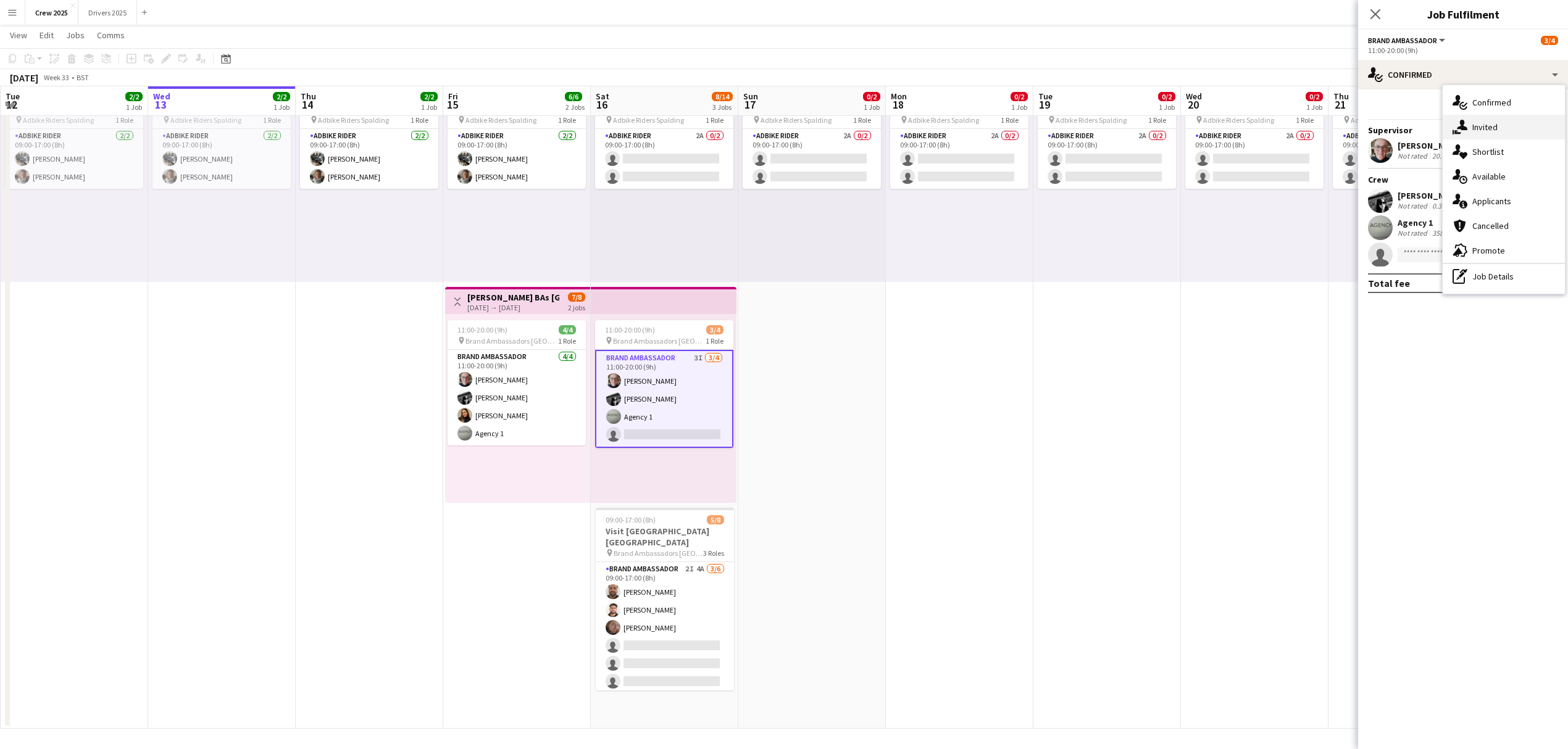
click at [1479, 127] on div "single-neutral-actions-share-1 Invited" at bounding box center [1504, 127] width 123 height 25
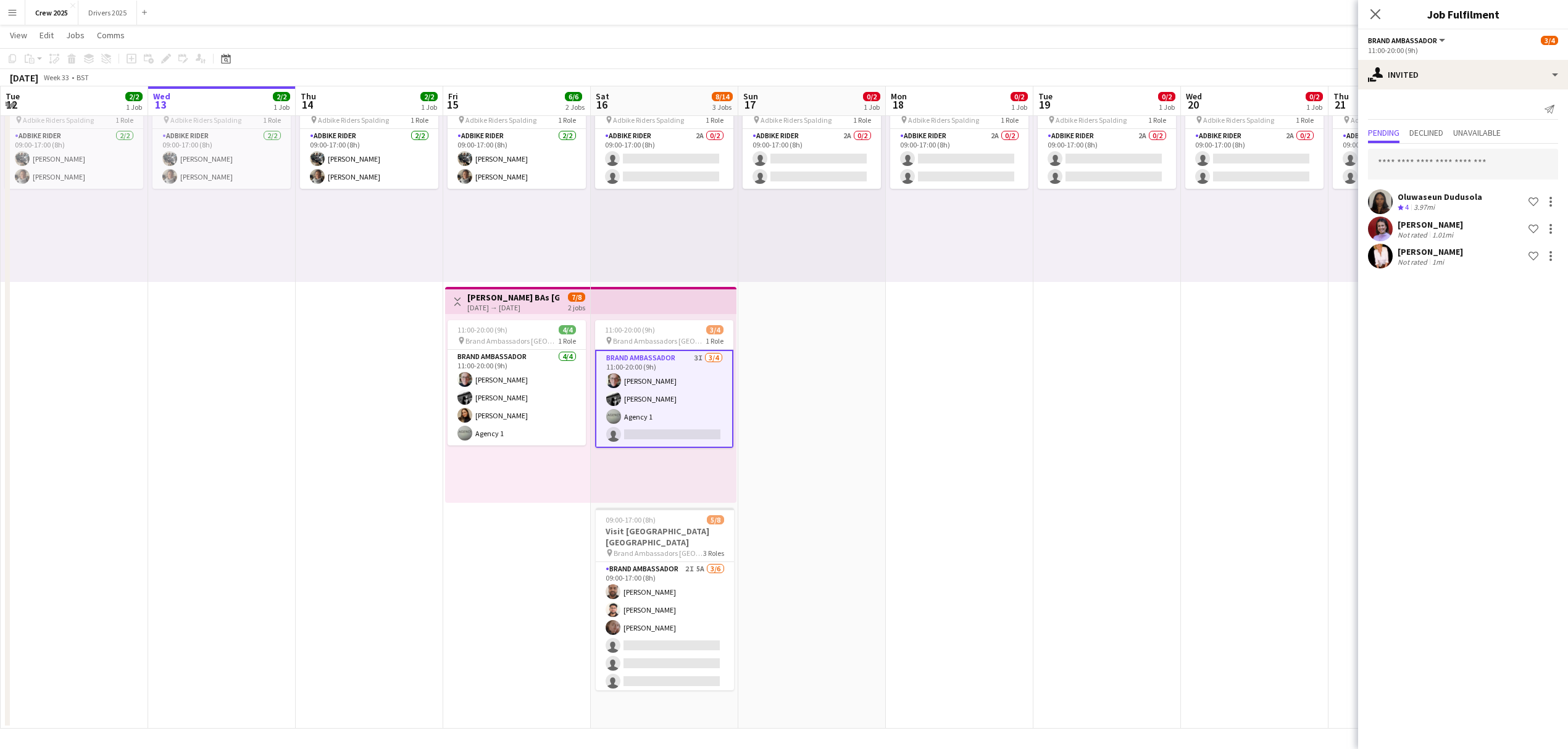
click at [938, 457] on app-date-cell "09:00-17:00 (8h) 0/2 pin Adbike Riders Spalding 1 Role Adbike Rider 2A 0/2 09:0…" at bounding box center [959, 395] width 147 height 668
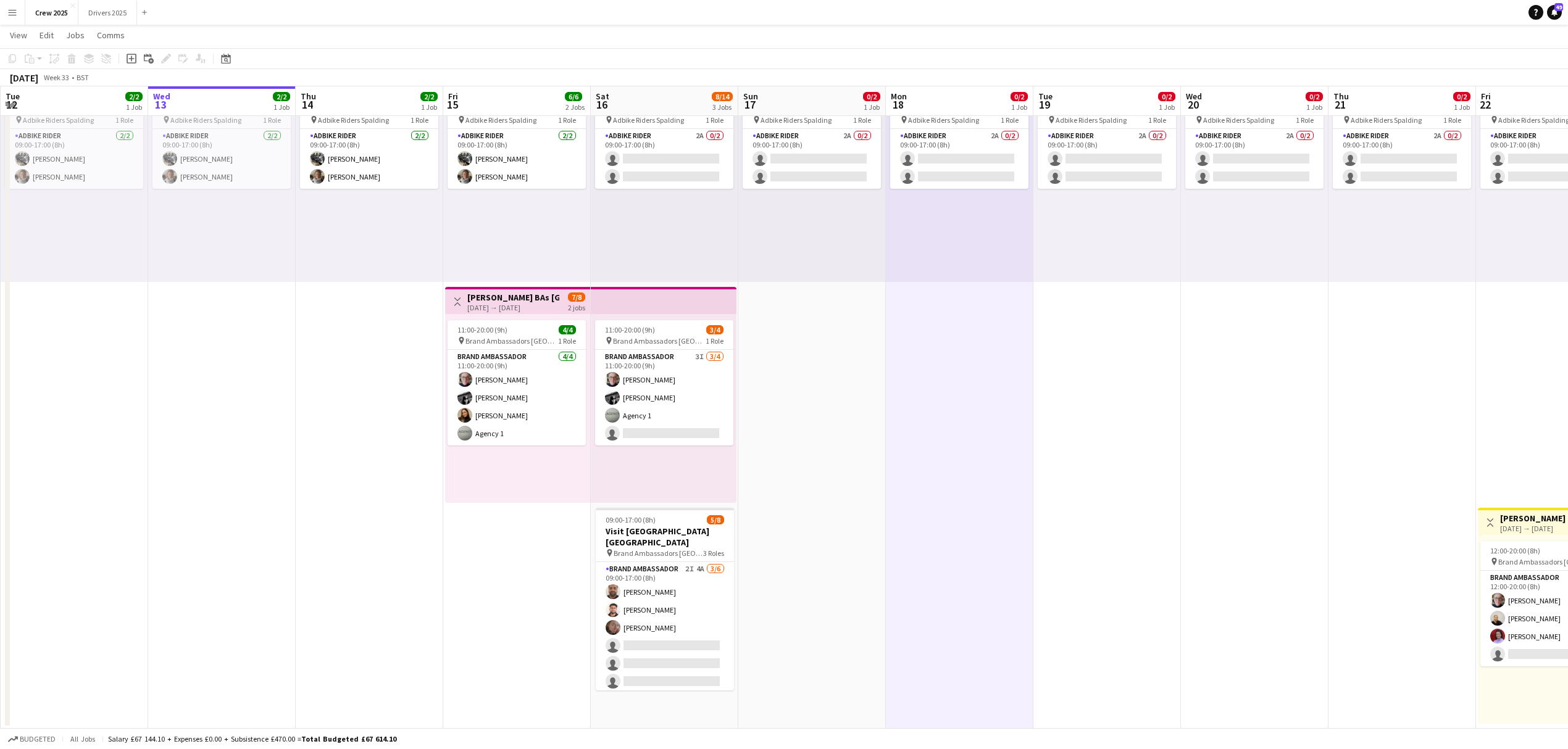
click at [9, 9] on app-icon "Menu" at bounding box center [12, 12] width 10 height 10
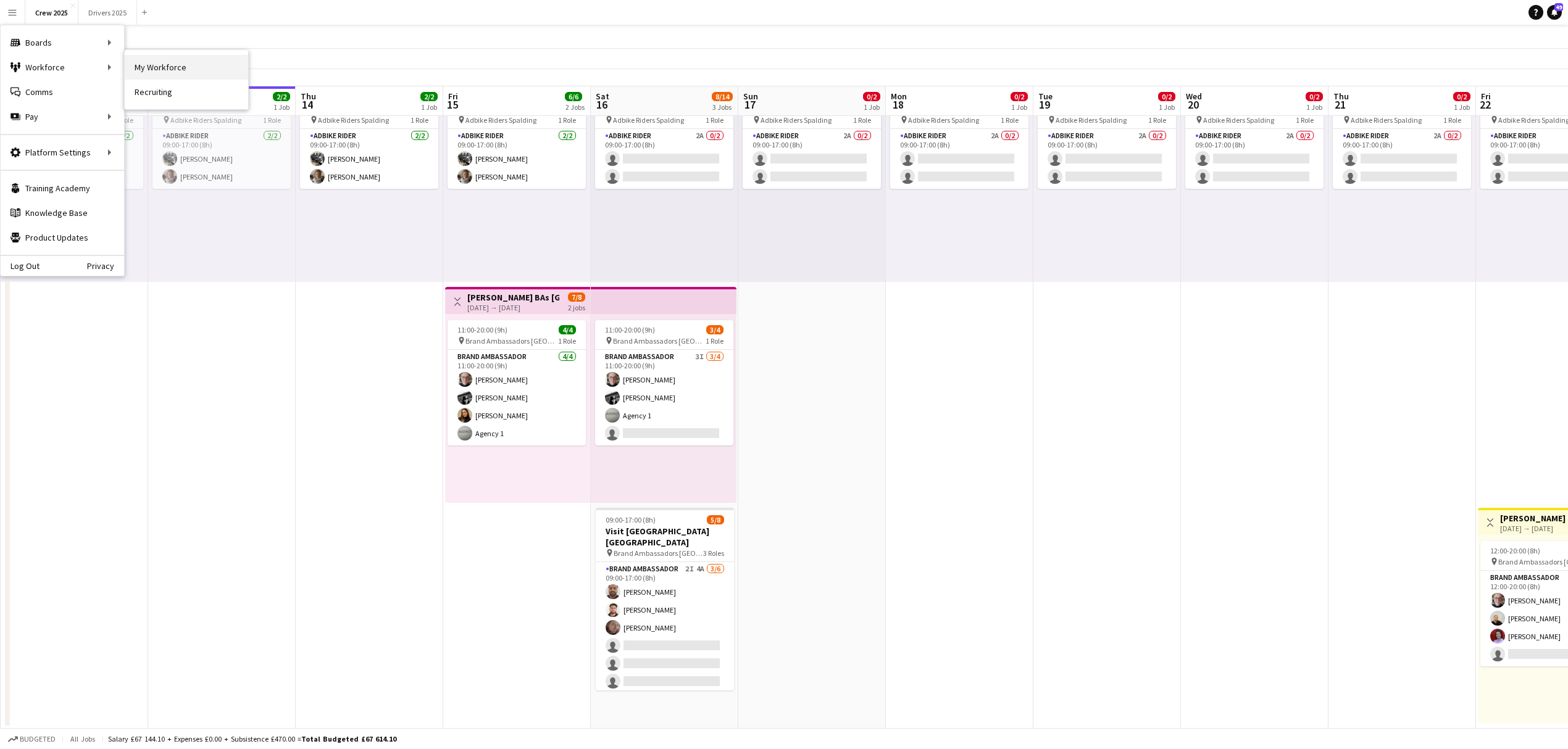
click at [165, 68] on link "My Workforce" at bounding box center [186, 68] width 123 height 25
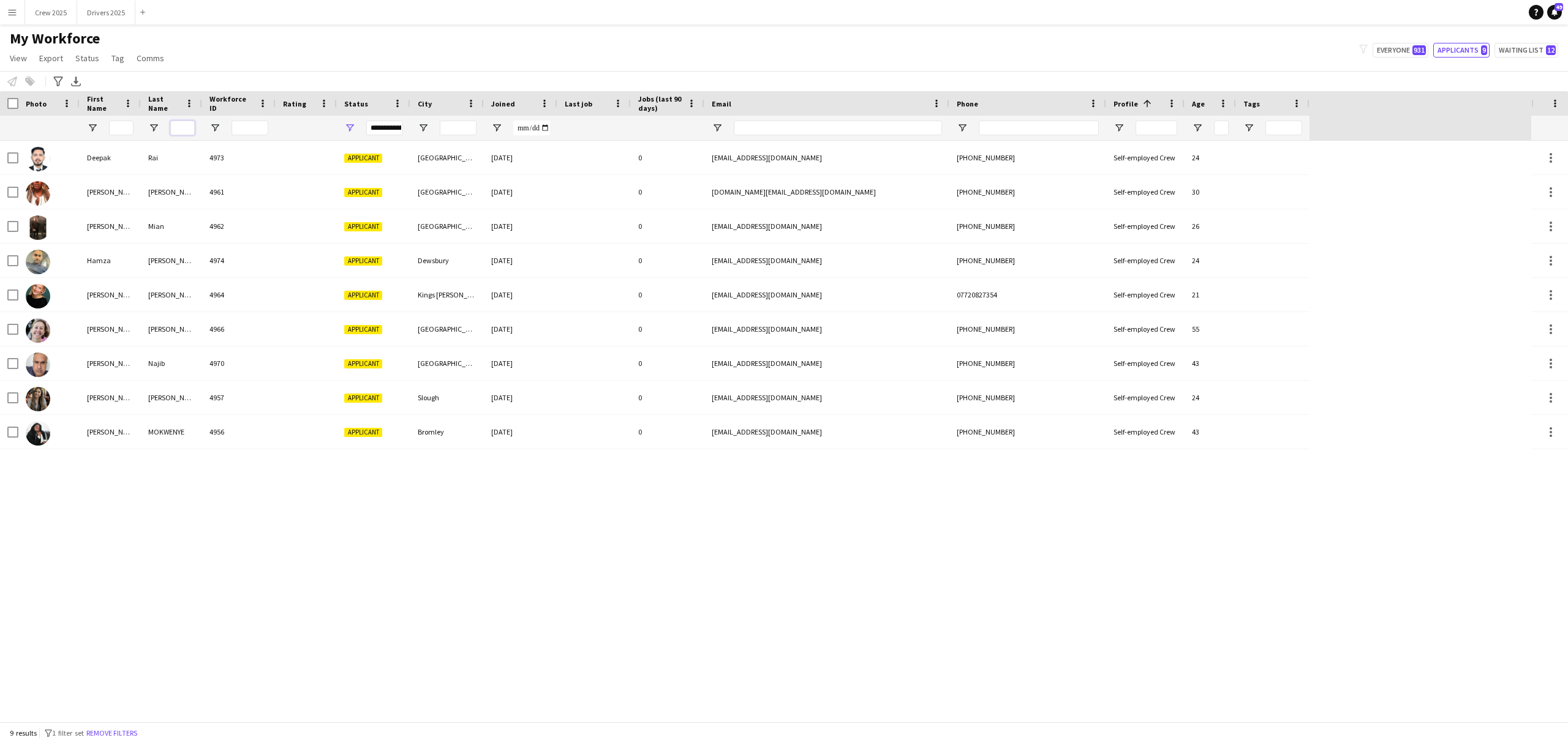
click at [182, 128] on input "Last Name Filter Input" at bounding box center [183, 128] width 25 height 15
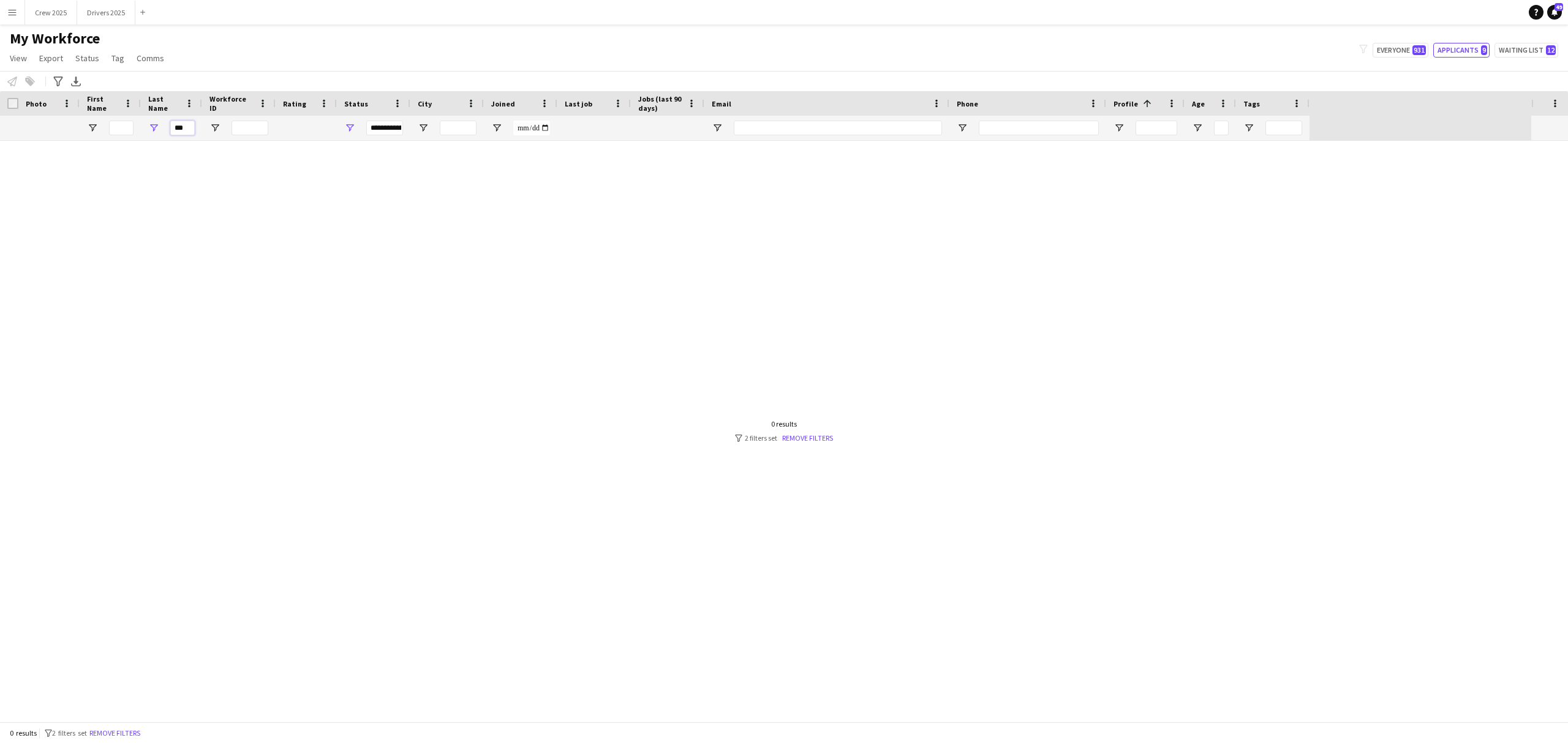
type input "***"
click at [381, 128] on div "**********" at bounding box center [385, 128] width 37 height 15
click at [377, 204] on div "(Select All)" at bounding box center [413, 203] width 97 height 9
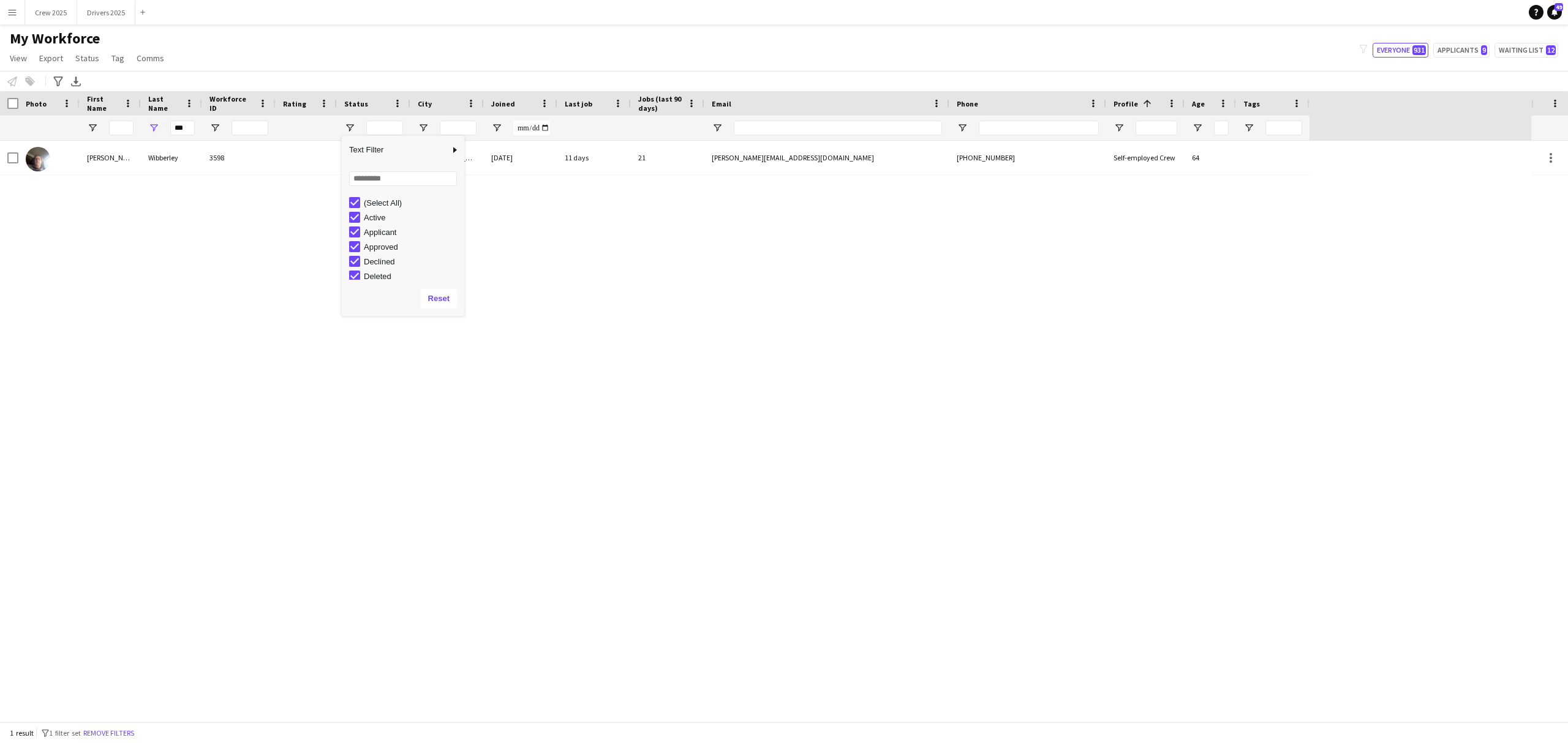
click at [606, 282] on div "[PERSON_NAME] 3598 Active [GEOGRAPHIC_DATA] [DATE] 11 days 21 [EMAIL_ADDRESS][D…" at bounding box center [765, 431] width 1532 height 581
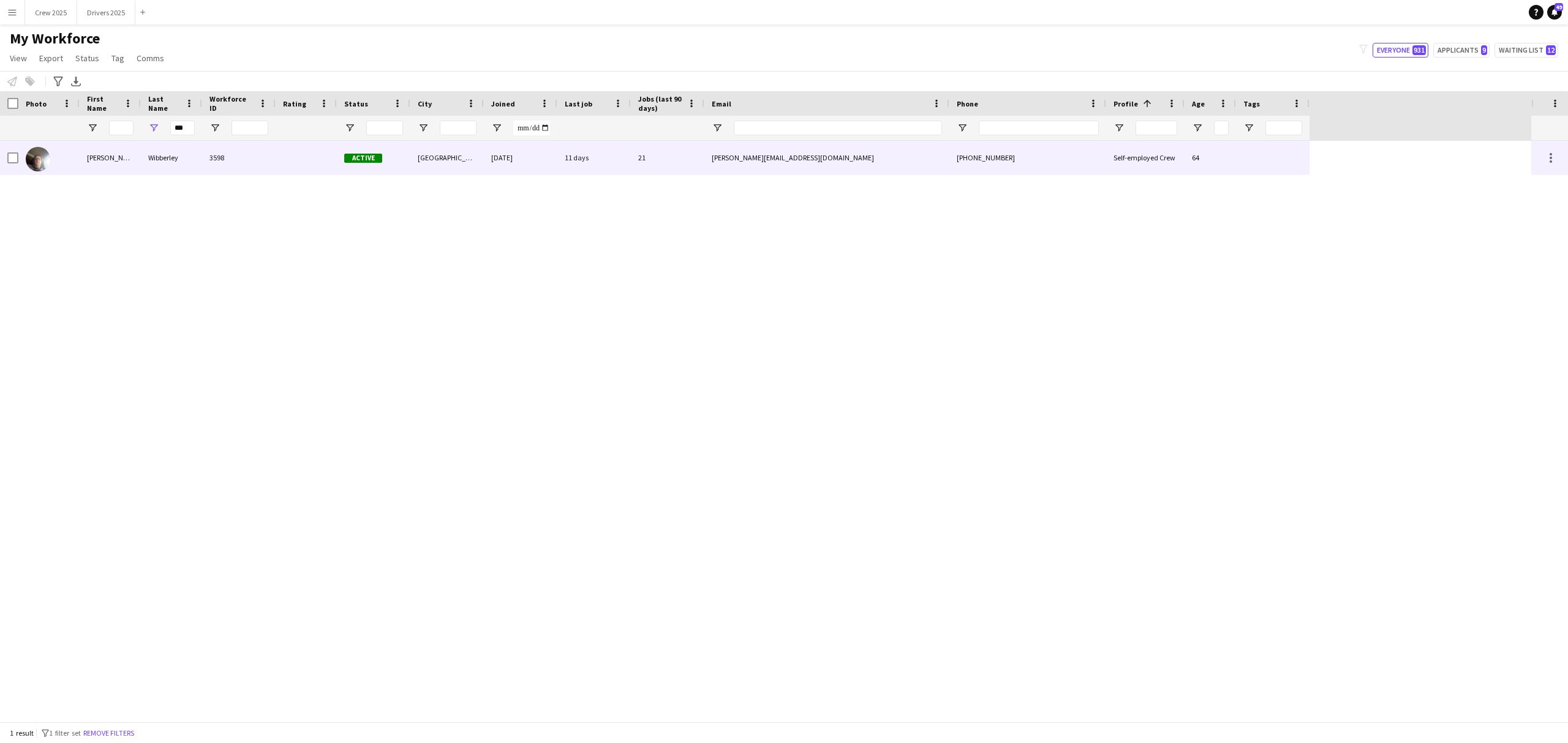
click at [195, 164] on div "Wibberley" at bounding box center [171, 158] width 61 height 33
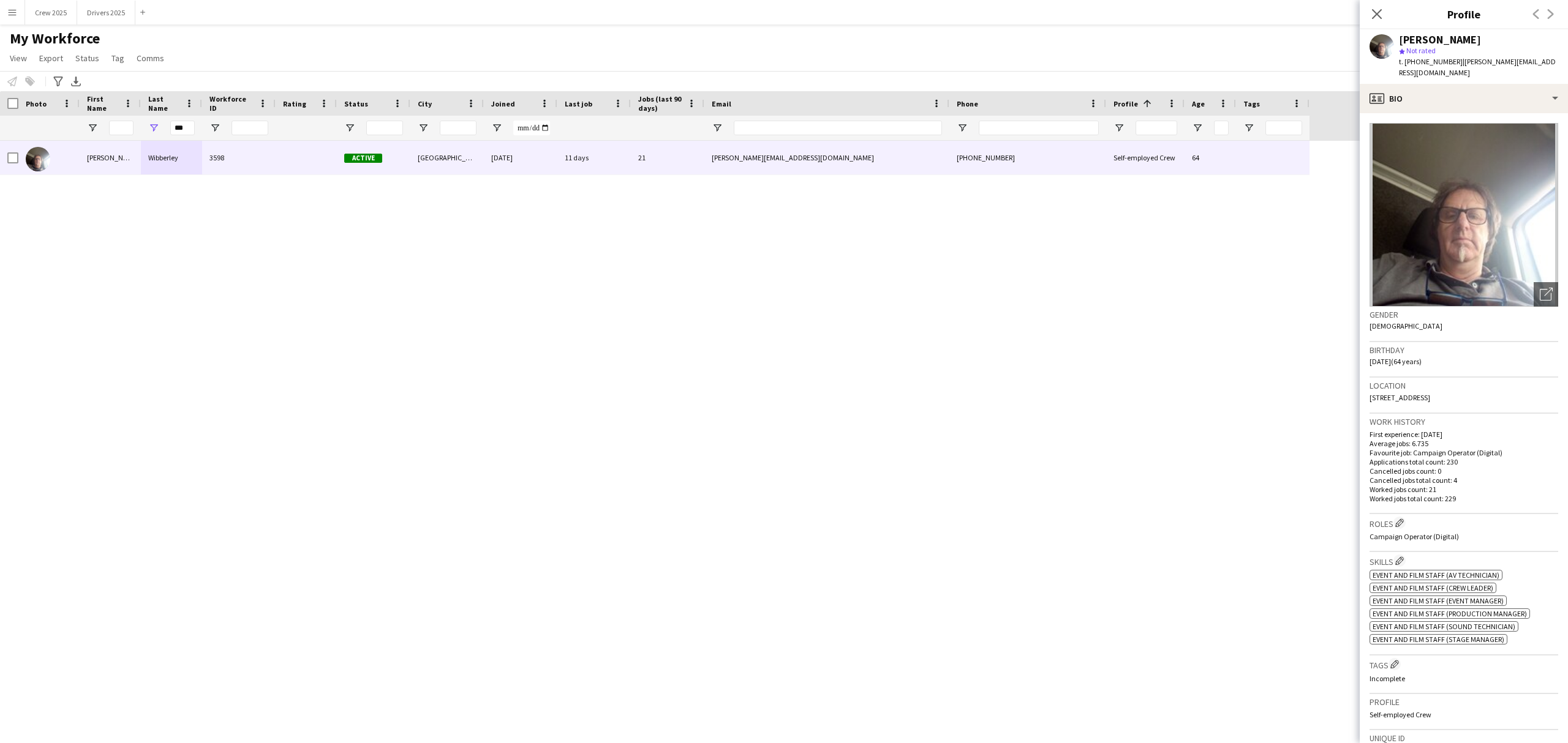
click at [792, 392] on div "[PERSON_NAME] 3598 Active [GEOGRAPHIC_DATA] [DATE] 11 days 21 [EMAIL_ADDRESS][D…" at bounding box center [765, 431] width 1532 height 581
click at [97, 11] on button "Drivers 2025 Close" at bounding box center [107, 12] width 58 height 24
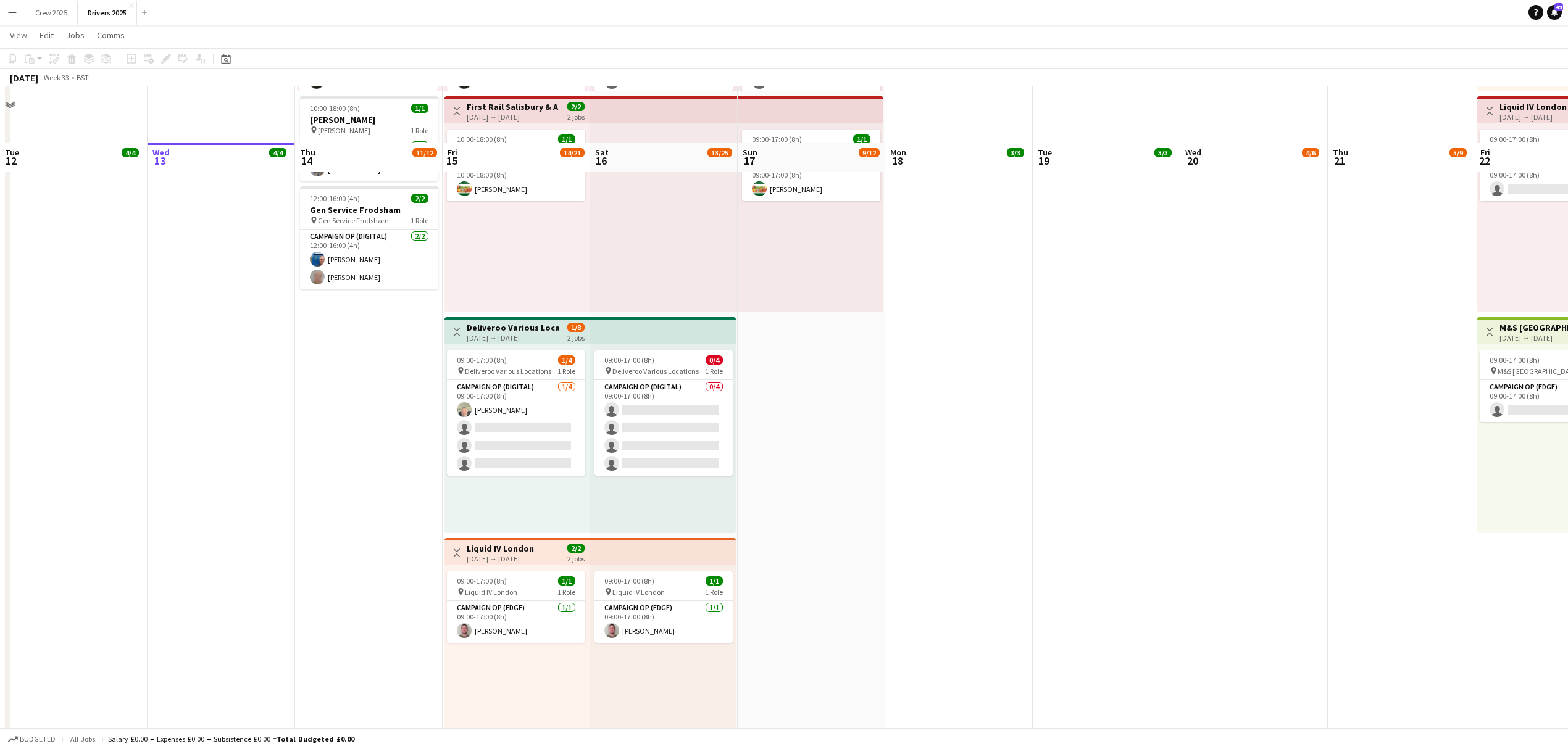
scroll to position [1317, 0]
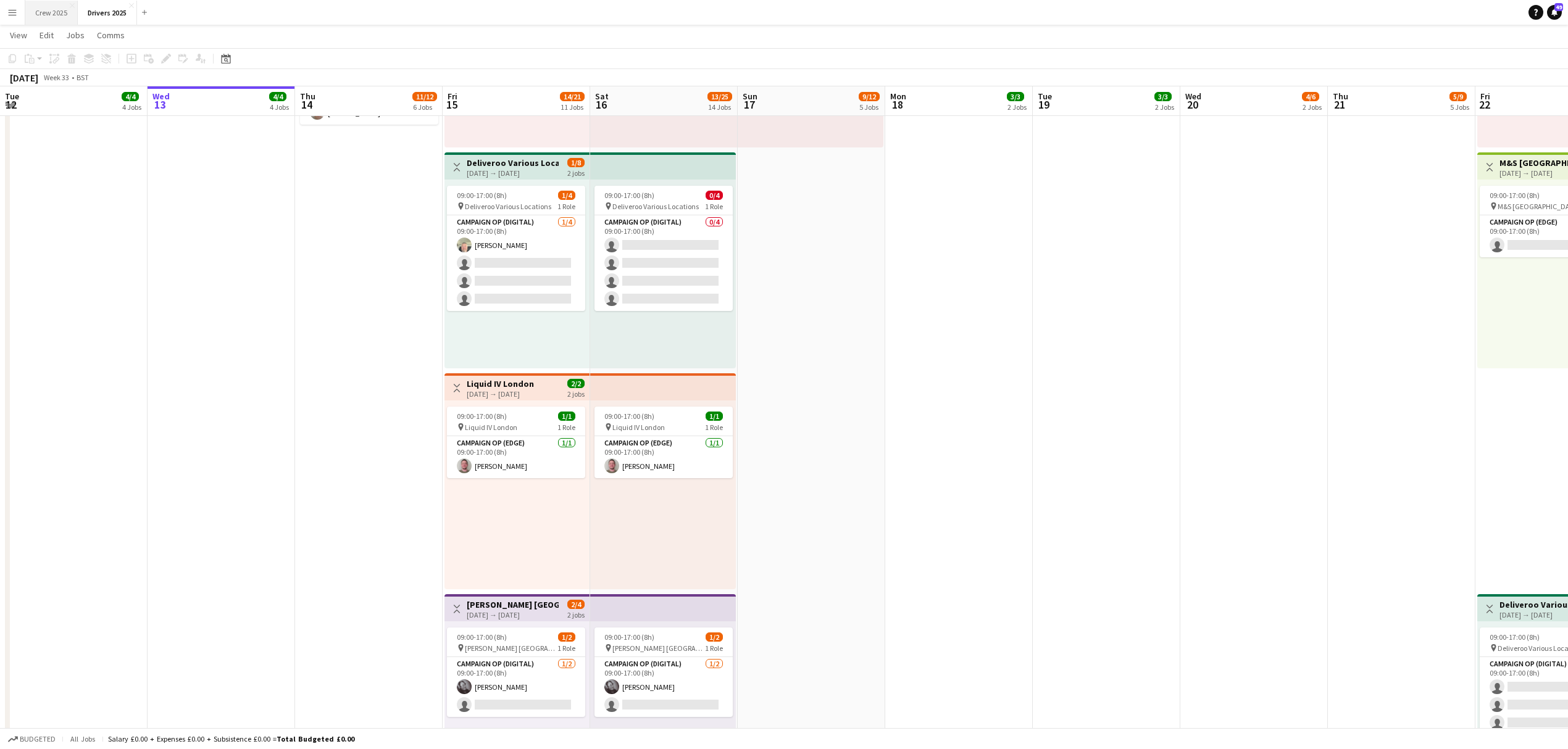
click at [54, 12] on button "Crew 2025 Close" at bounding box center [51, 12] width 52 height 24
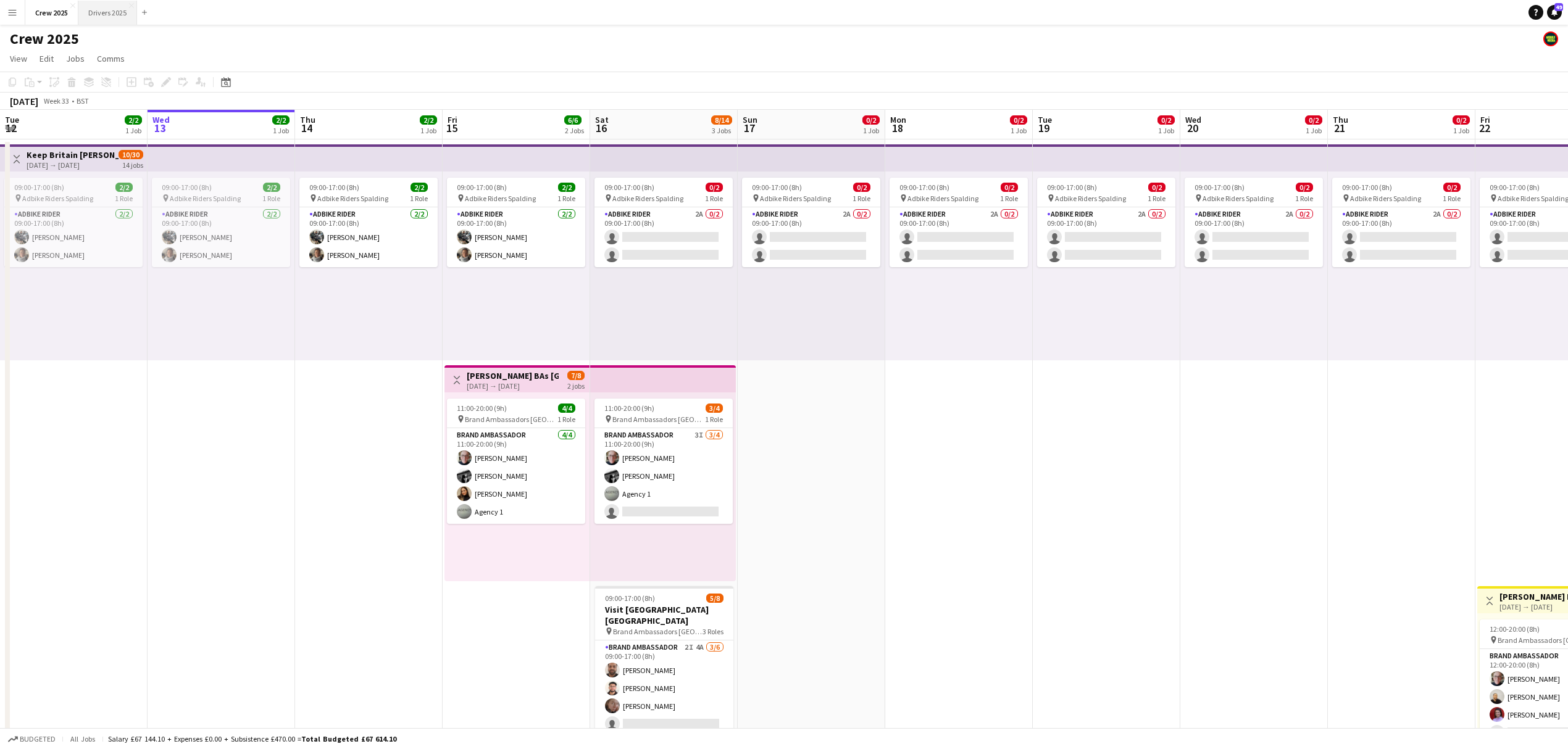
click at [102, 13] on button "Drivers 2025 Close" at bounding box center [107, 12] width 59 height 24
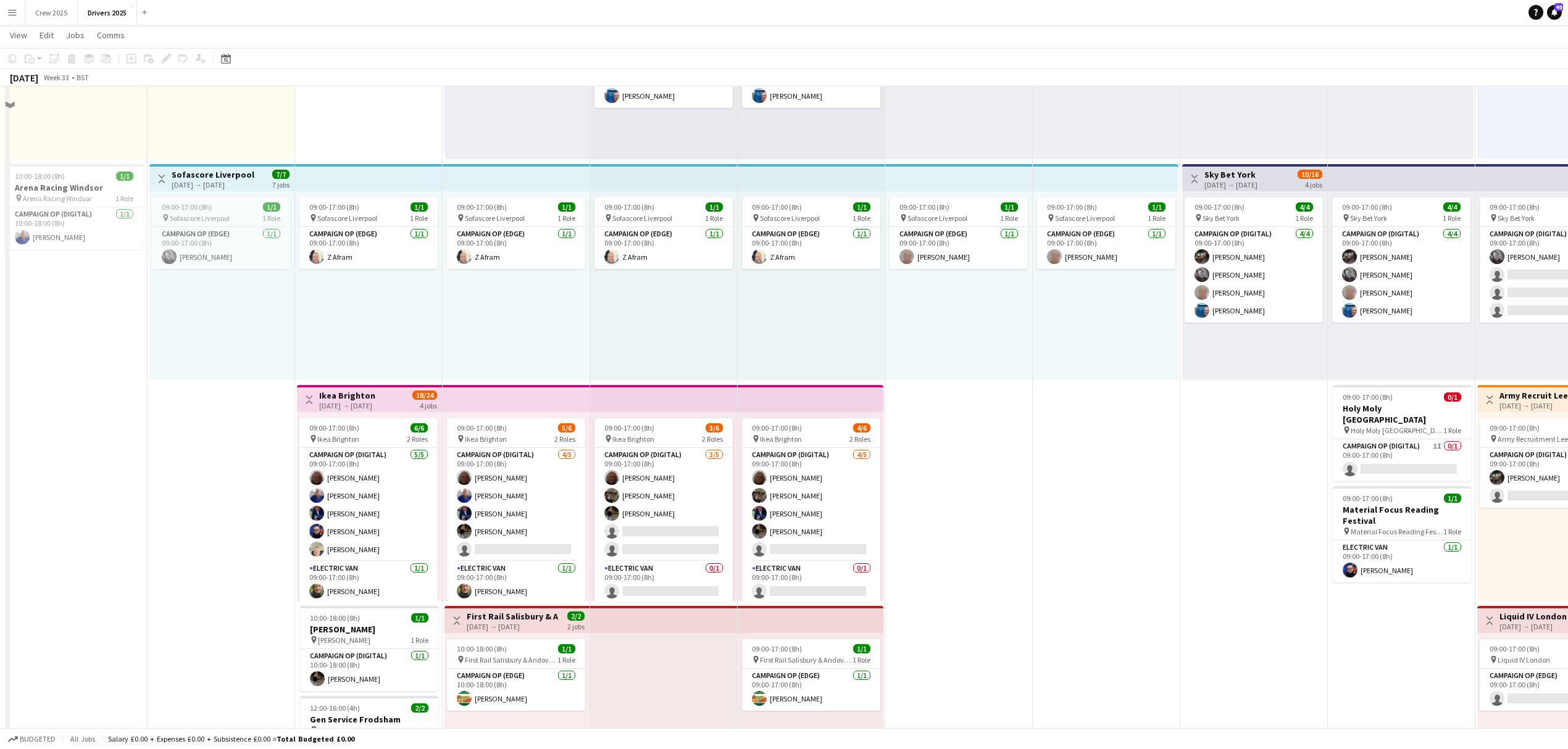
scroll to position [658, 0]
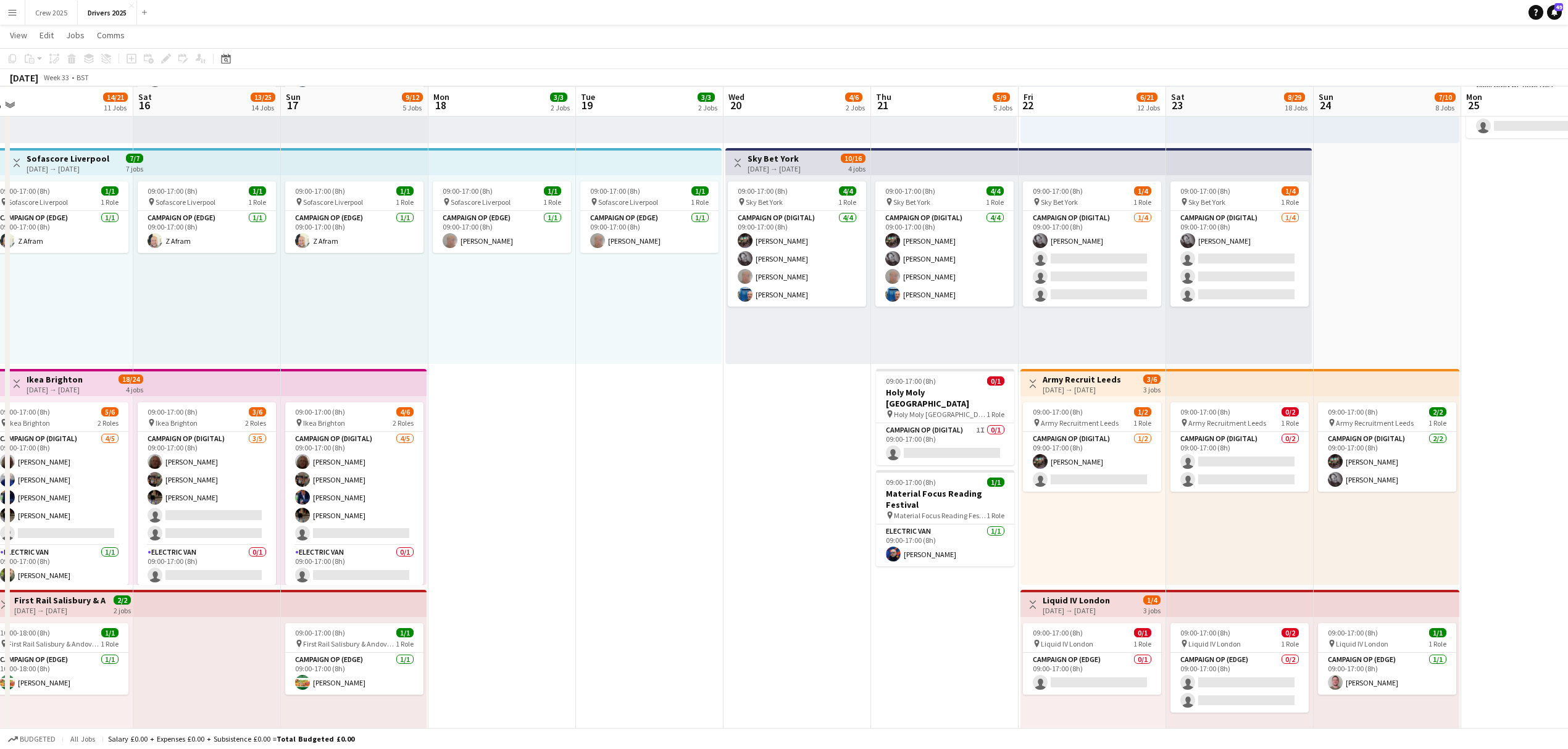
drag, startPoint x: 1124, startPoint y: 529, endPoint x: 655, endPoint y: 551, distance: 469.5
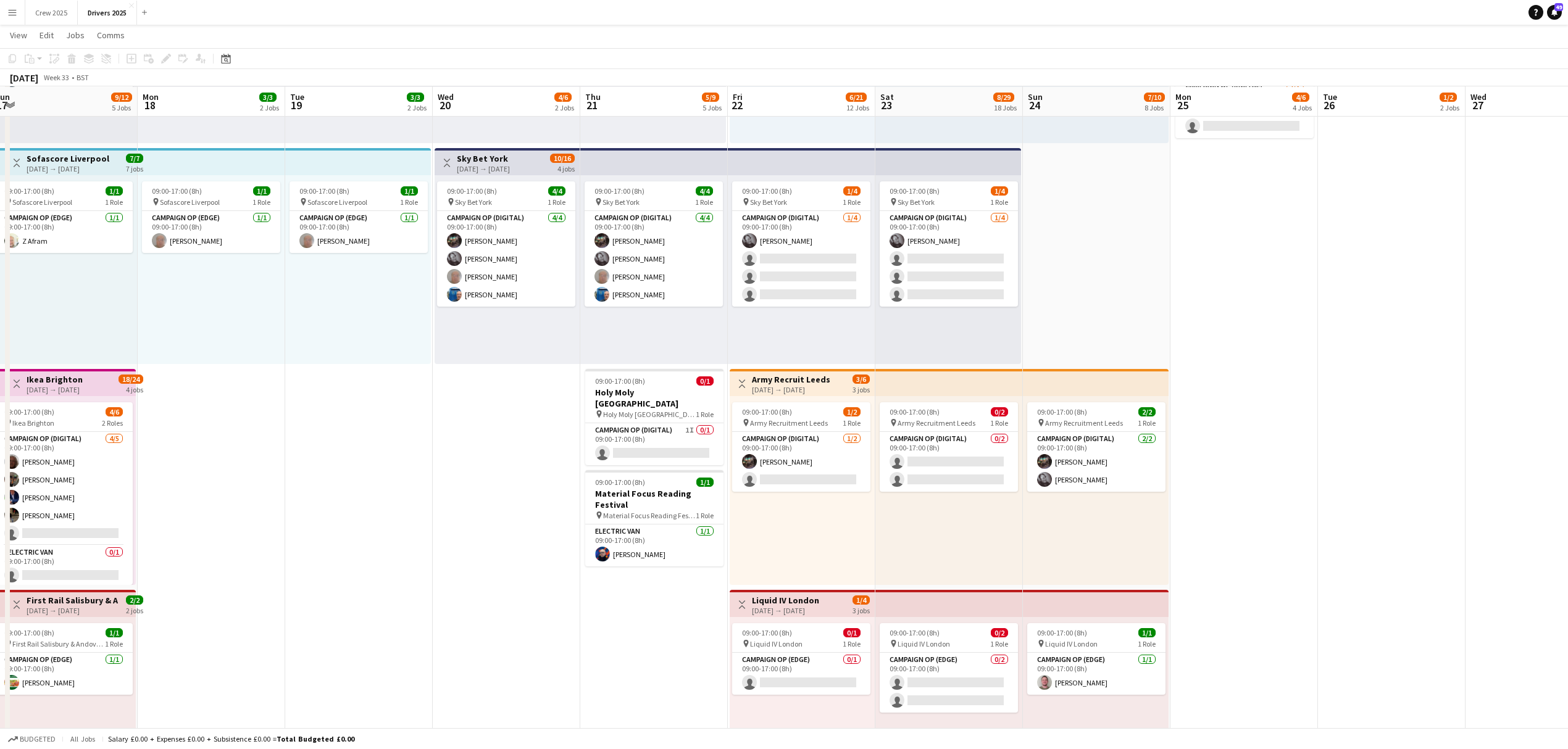
drag, startPoint x: 739, startPoint y: 538, endPoint x: 497, endPoint y: 551, distance: 242.3
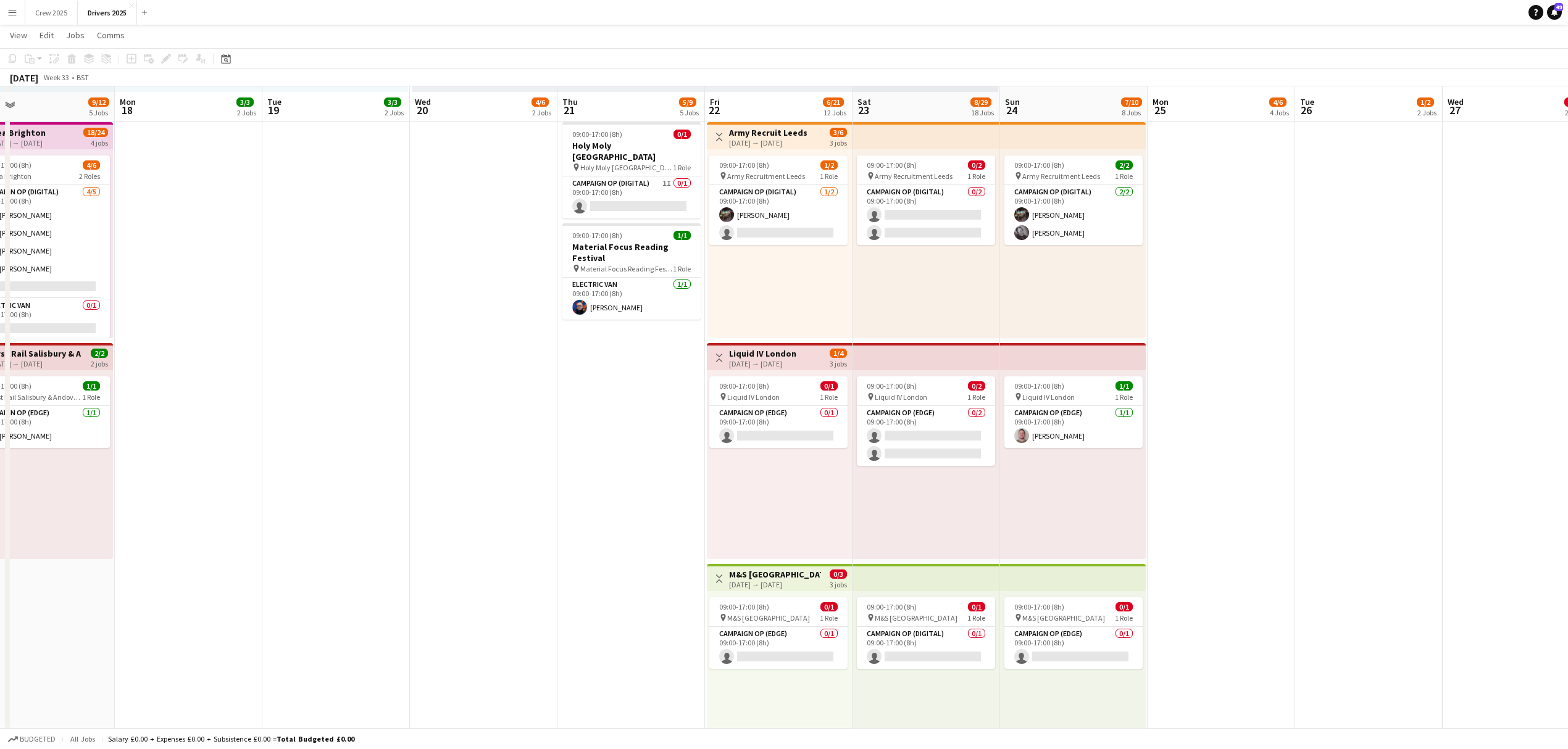
scroll to position [988, 0]
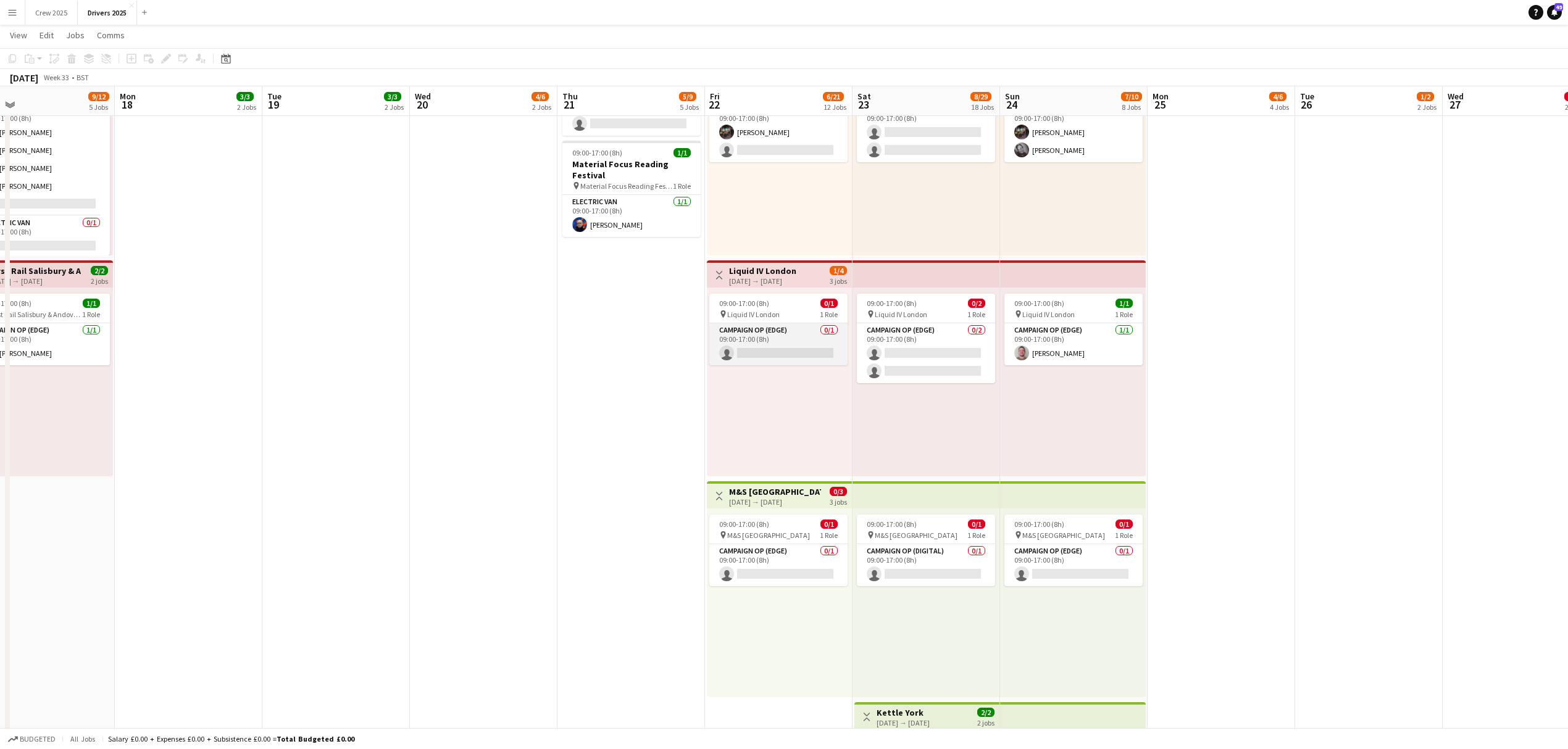
click at [783, 349] on app-card-role "Campaign Op (Edge) 0/1 09:00-17:00 (8h) single-neutral-actions" at bounding box center [778, 344] width 139 height 42
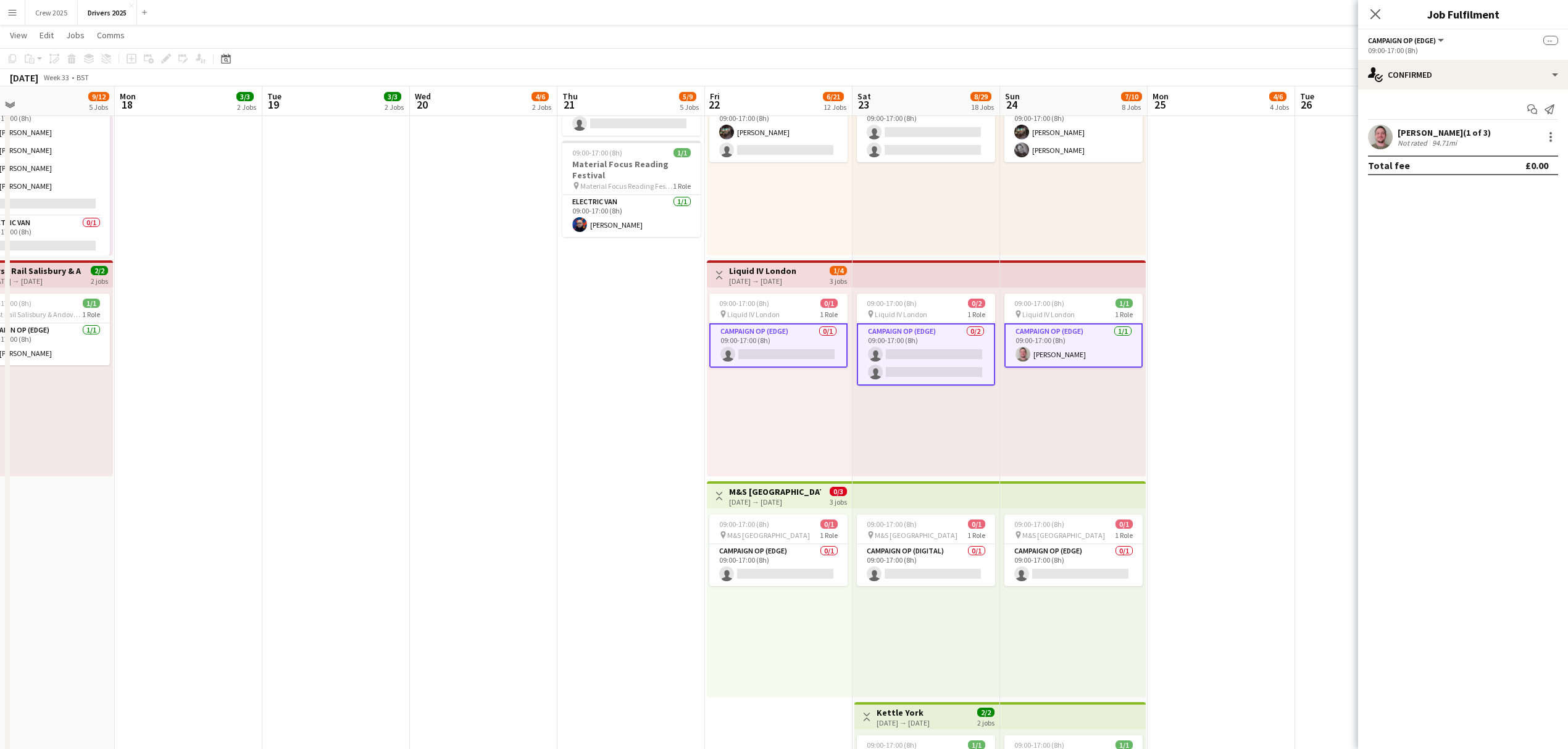
click at [780, 348] on app-card-role "Campaign Op (Edge) 0/1 09:00-17:00 (8h) single-neutral-actions" at bounding box center [778, 346] width 139 height 44
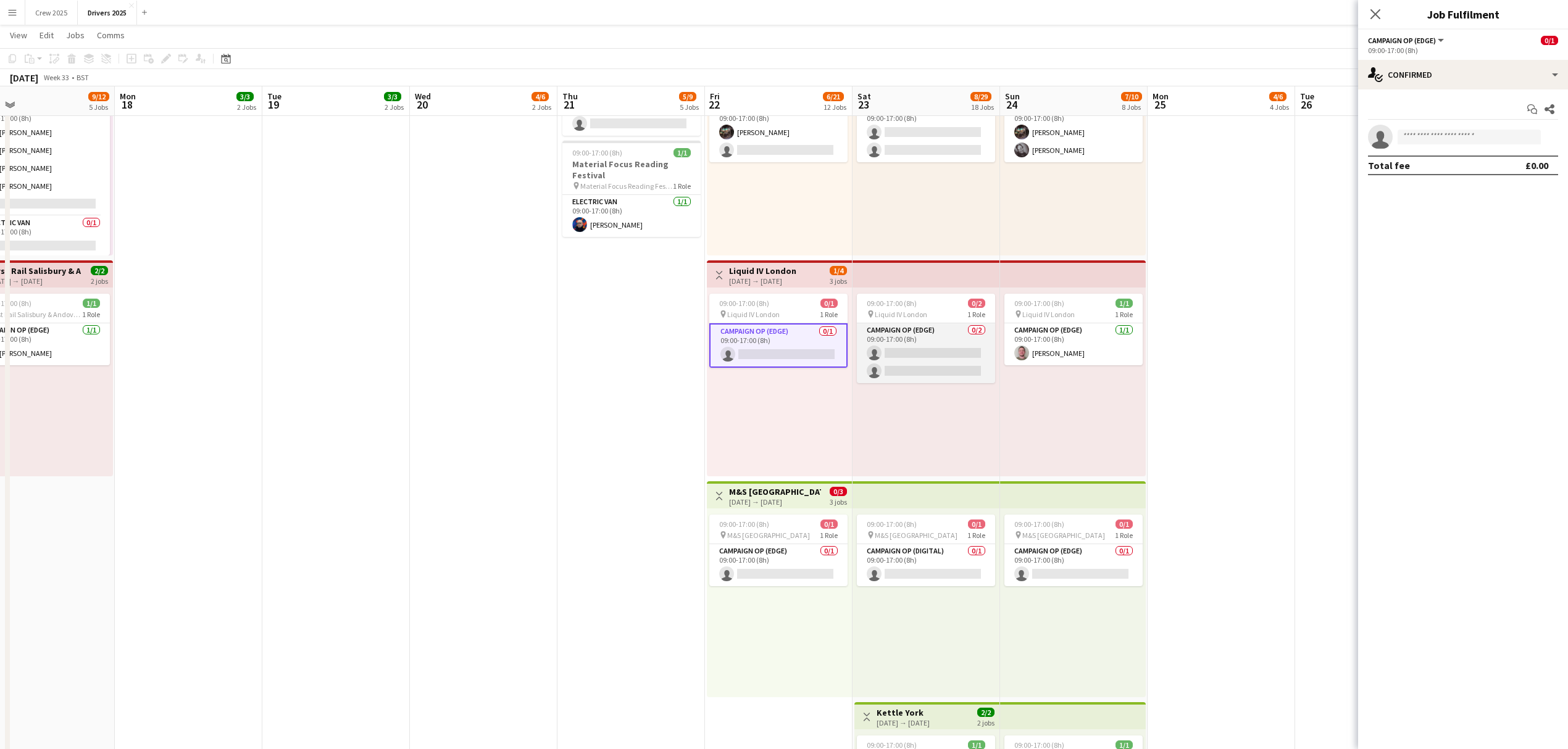
click at [921, 345] on app-card-role "Campaign Op (Edge) 0/2 09:00-17:00 (8h) single-neutral-actions single-neutral-a…" at bounding box center [926, 353] width 139 height 60
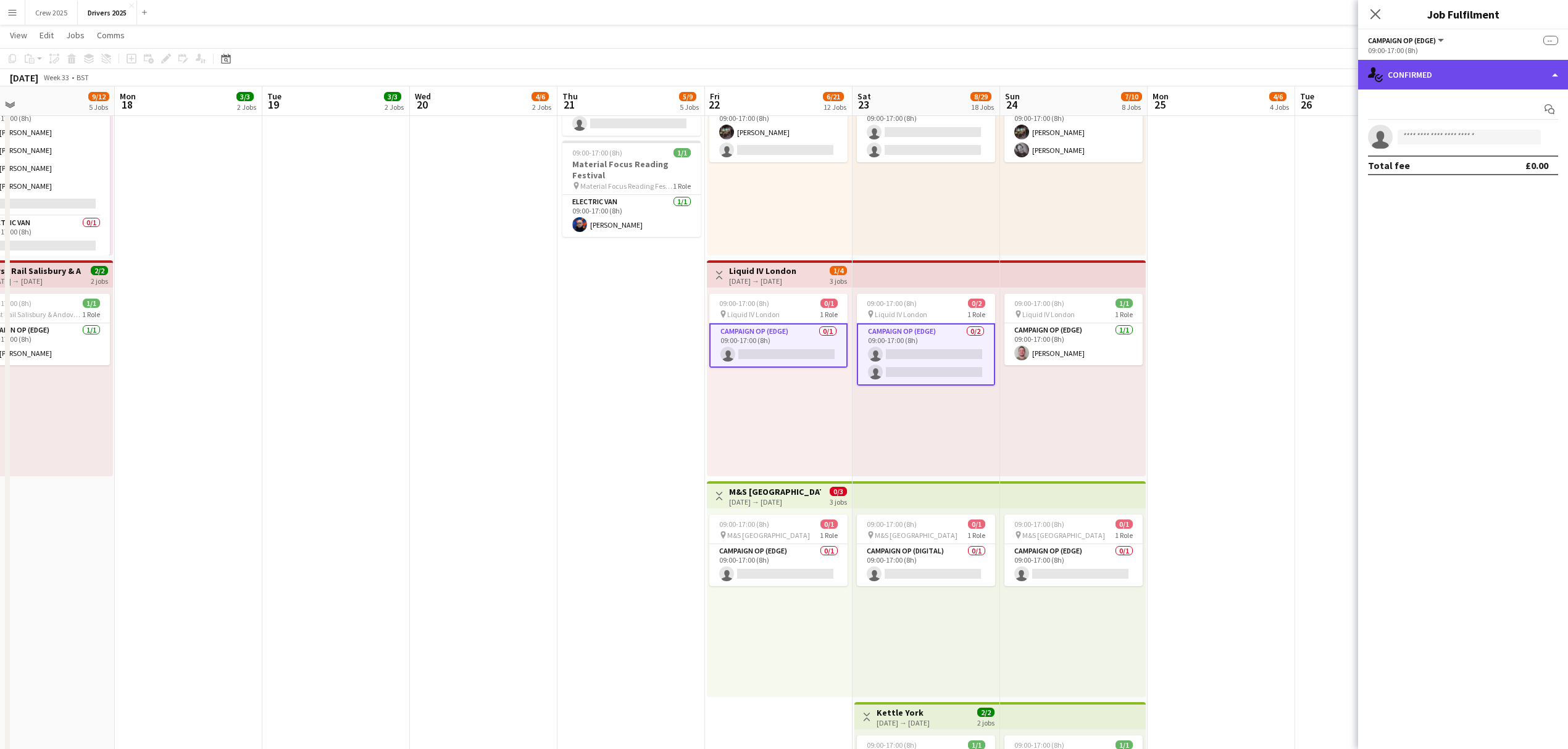
click at [1458, 78] on div "single-neutral-actions-check-2 Confirmed" at bounding box center [1462, 74] width 210 height 29
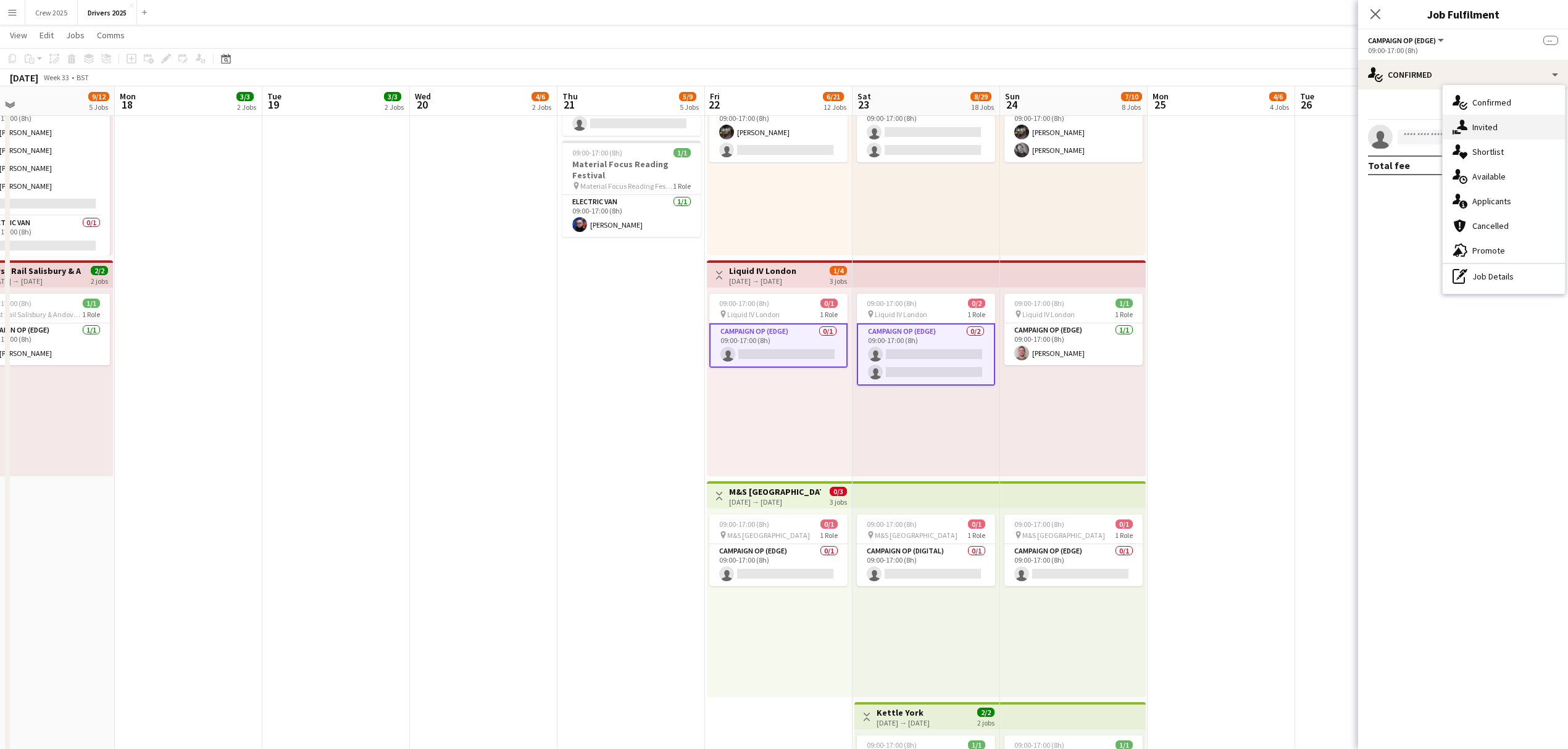
click at [1487, 124] on div "single-neutral-actions-share-1 Invited" at bounding box center [1504, 127] width 123 height 25
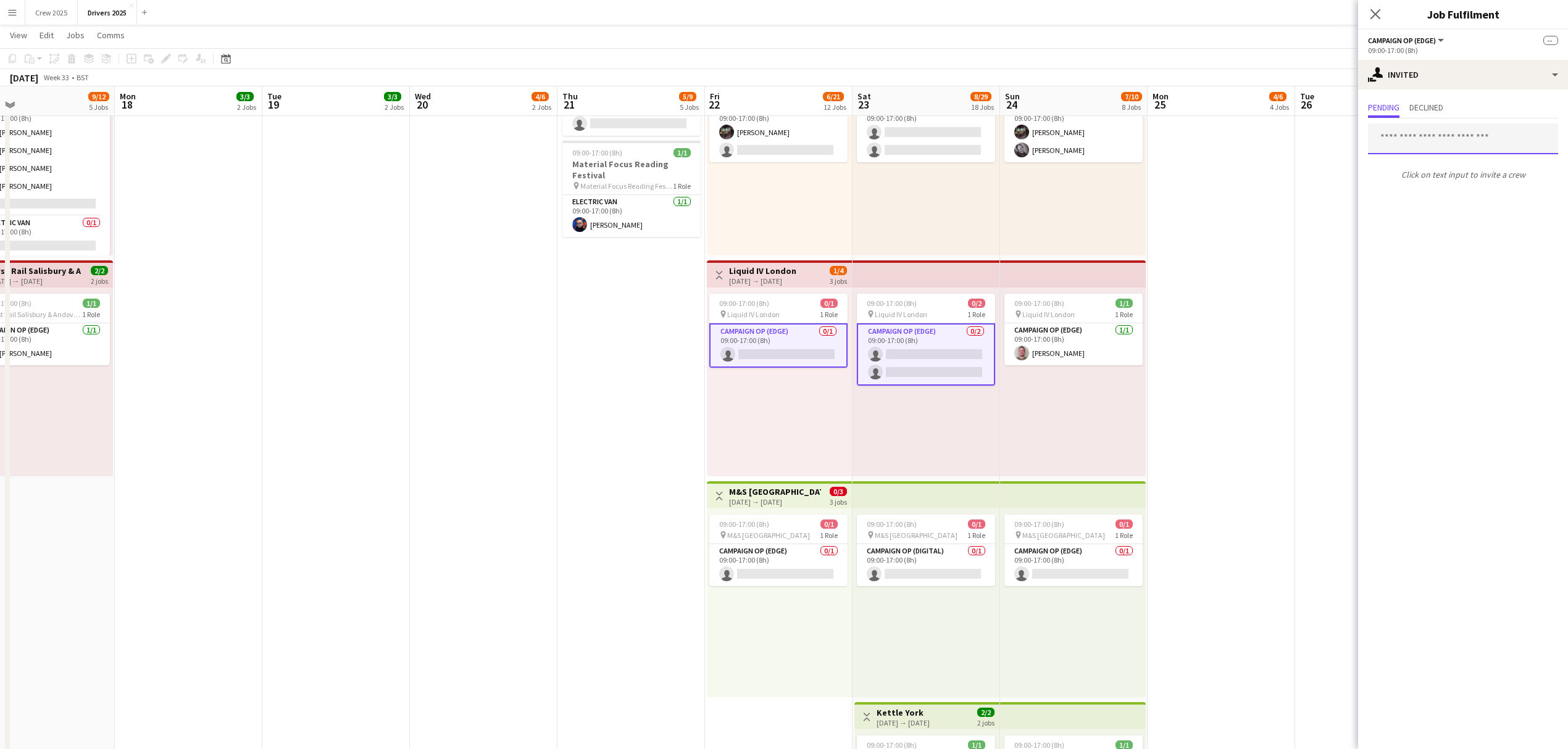
click at [1413, 145] on input "text" at bounding box center [1463, 139] width 190 height 31
type input "***"
click at [1408, 165] on span "[PERSON_NAME]" at bounding box center [1413, 170] width 71 height 11
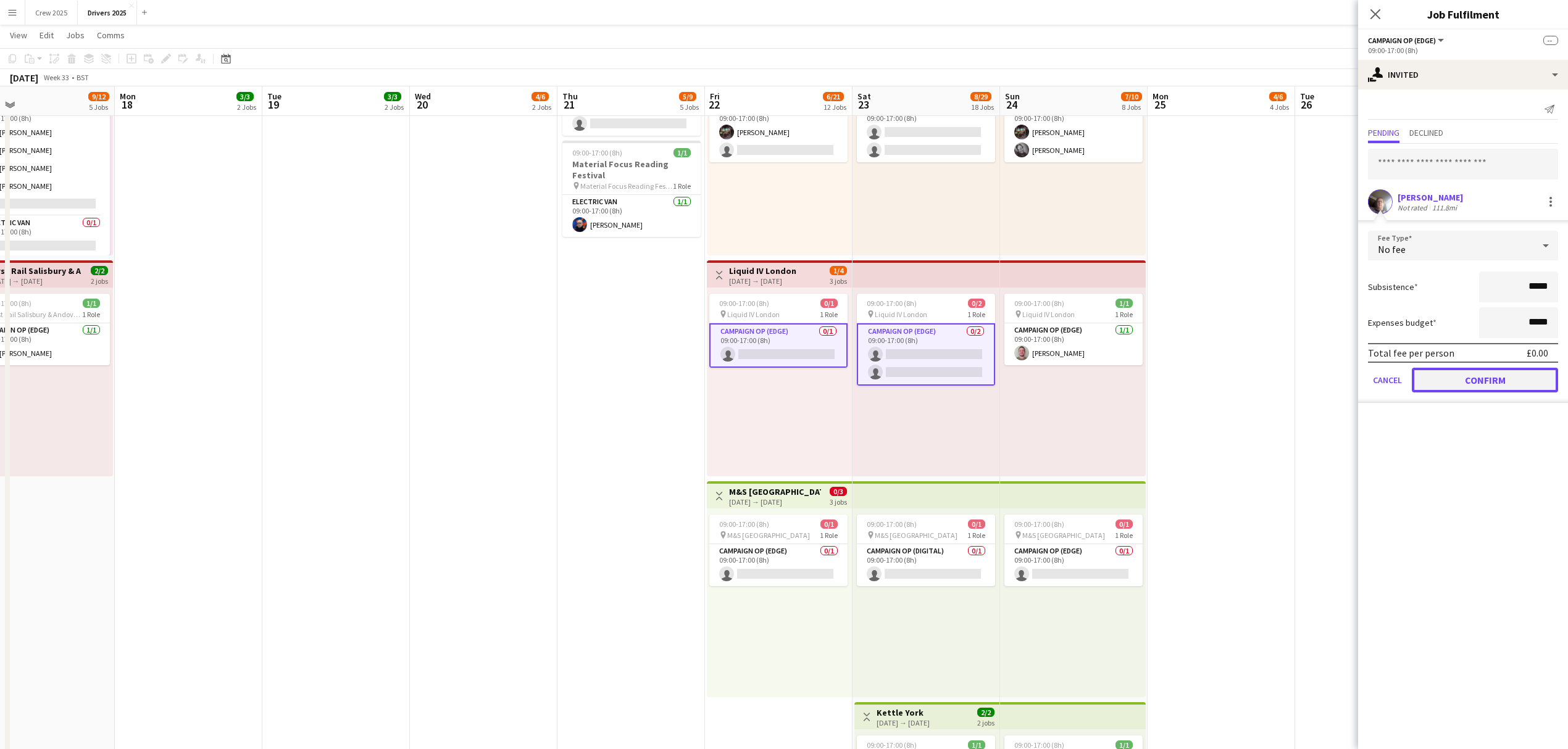
click at [1477, 381] on button "Confirm" at bounding box center [1484, 380] width 147 height 25
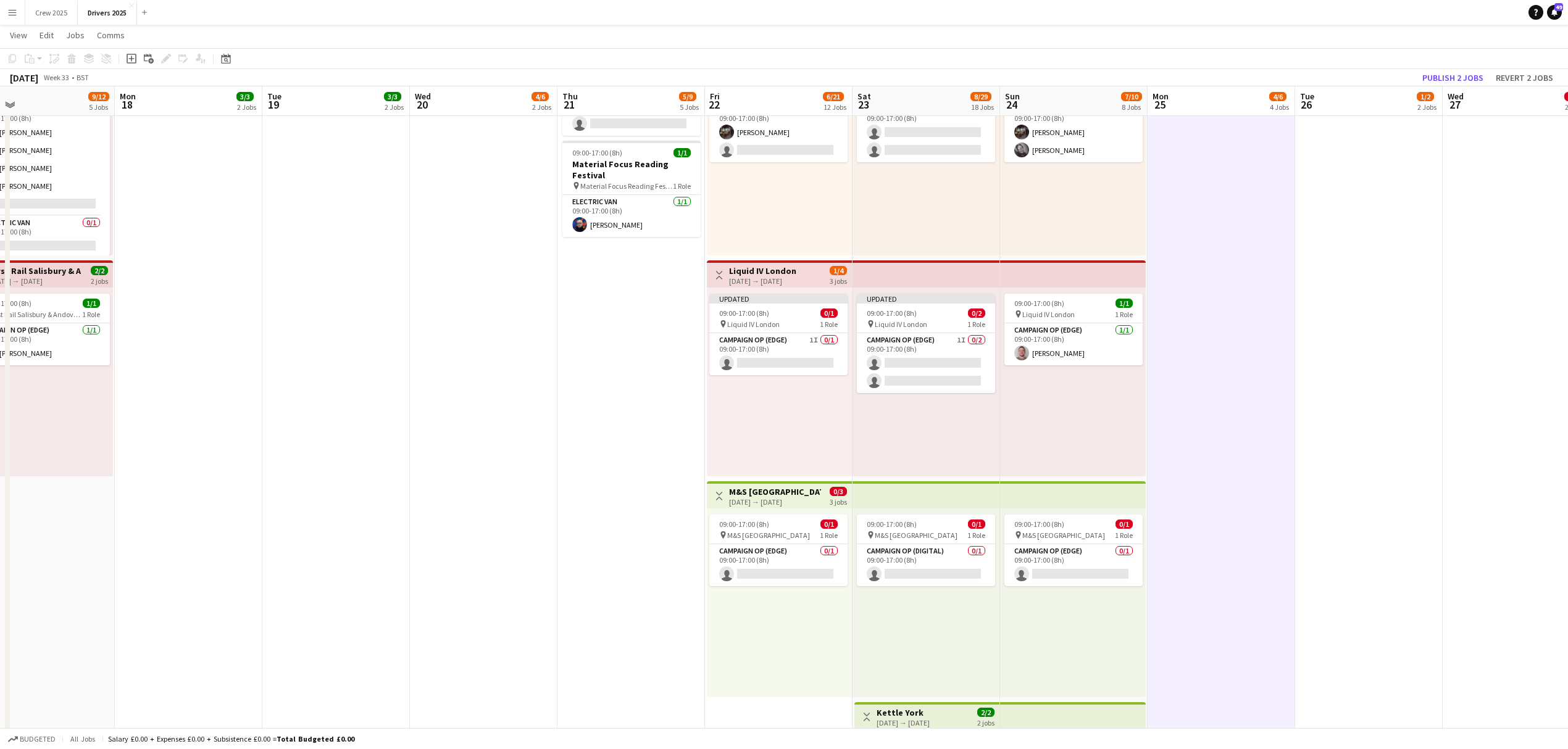
click at [734, 275] on h3 "Liquid IV London" at bounding box center [762, 271] width 68 height 12
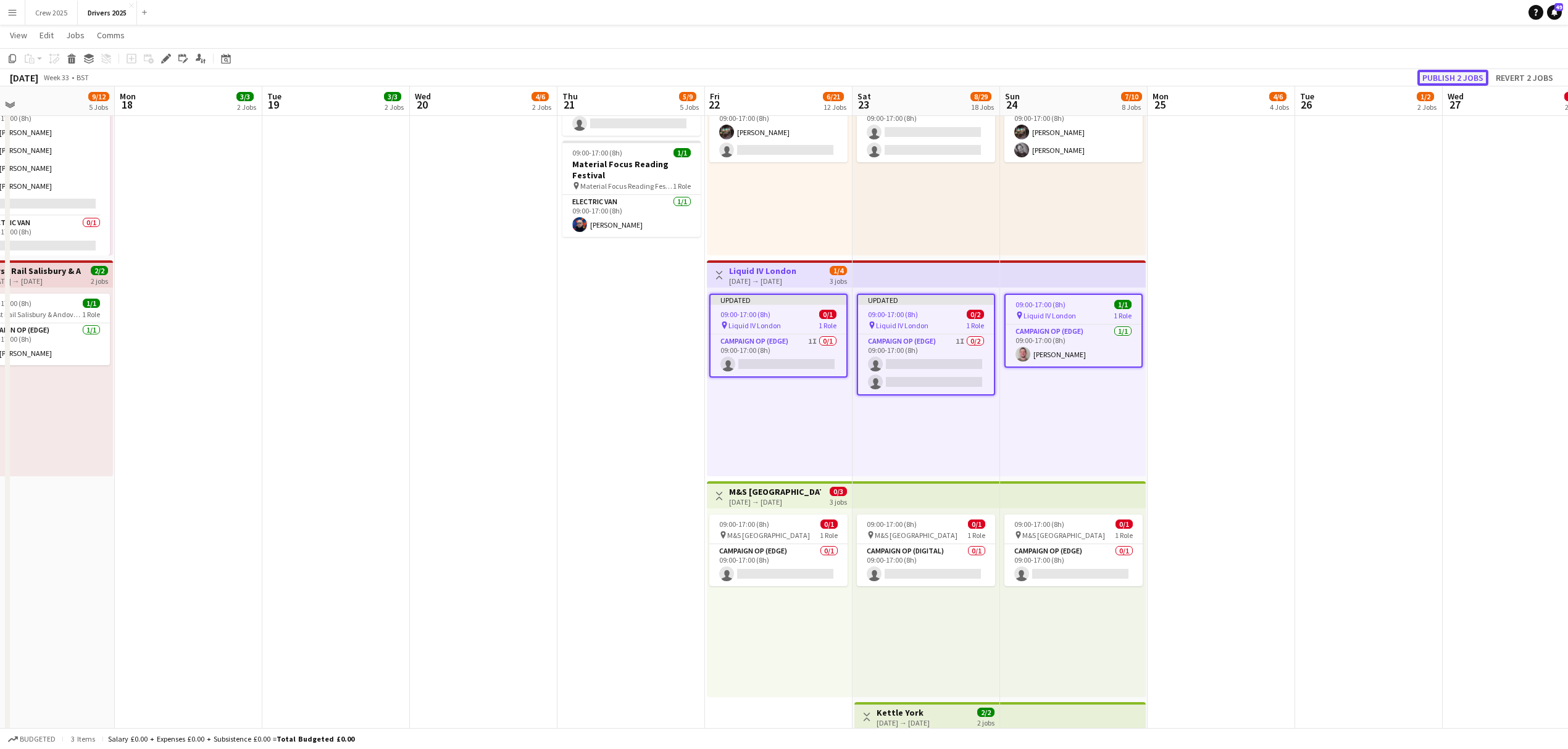
click at [1443, 70] on button "Publish 2 jobs" at bounding box center [1453, 78] width 71 height 16
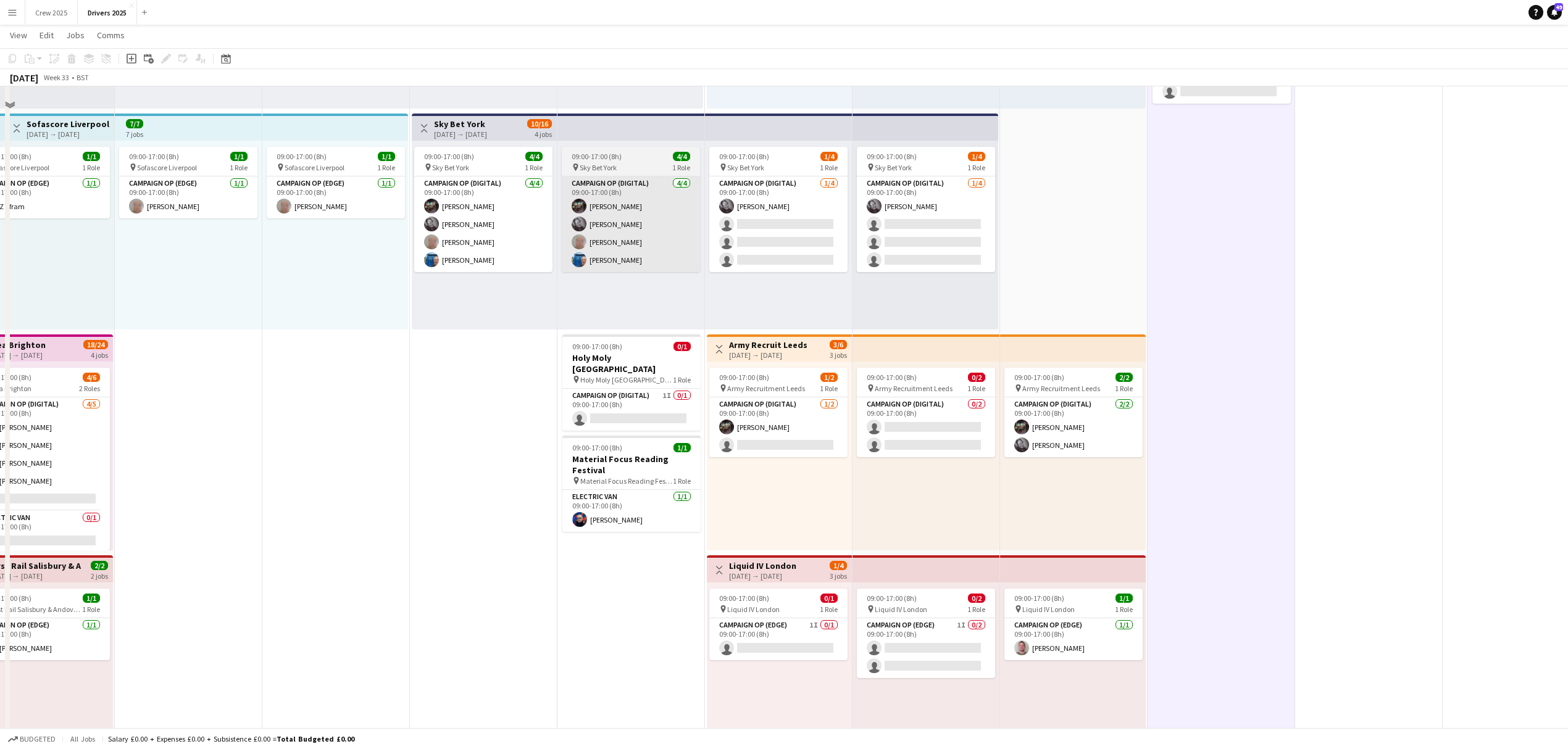
scroll to position [494, 0]
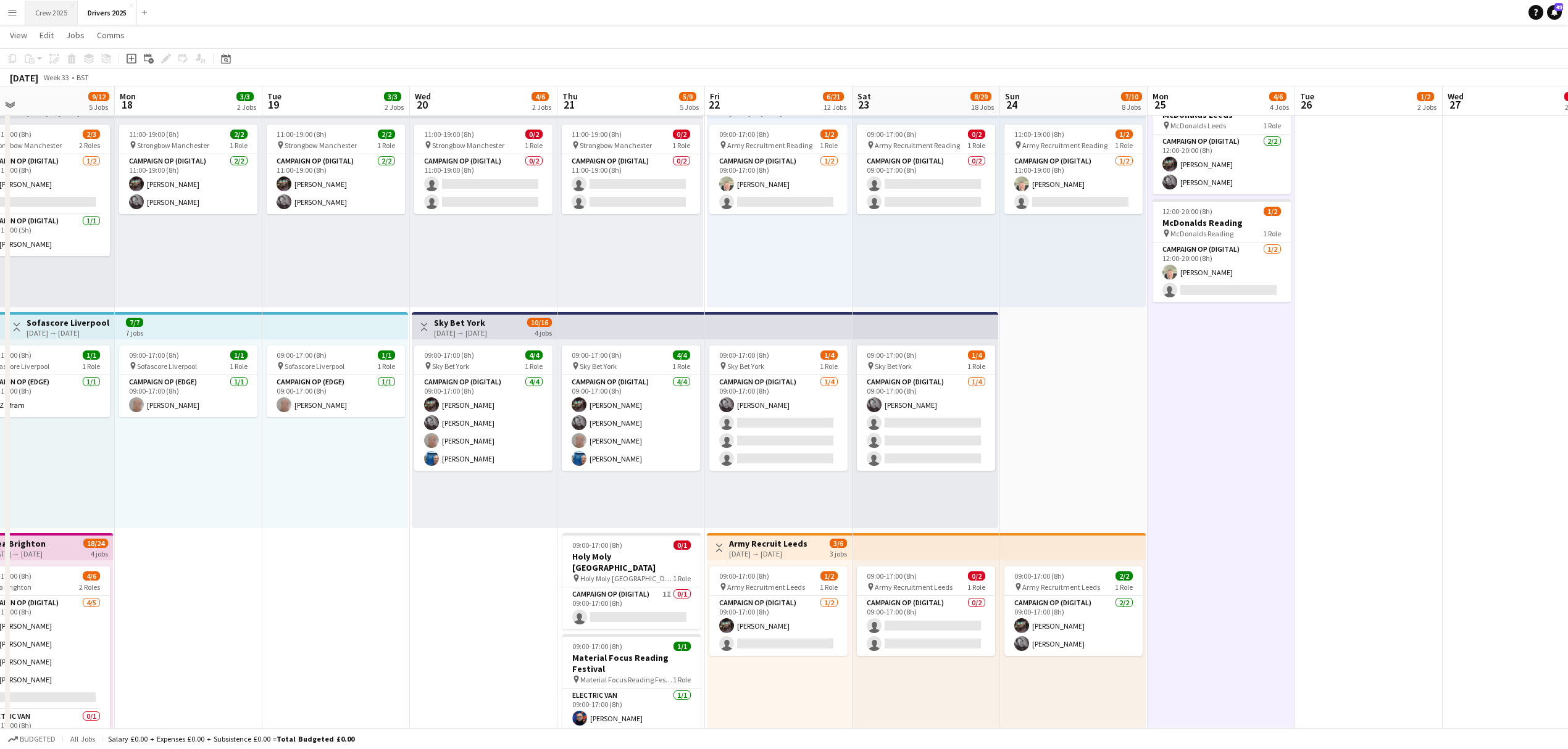
click at [37, 1] on button "Crew 2025 Close" at bounding box center [51, 12] width 52 height 24
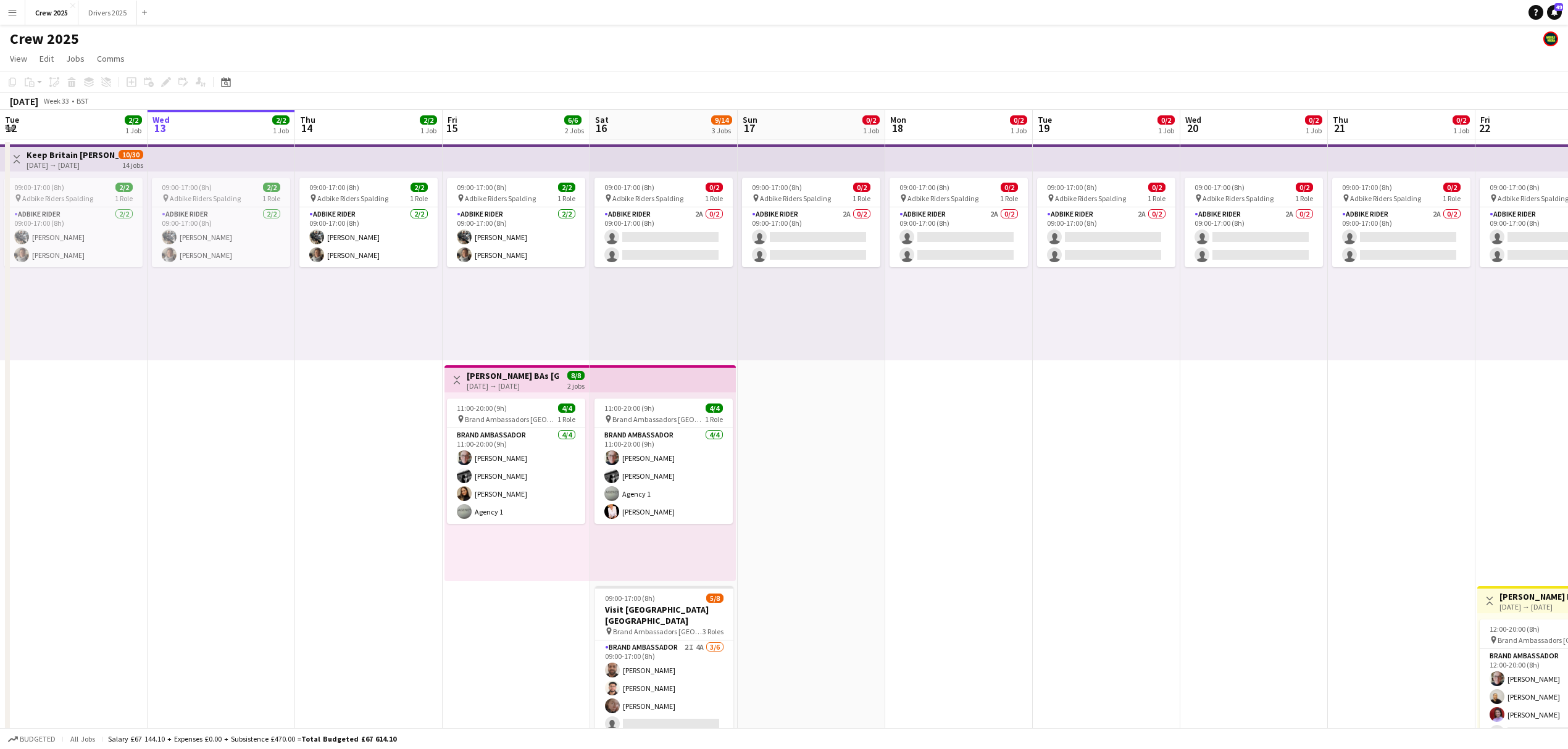
scroll to position [77, 0]
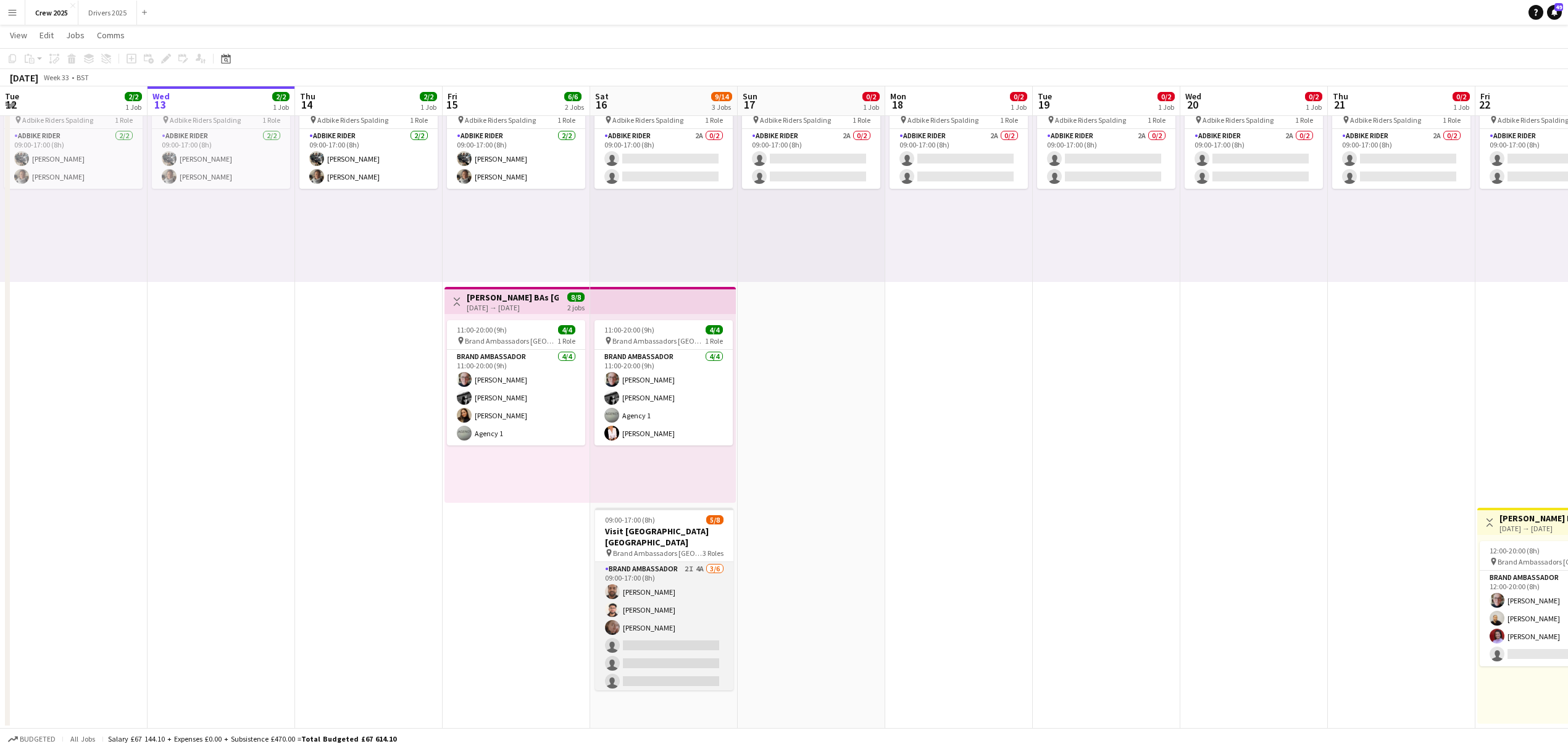
click at [657, 632] on app-card-role "Brand Ambassador 2I 4A [DATE] 09:00-17:00 (8h) [PERSON_NAME] [PERSON_NAME] [PER…" at bounding box center [665, 628] width 139 height 131
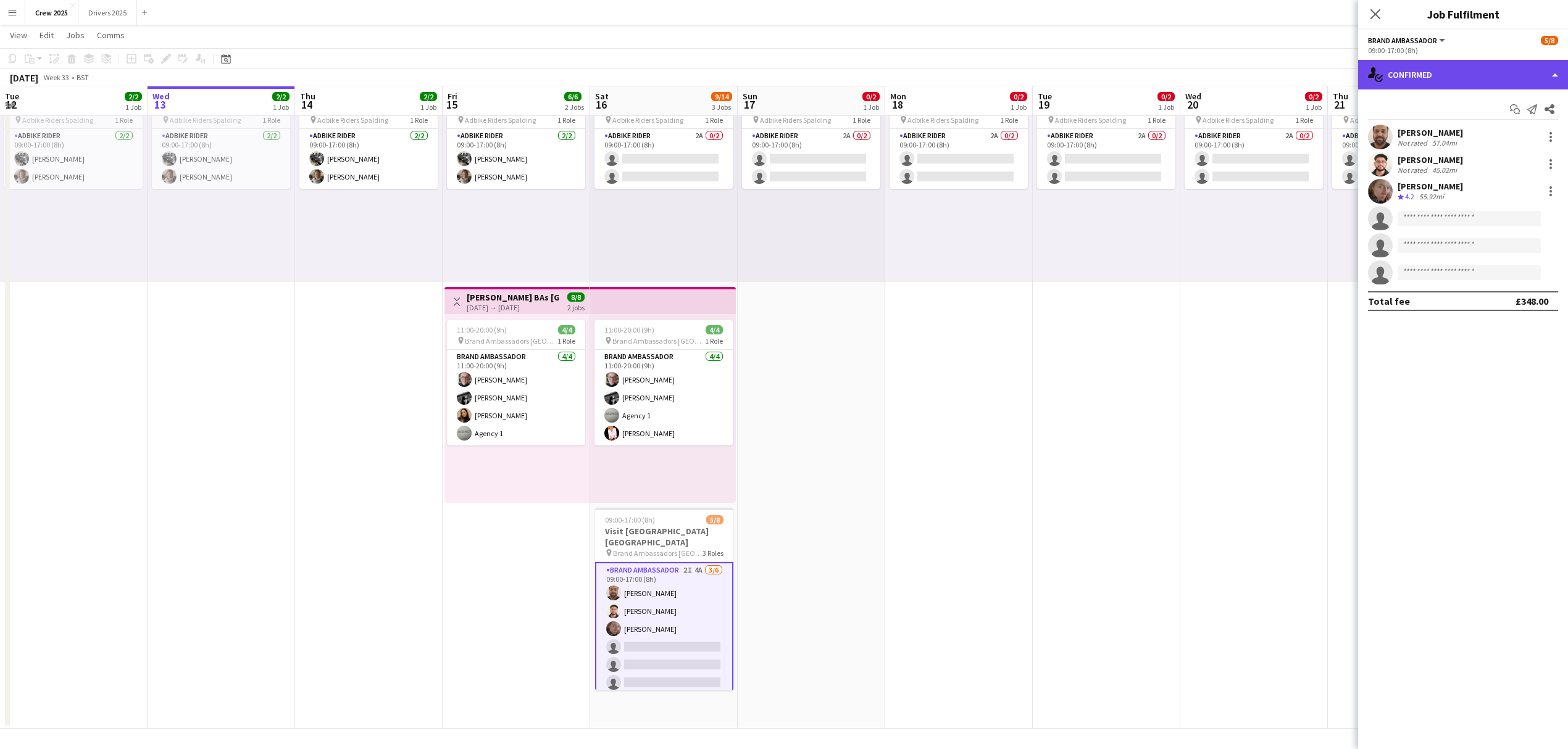
click at [1425, 70] on div "single-neutral-actions-check-2 Confirmed" at bounding box center [1462, 74] width 210 height 29
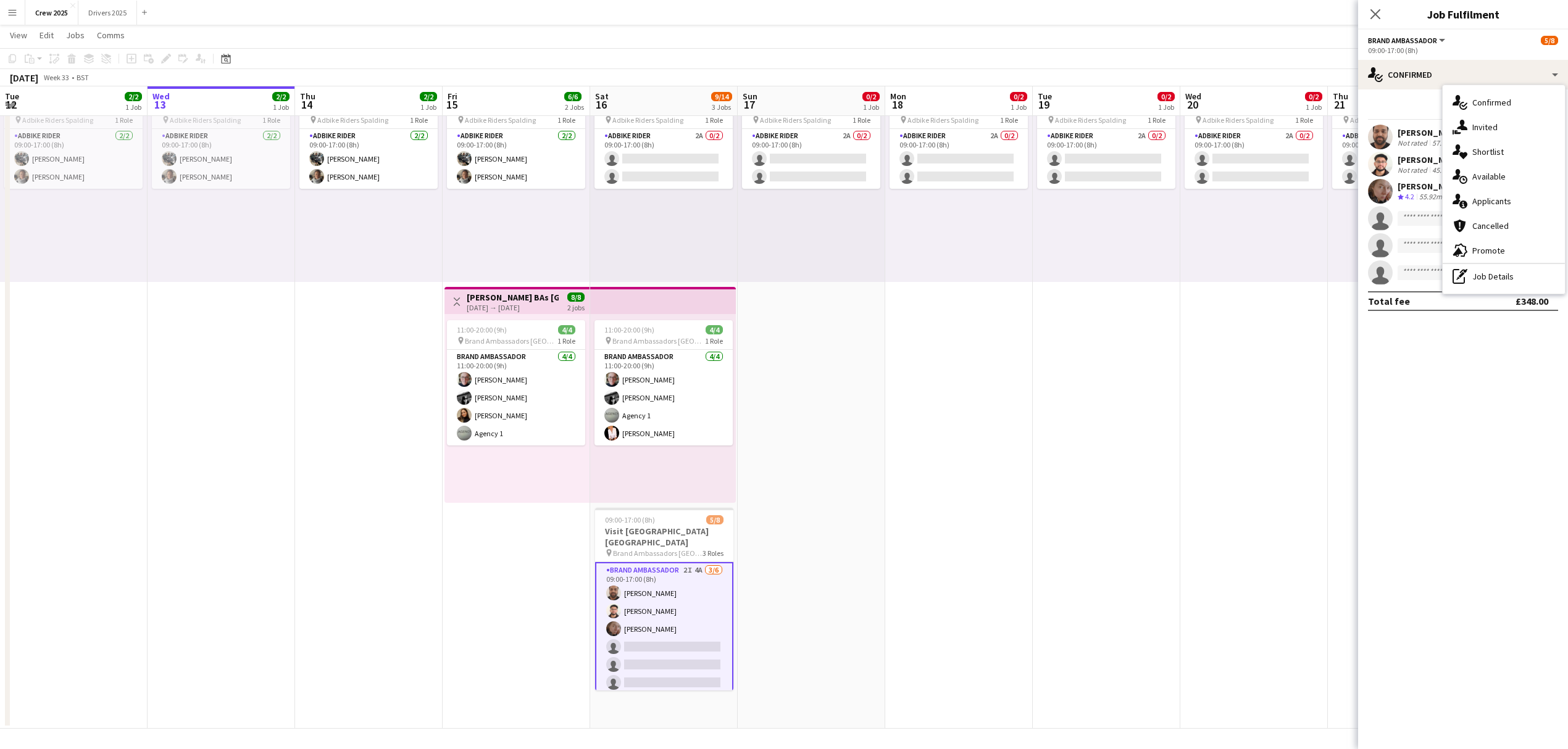
click at [1524, 200] on div "single-neutral-actions-information Applicants" at bounding box center [1504, 202] width 123 height 25
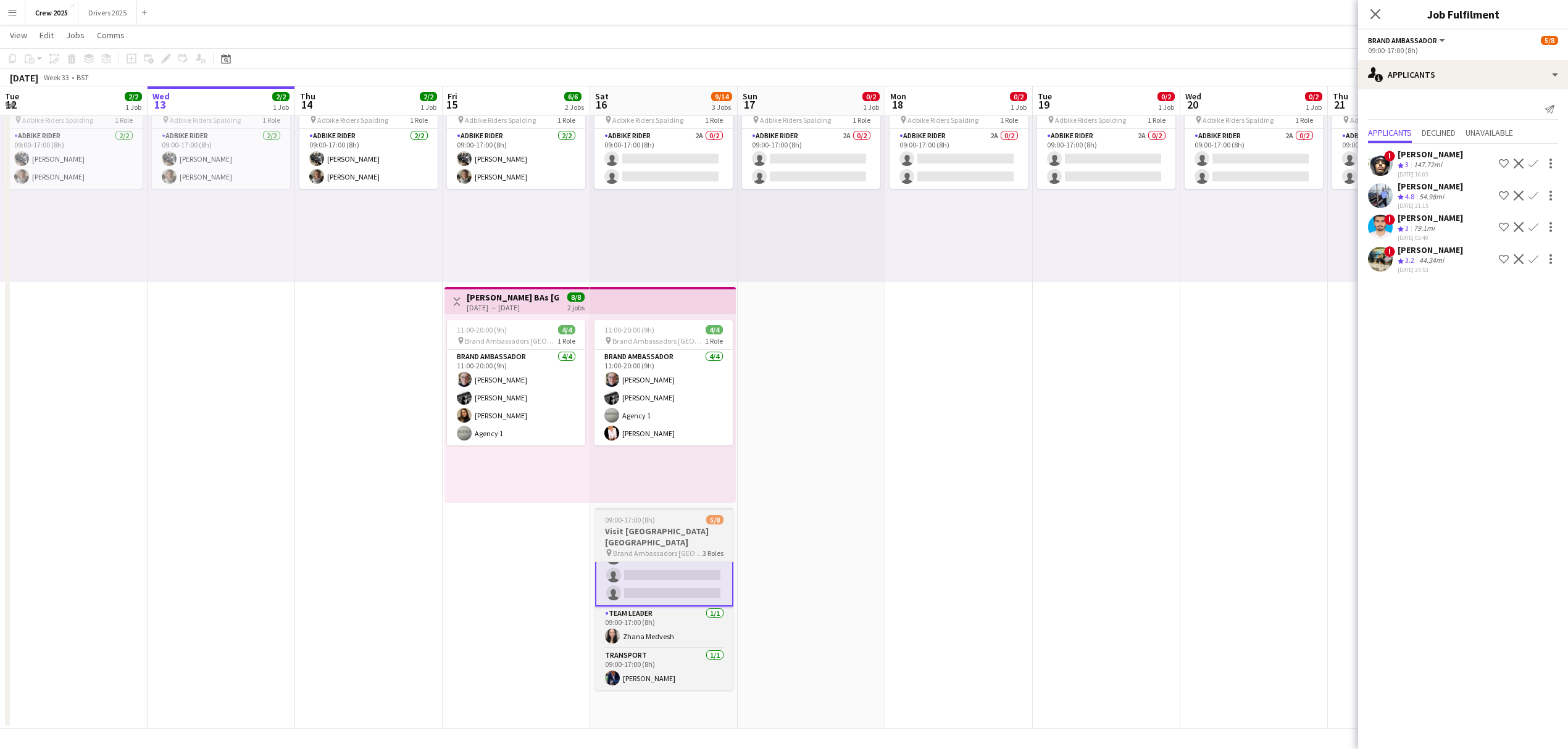
scroll to position [38, 0]
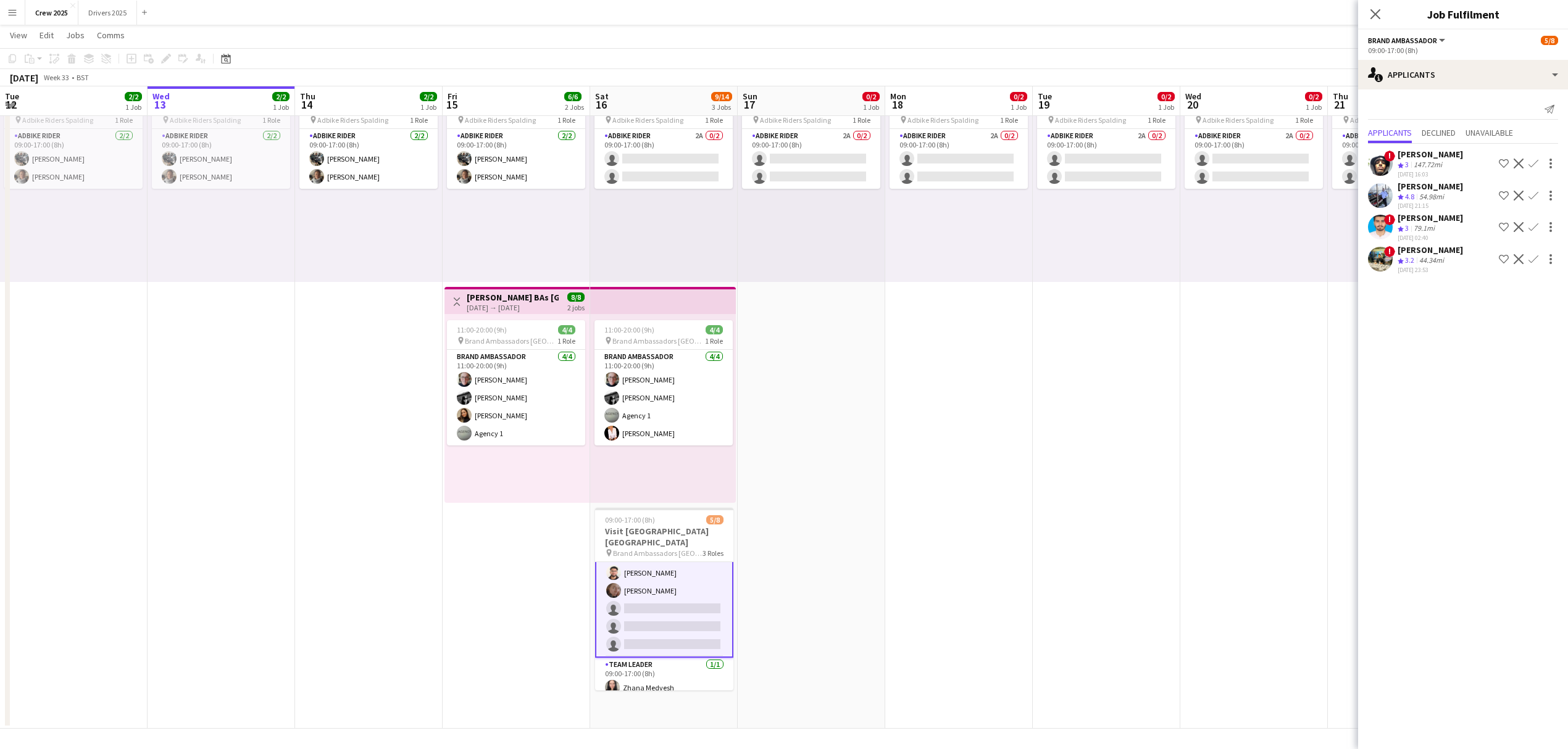
click at [1005, 614] on app-date-cell "09:00-17:00 (8h) 0/2 pin Adbike Riders Spalding 1 Role Adbike Rider 2A 0/2 09:0…" at bounding box center [959, 395] width 147 height 668
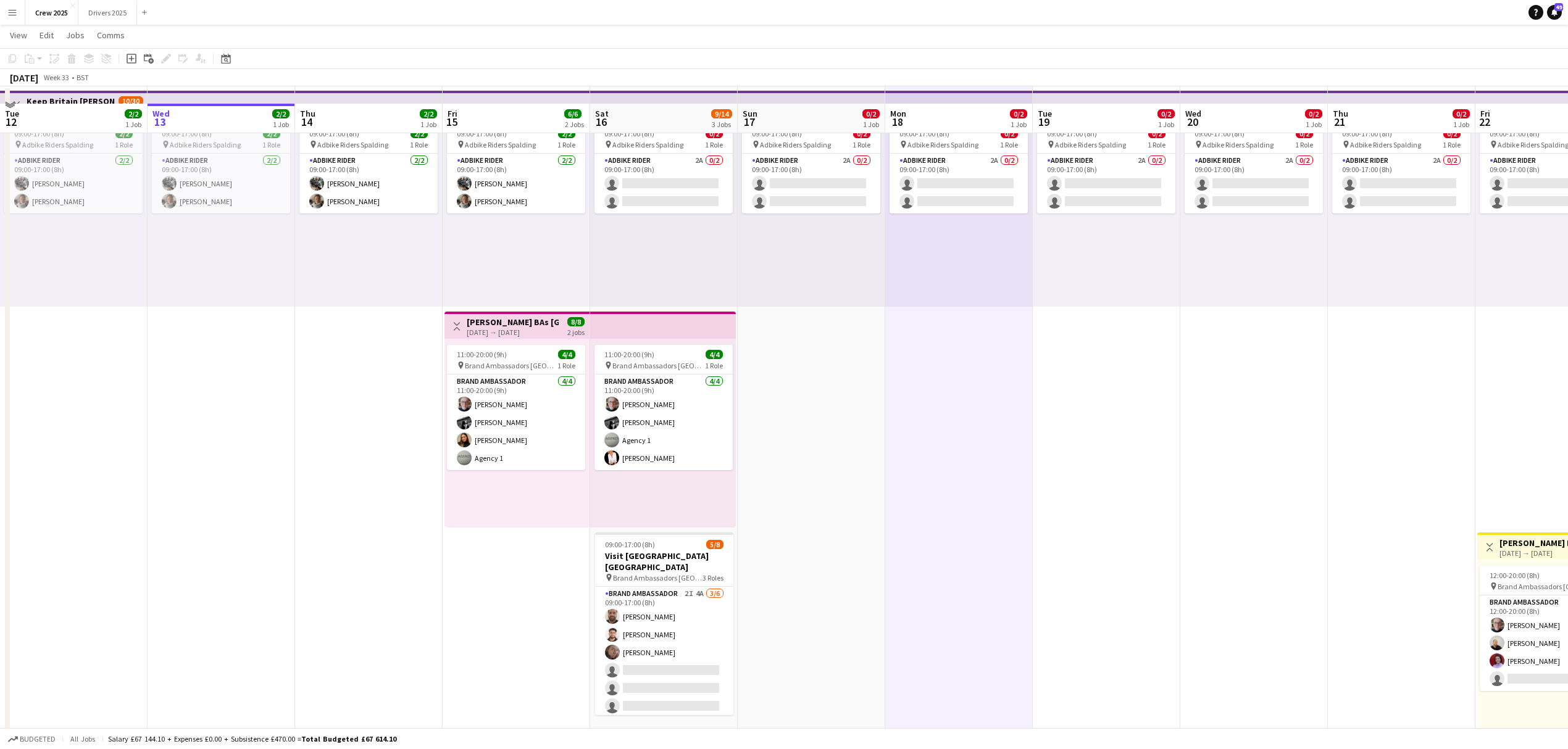
scroll to position [77, 0]
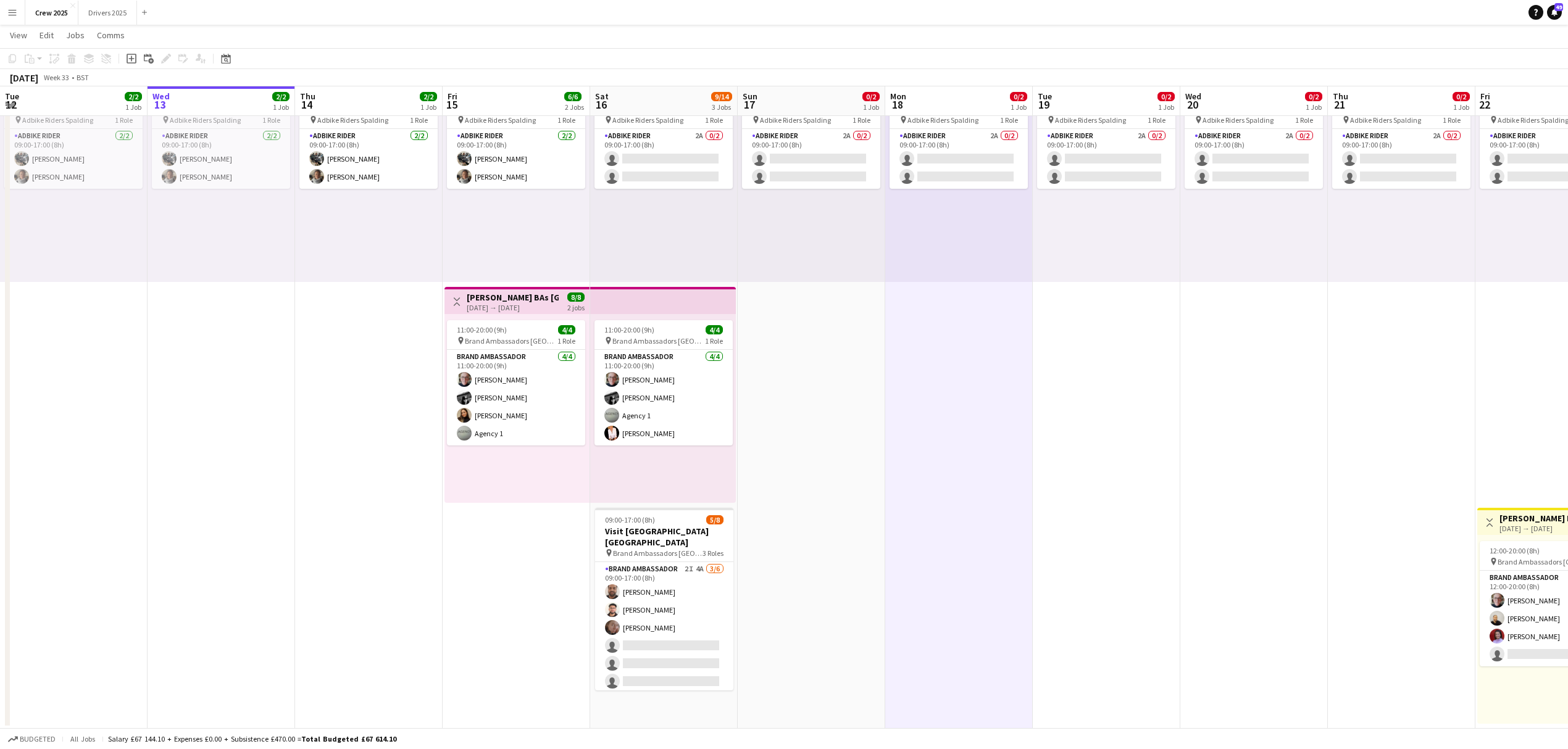
click at [802, 544] on app-date-cell "09:00-17:00 (8h) 0/2 pin Adbike Riders Spalding 1 Role Adbike Rider 2A 0/2 09:0…" at bounding box center [811, 395] width 147 height 668
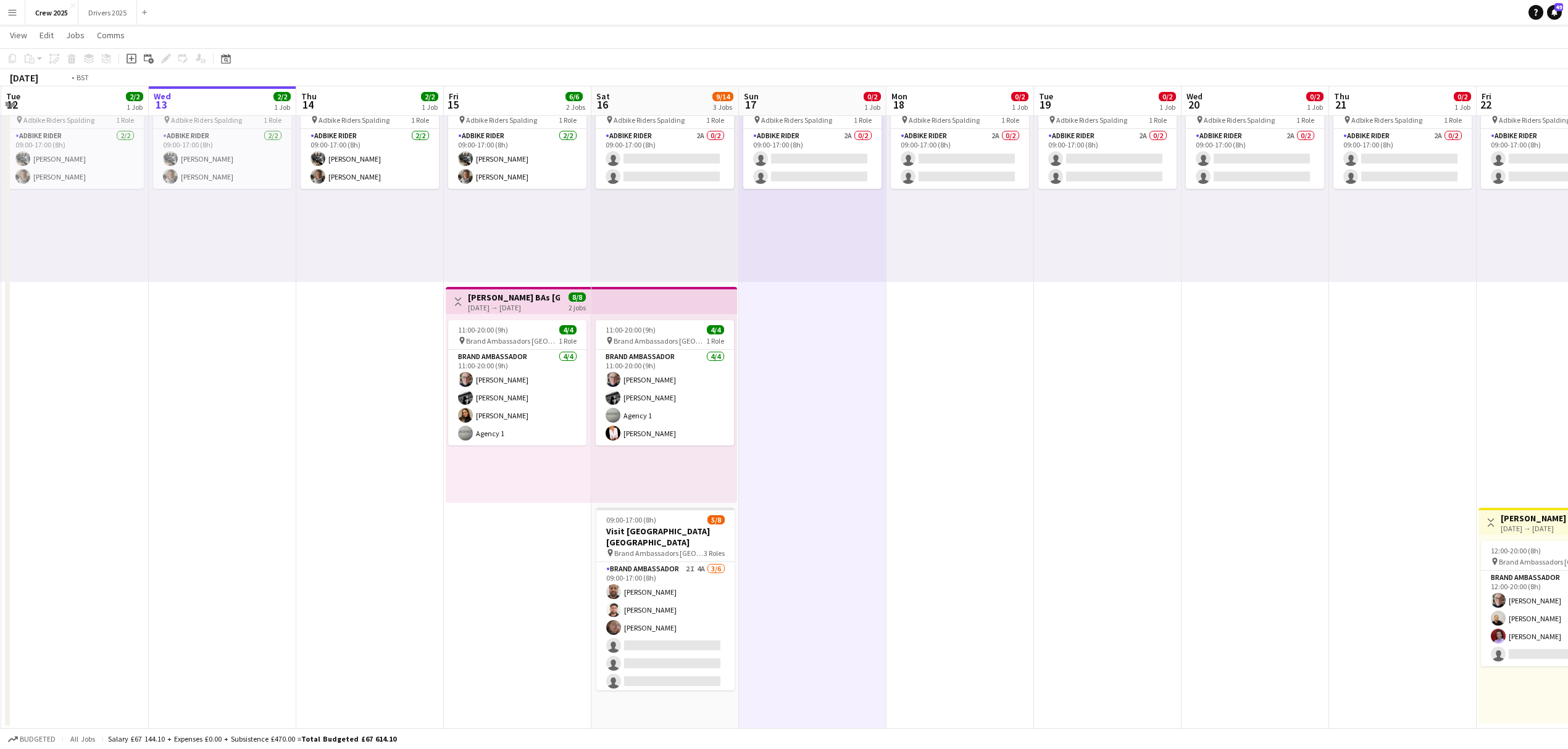
scroll to position [0, 0]
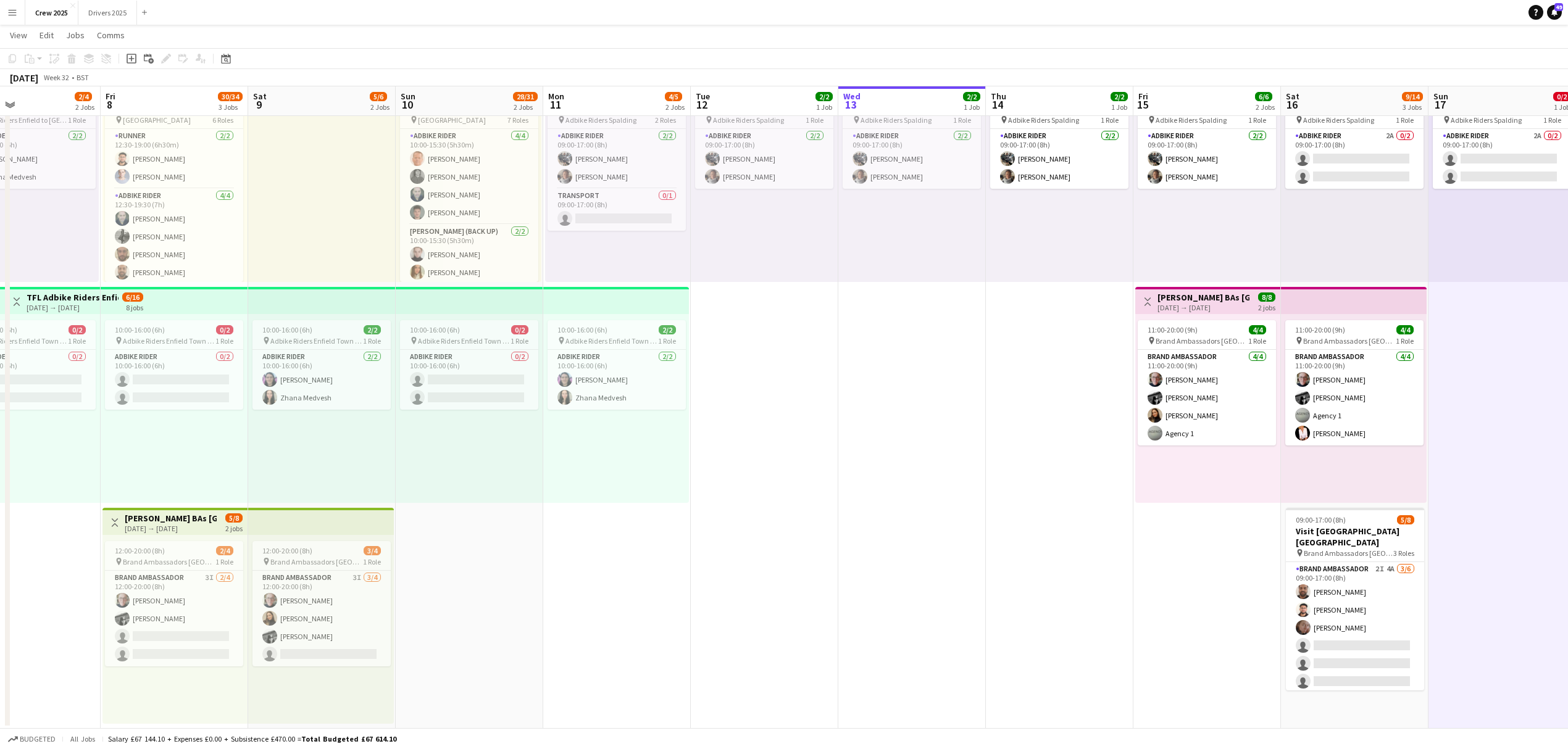
drag, startPoint x: 1105, startPoint y: 511, endPoint x: 1150, endPoint y: 512, distance: 45.0
click at [1150, 512] on app-calendar-viewport "Tue 5 2/4 2 Jobs Wed 6 2/4 2 Jobs Thu 7 2/4 2 Jobs Fri 8 30/34 3 Jobs Sat 9 5/6…" at bounding box center [784, 349] width 1568 height 758
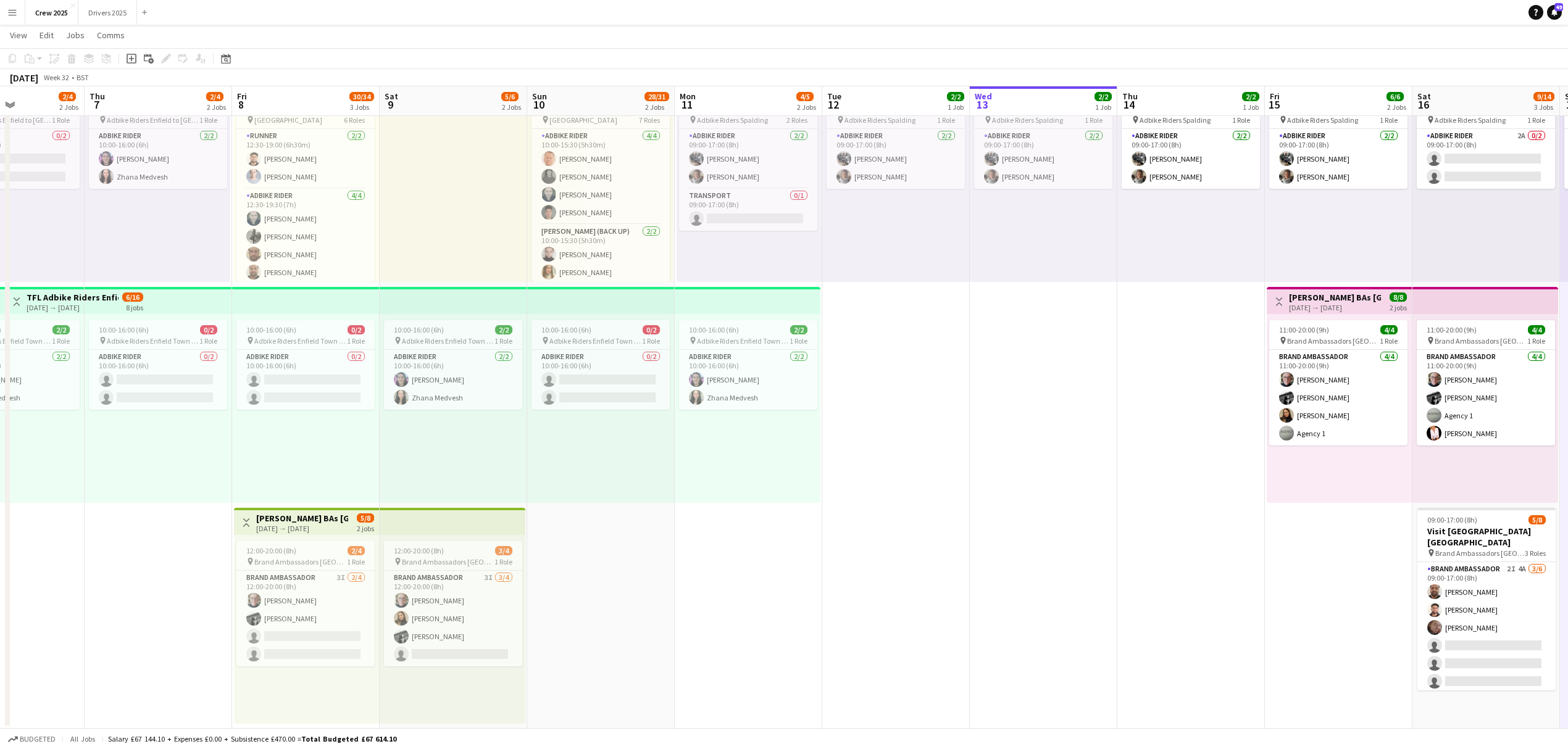
scroll to position [0, 356]
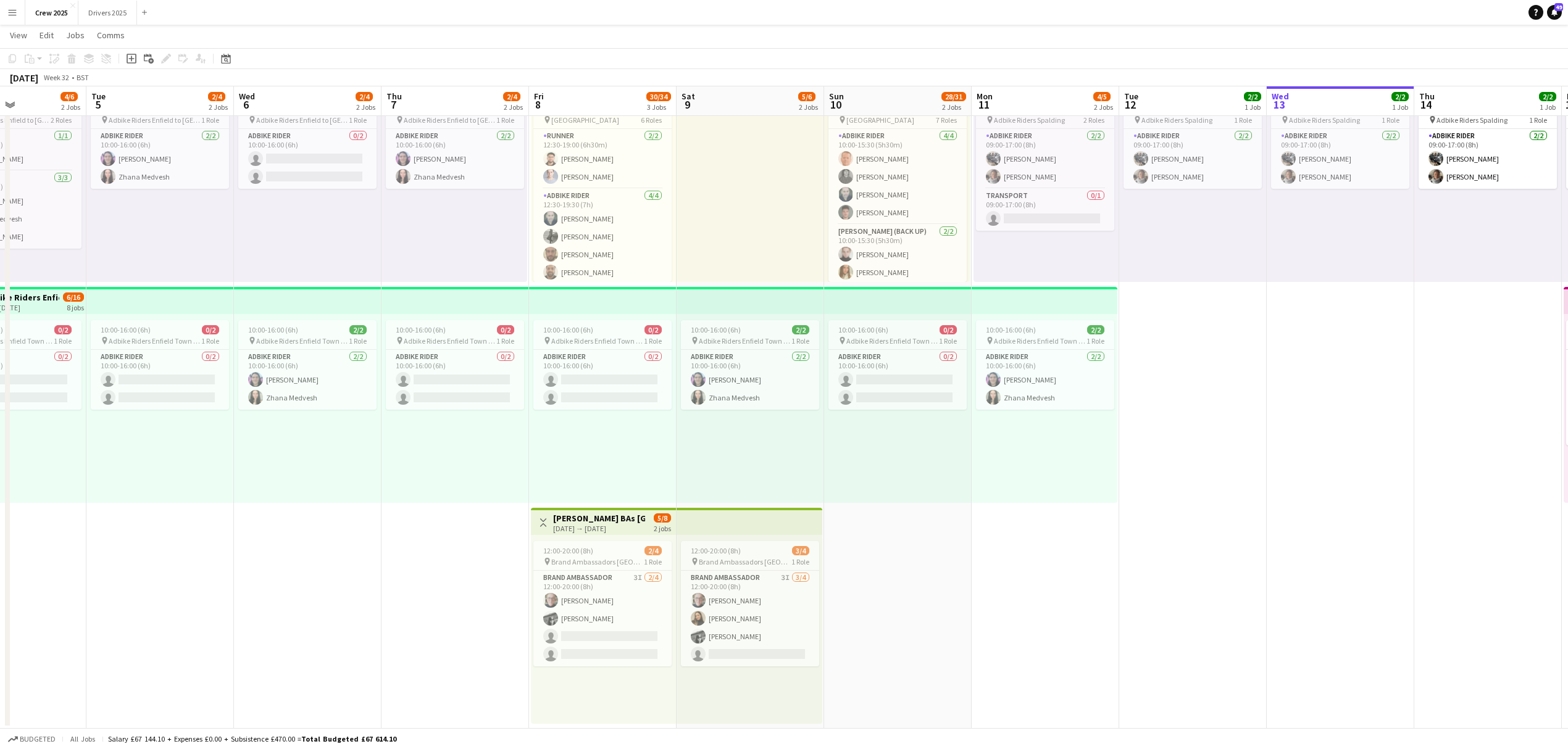
drag, startPoint x: 654, startPoint y: 606, endPoint x: 1083, endPoint y: 596, distance: 429.1
click at [1083, 596] on app-calendar-viewport "Sat 2 4/4 1 Job Sun 3 Mon 4 4/6 2 Jobs Tue 5 2/4 2 Jobs Wed 6 2/4 2 Jobs Thu 7 …" at bounding box center [784, 349] width 1568 height 758
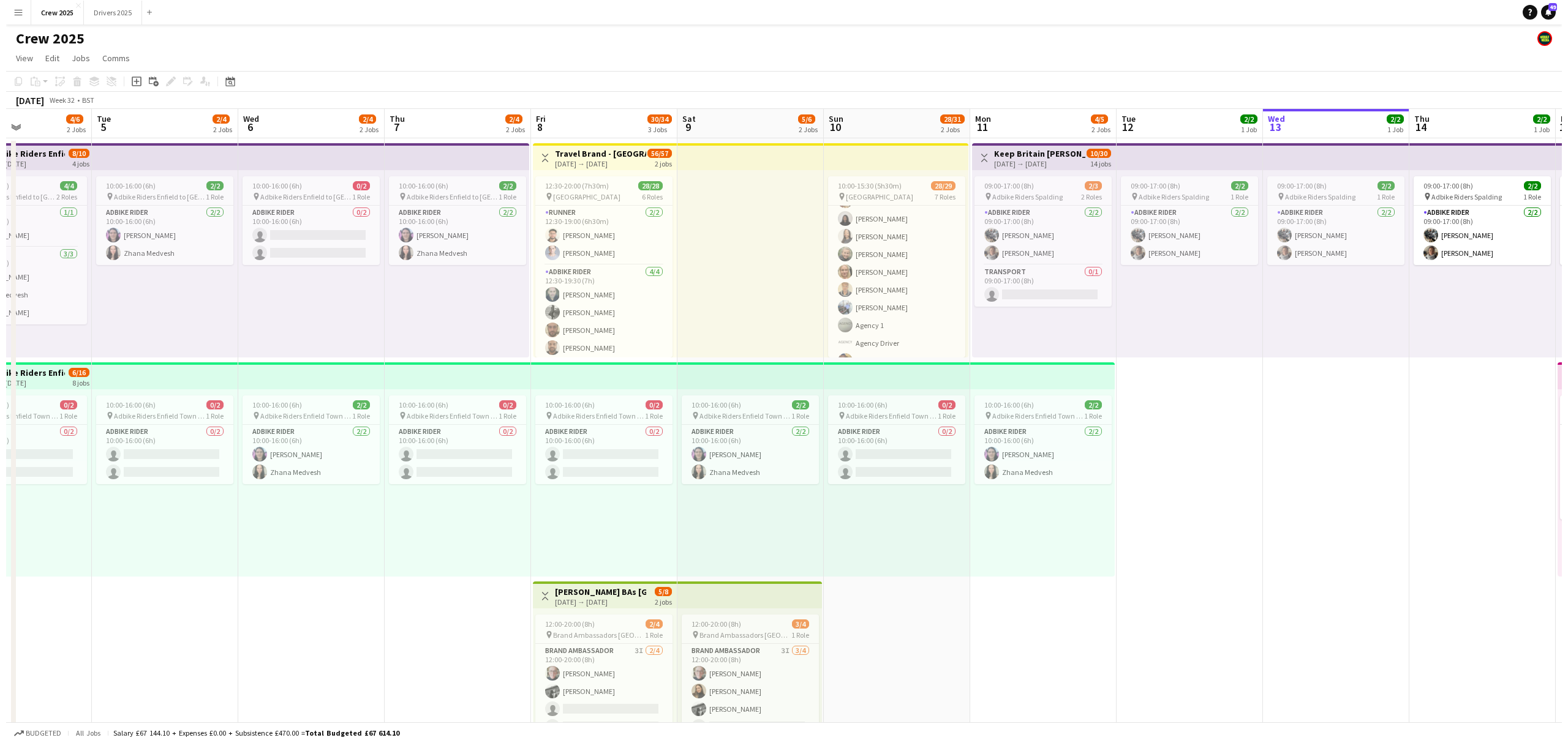
scroll to position [125, 0]
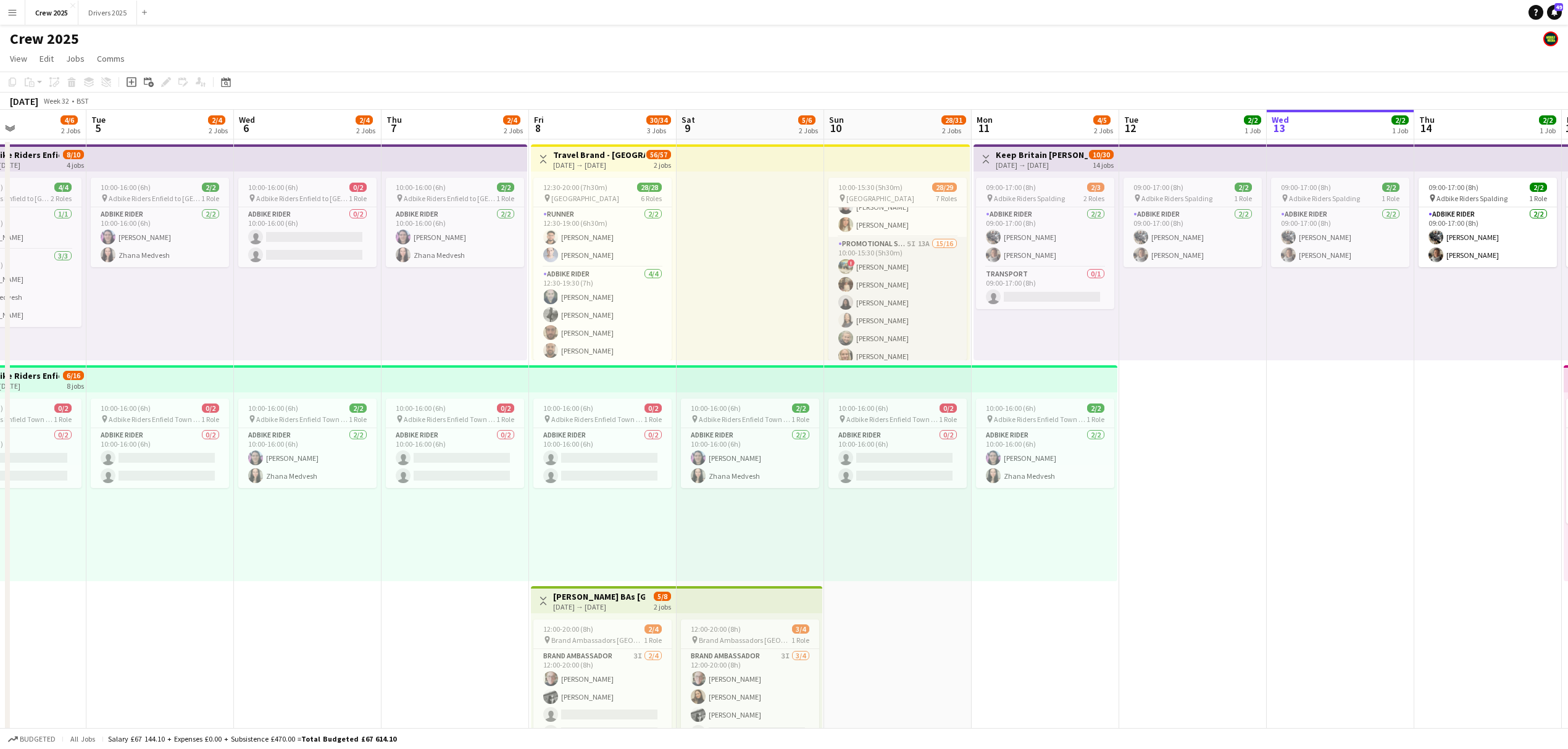
click at [909, 288] on app-card-role "Promotional Staffing (Brand Ambassadors) 5I 13A 15/16 10:00-15:30 (5h30m) ! [PE…" at bounding box center [897, 392] width 139 height 310
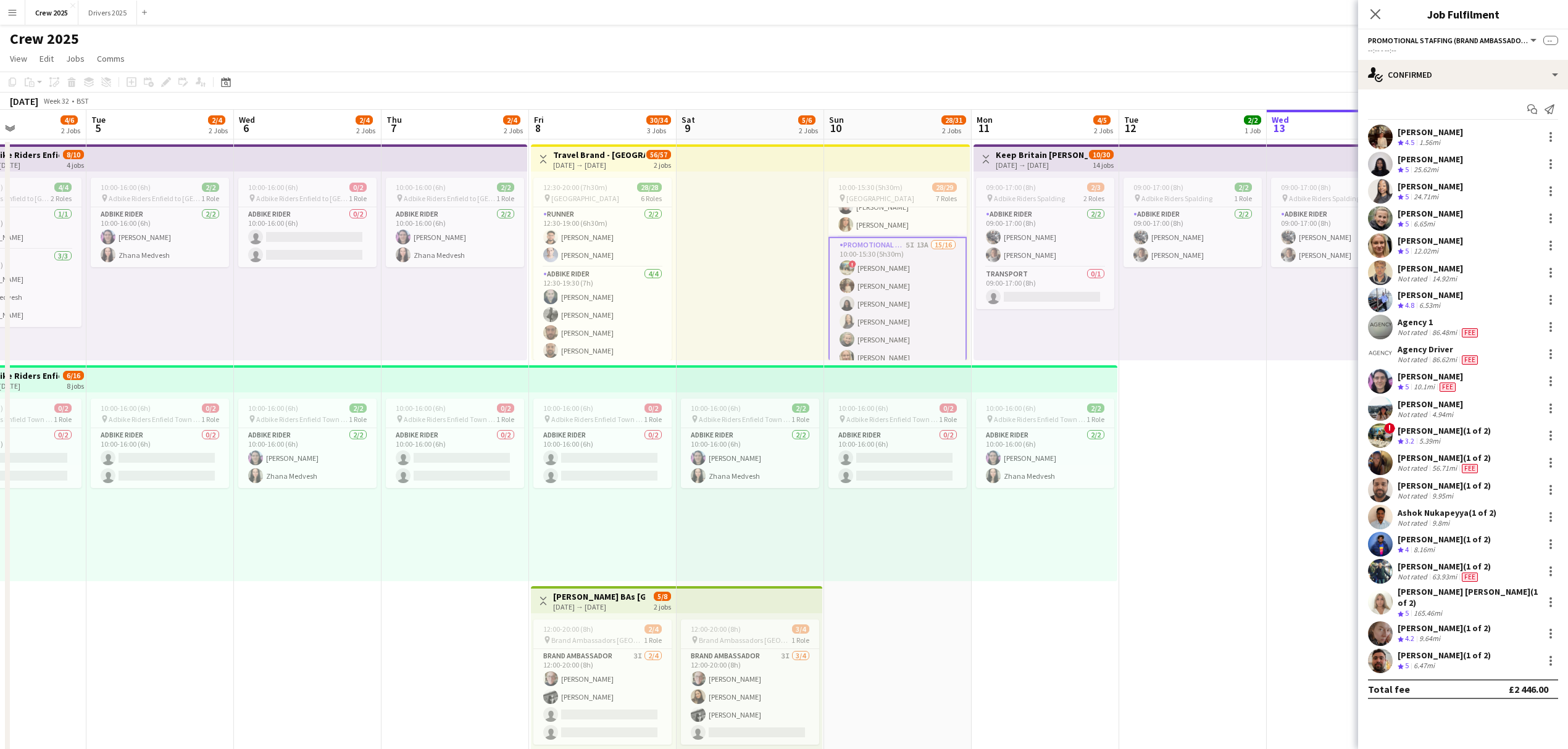
click at [909, 288] on app-card-role "Promotional Staffing (Brand Ambassadors) 5I 13A 15/16 10:00-15:30 (5h30m) ! [PE…" at bounding box center [897, 394] width 139 height 313
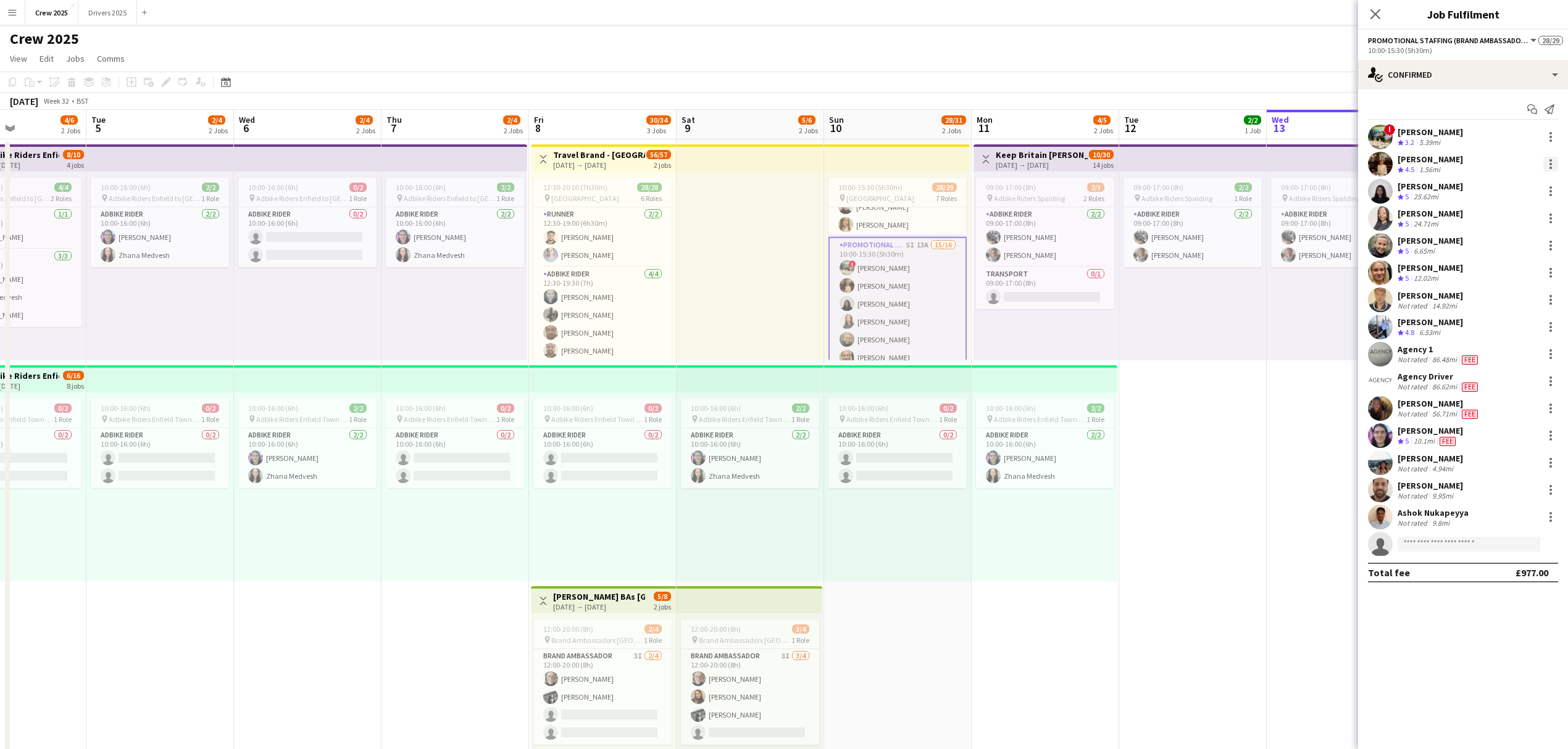
click at [1546, 163] on div at bounding box center [1550, 163] width 15 height 15
click at [1531, 184] on span "Edit fee" at bounding box center [1509, 187] width 76 height 12
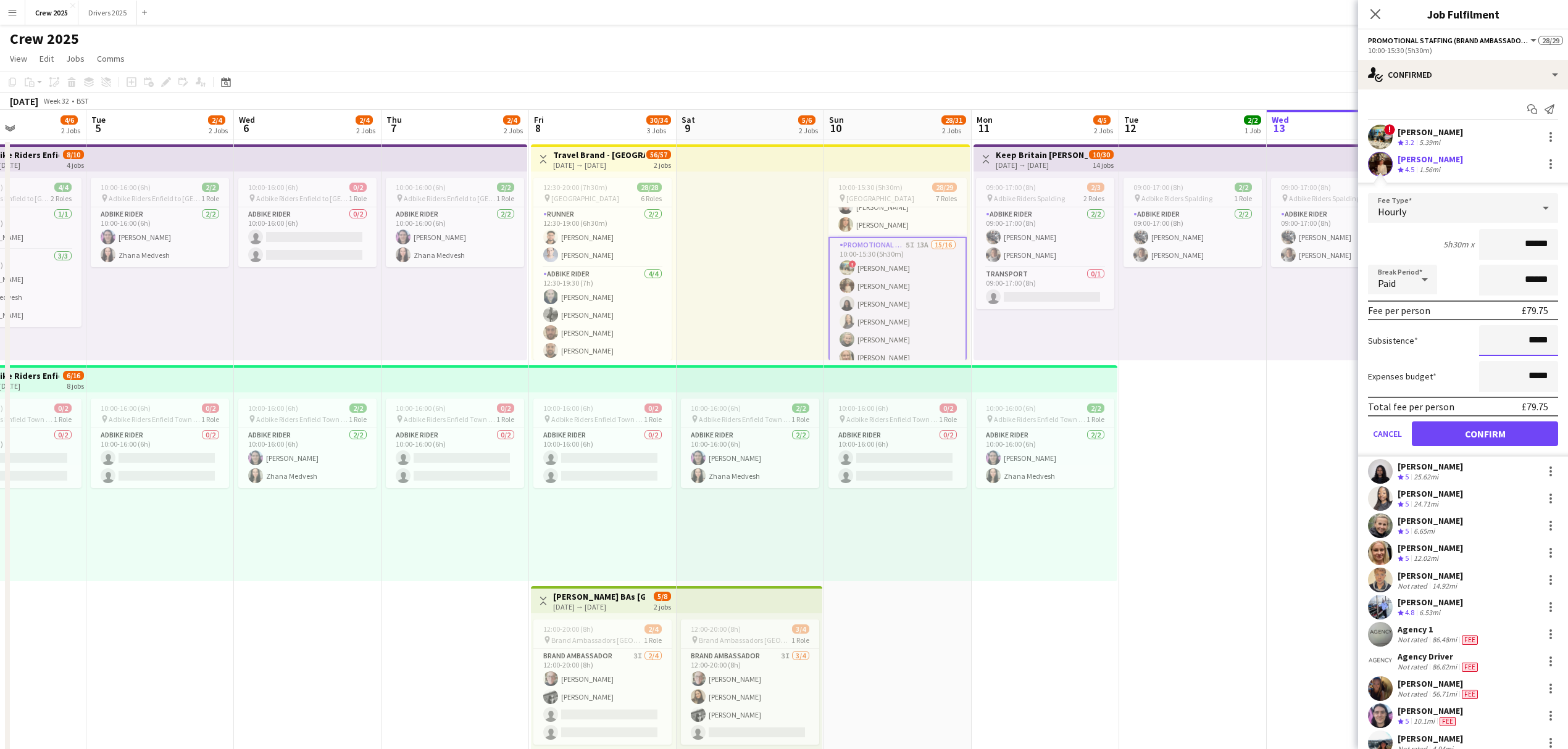
drag, startPoint x: 1490, startPoint y: 343, endPoint x: 1550, endPoint y: 340, distance: 60.1
click at [1550, 340] on form "Fee Type Hourly 5h30m x ****** Break Period Paid ****** Fee per person £79.75 S…" at bounding box center [1462, 324] width 210 height 264
type input "******"
click at [1522, 433] on button "Confirm" at bounding box center [1484, 434] width 147 height 25
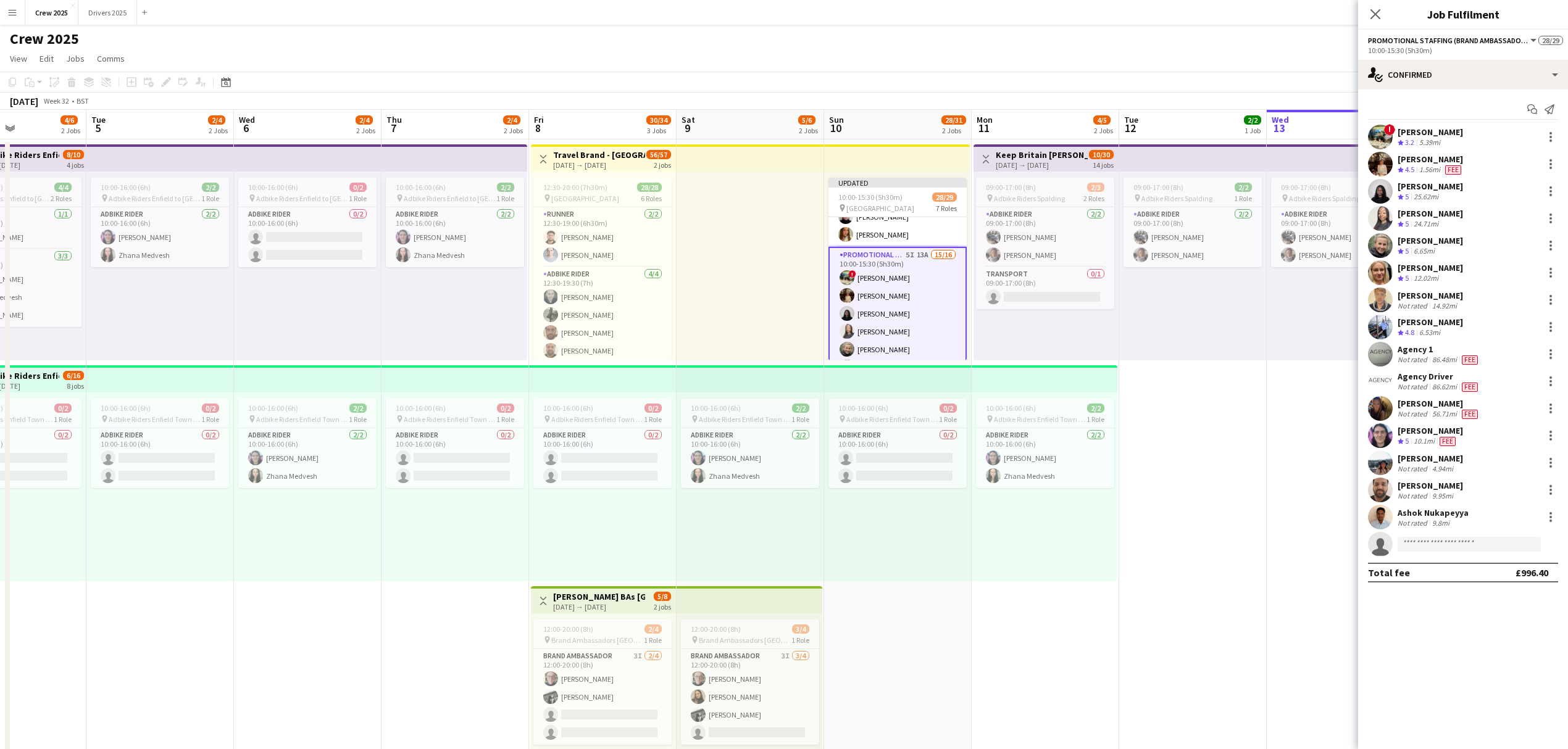
click at [1227, 456] on app-date-cell "09:00-17:00 (8h) 2/2 pin Adbike Riders Spalding 1 Role Adbike Rider [DATE] 09:0…" at bounding box center [1193, 474] width 147 height 668
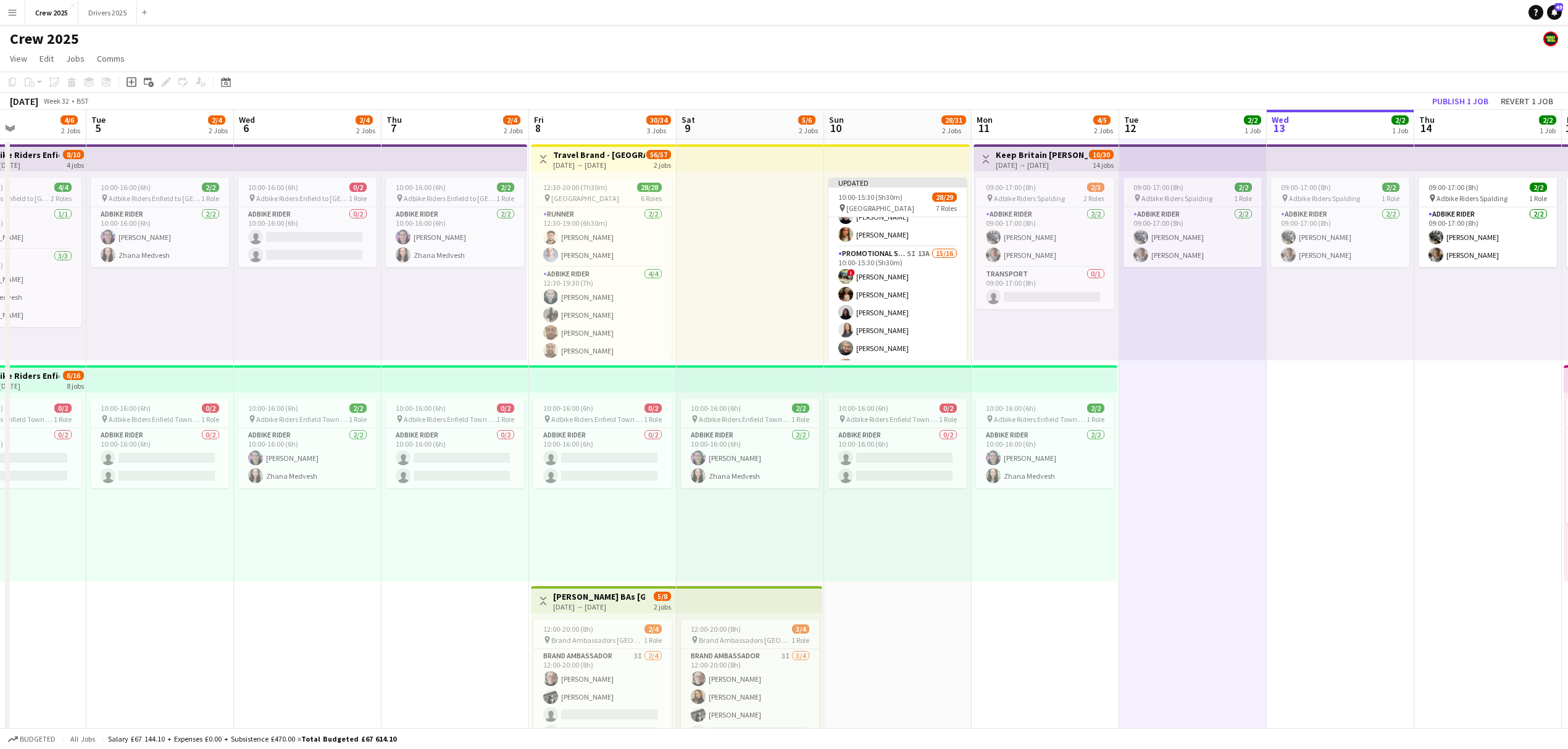
click at [576, 152] on h3 "Travel Brand - [GEOGRAPHIC_DATA]" at bounding box center [599, 155] width 92 height 12
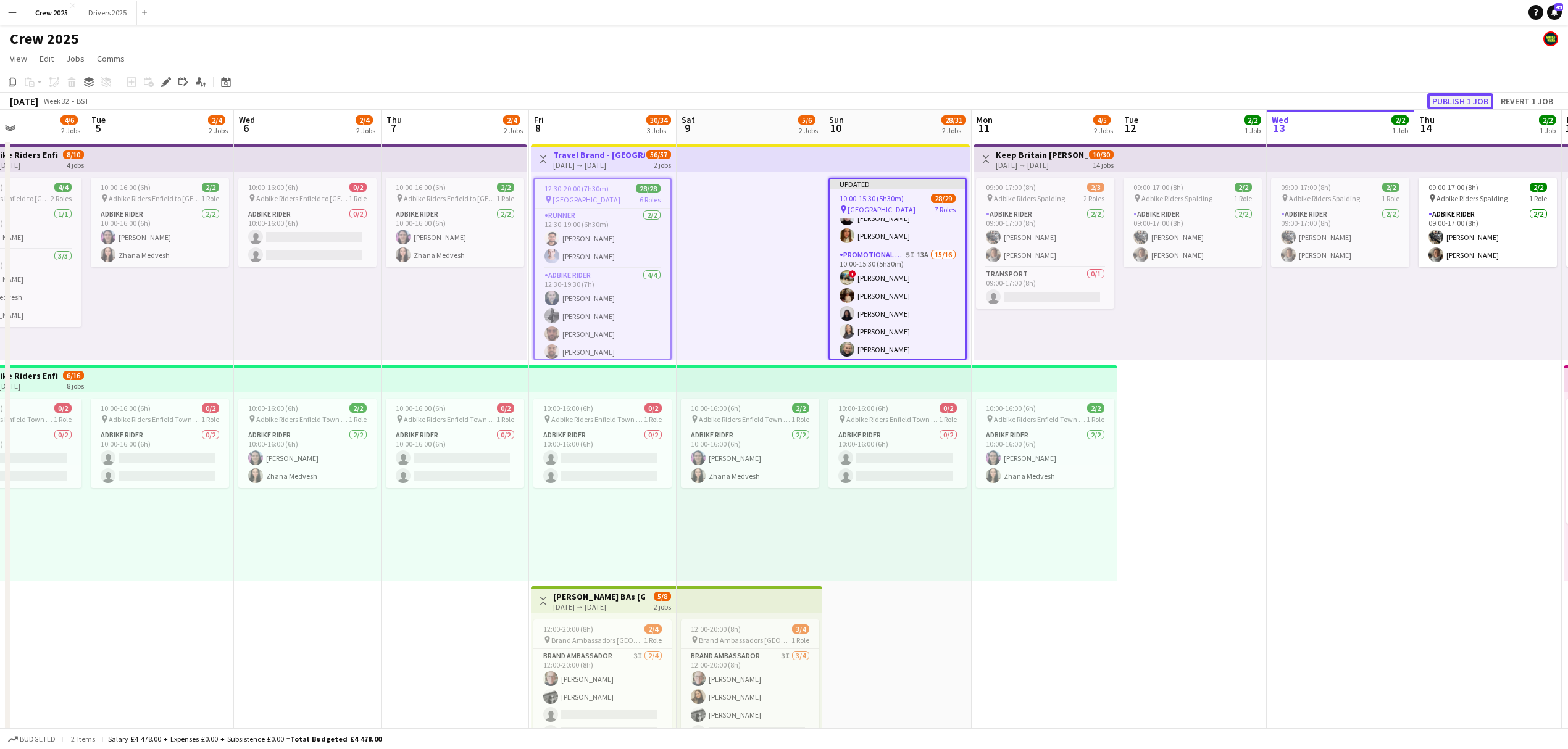
click at [1457, 94] on button "Publish 1 job" at bounding box center [1460, 101] width 66 height 16
click at [15, 16] on app-icon "Menu" at bounding box center [12, 12] width 10 height 10
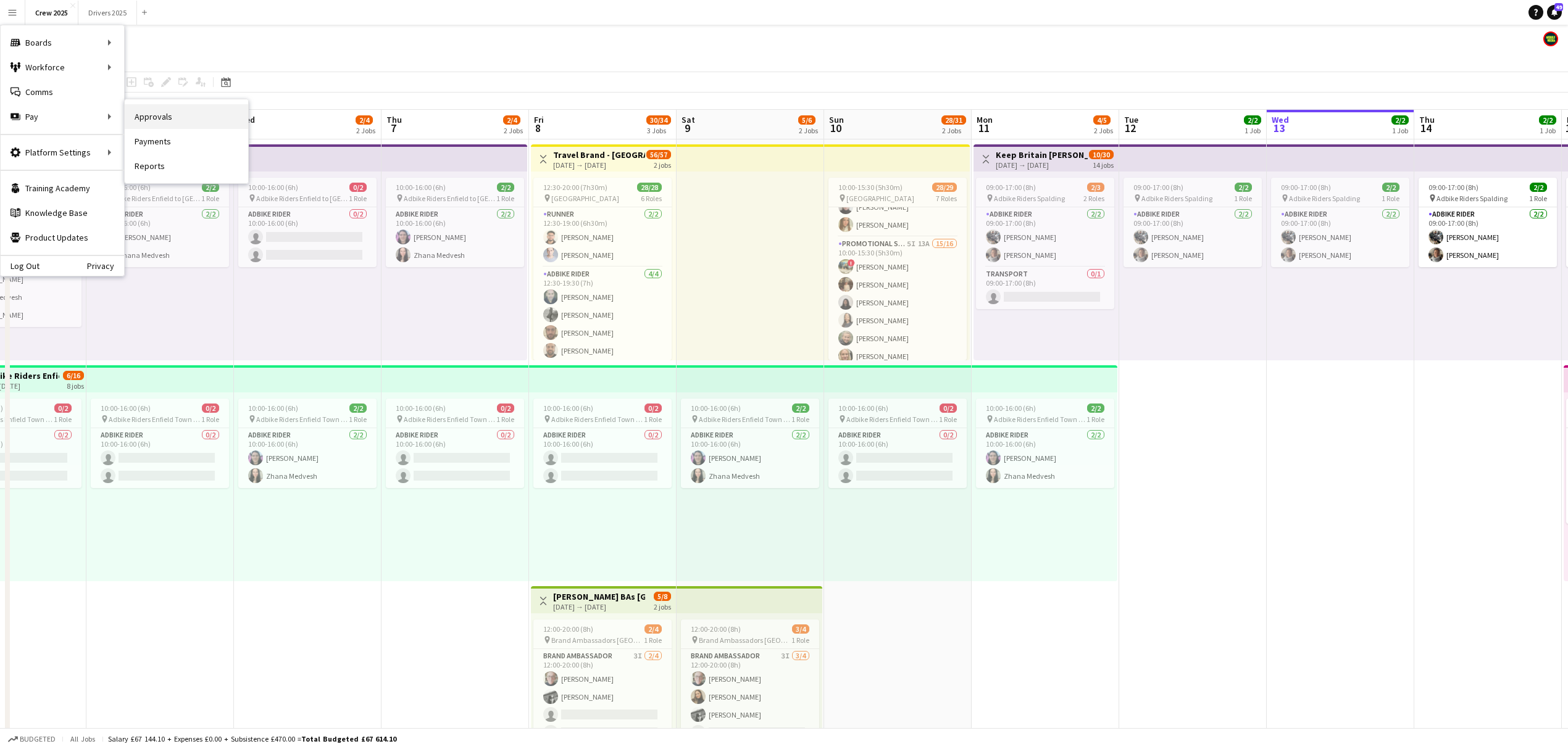
click at [169, 118] on link "Approvals" at bounding box center [186, 116] width 123 height 25
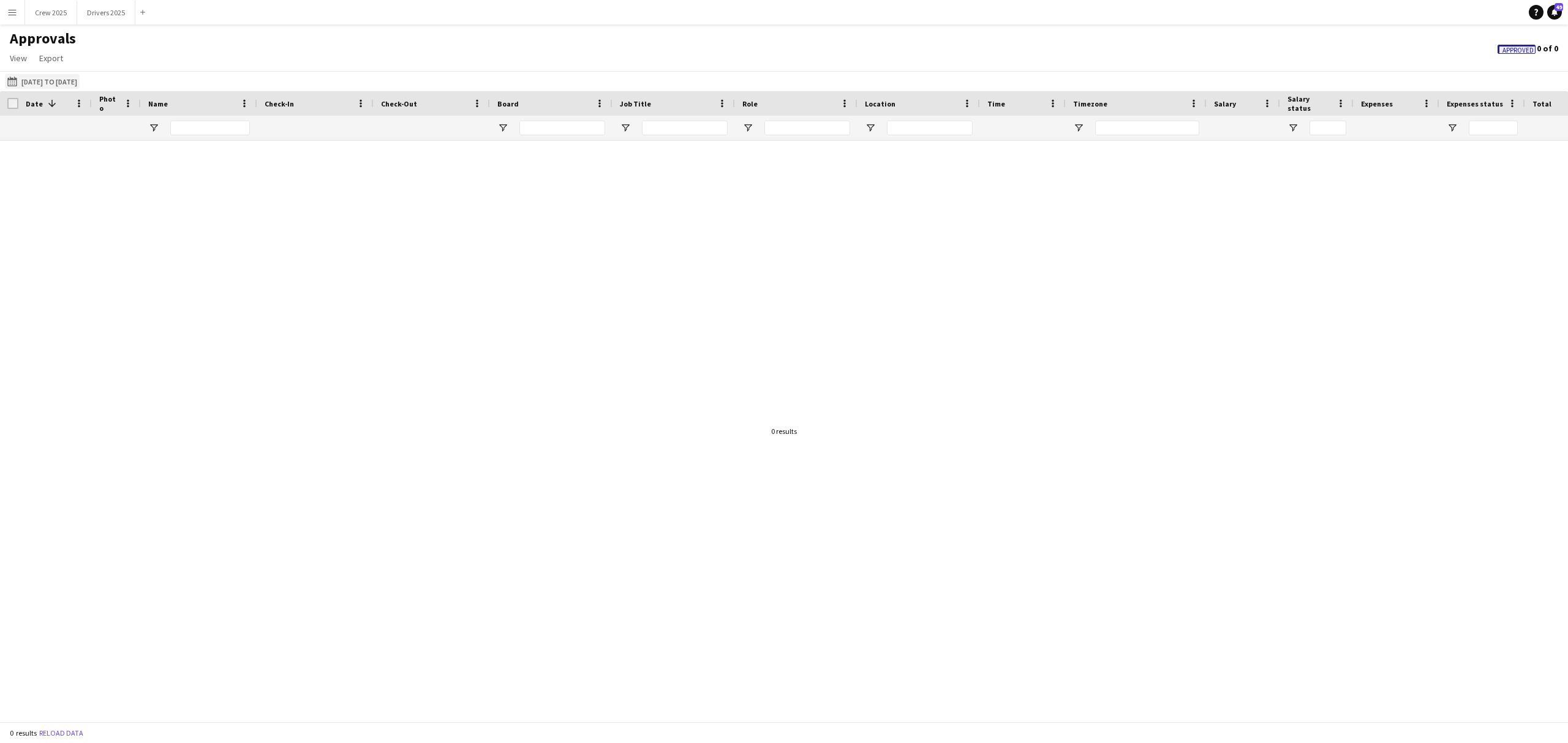
click at [49, 84] on button "[DATE] to [DATE] [DATE] to [DATE]" at bounding box center [42, 81] width 75 height 15
click at [160, 191] on span "9" at bounding box center [160, 196] width 15 height 15
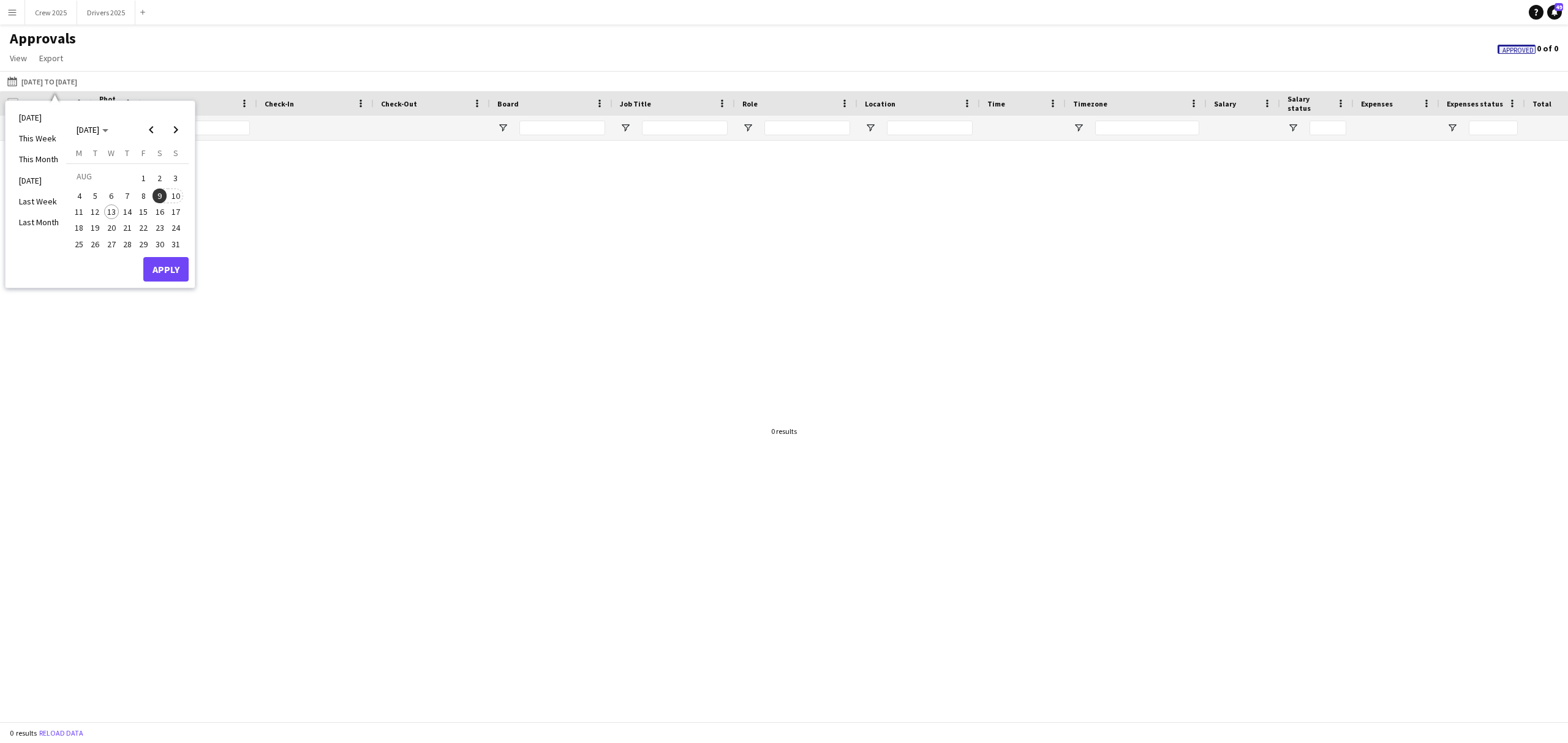
click at [177, 194] on span "10" at bounding box center [175, 196] width 15 height 15
click at [79, 192] on span "4" at bounding box center [78, 196] width 15 height 15
click at [174, 196] on span "10" at bounding box center [175, 196] width 15 height 15
click at [164, 271] on button "Apply" at bounding box center [166, 270] width 45 height 25
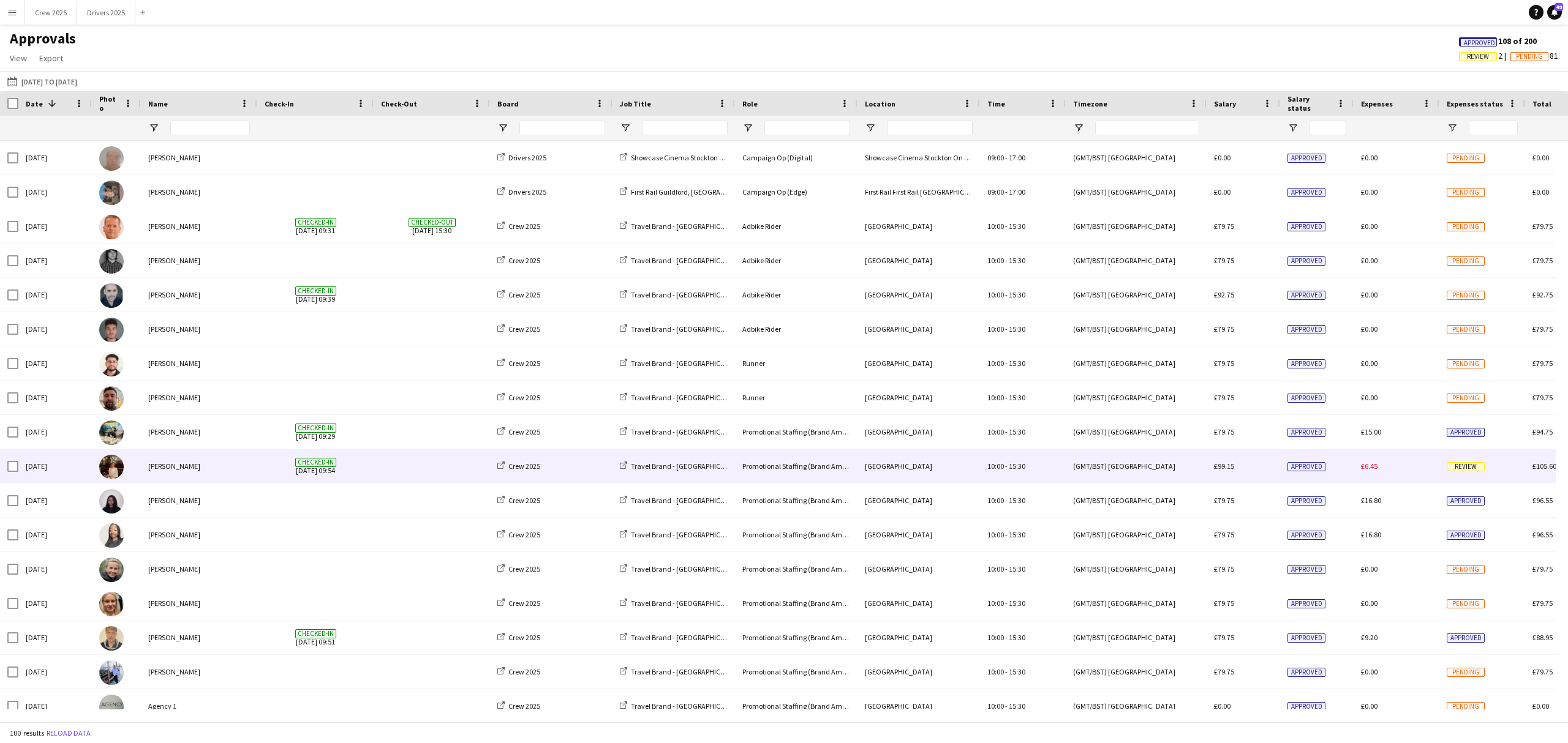
click at [1404, 471] on div "£6.45" at bounding box center [1396, 466] width 86 height 33
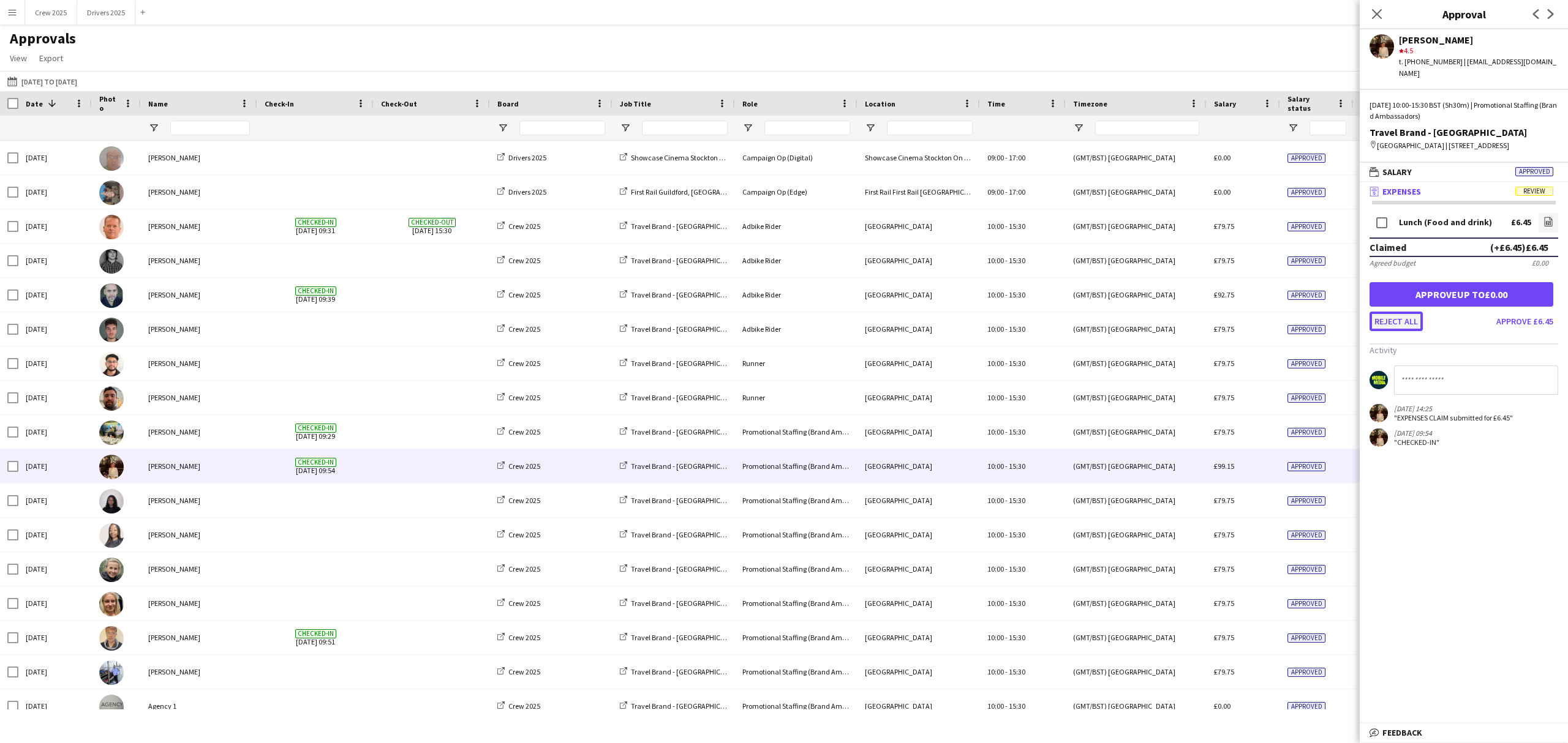
click at [1402, 323] on button "Reject all" at bounding box center [1396, 322] width 53 height 19
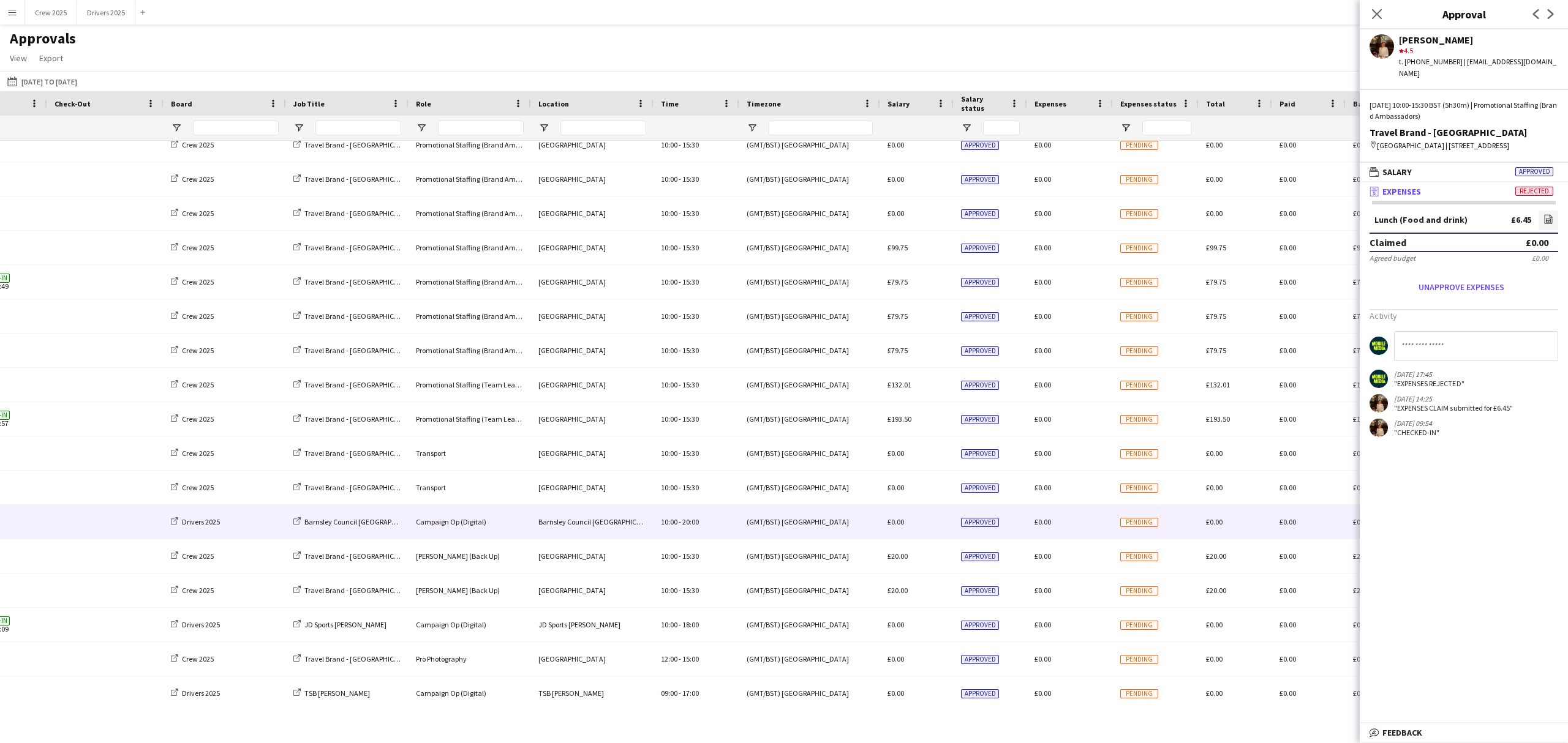
scroll to position [776, 0]
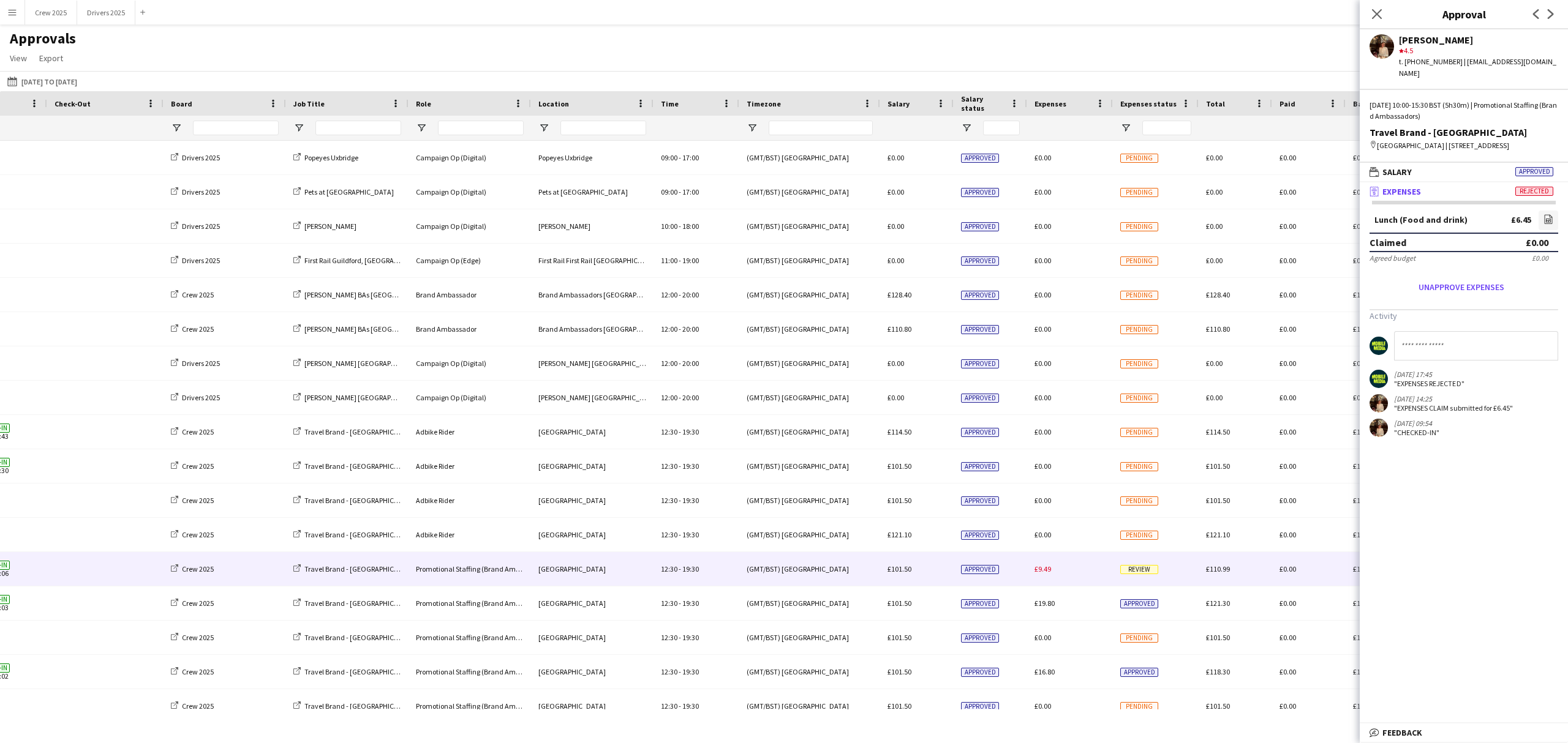
click at [1158, 568] on div "Review" at bounding box center [1155, 569] width 86 height 33
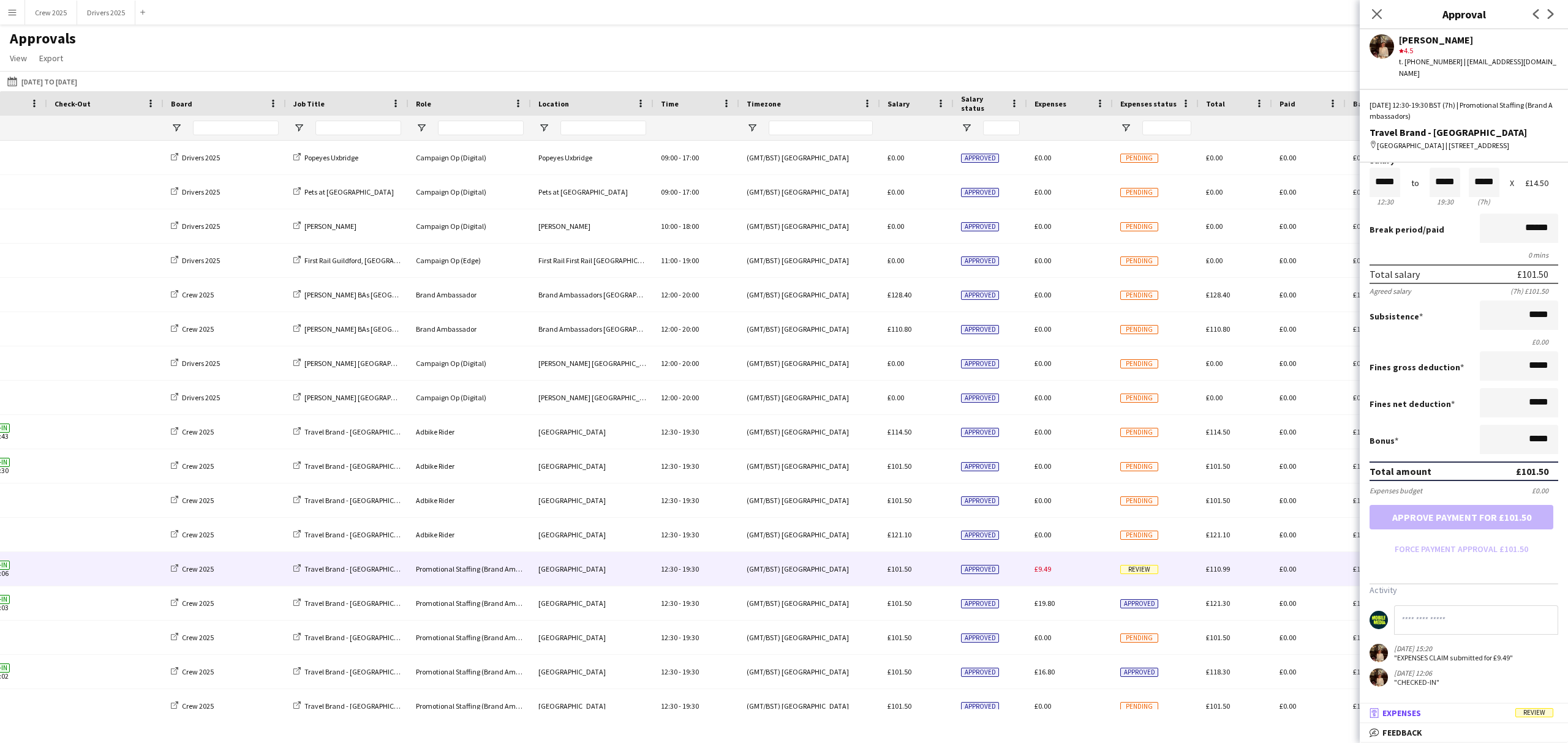
click at [1436, 717] on mat-panel-title "receipt Expenses Review" at bounding box center [1461, 713] width 204 height 11
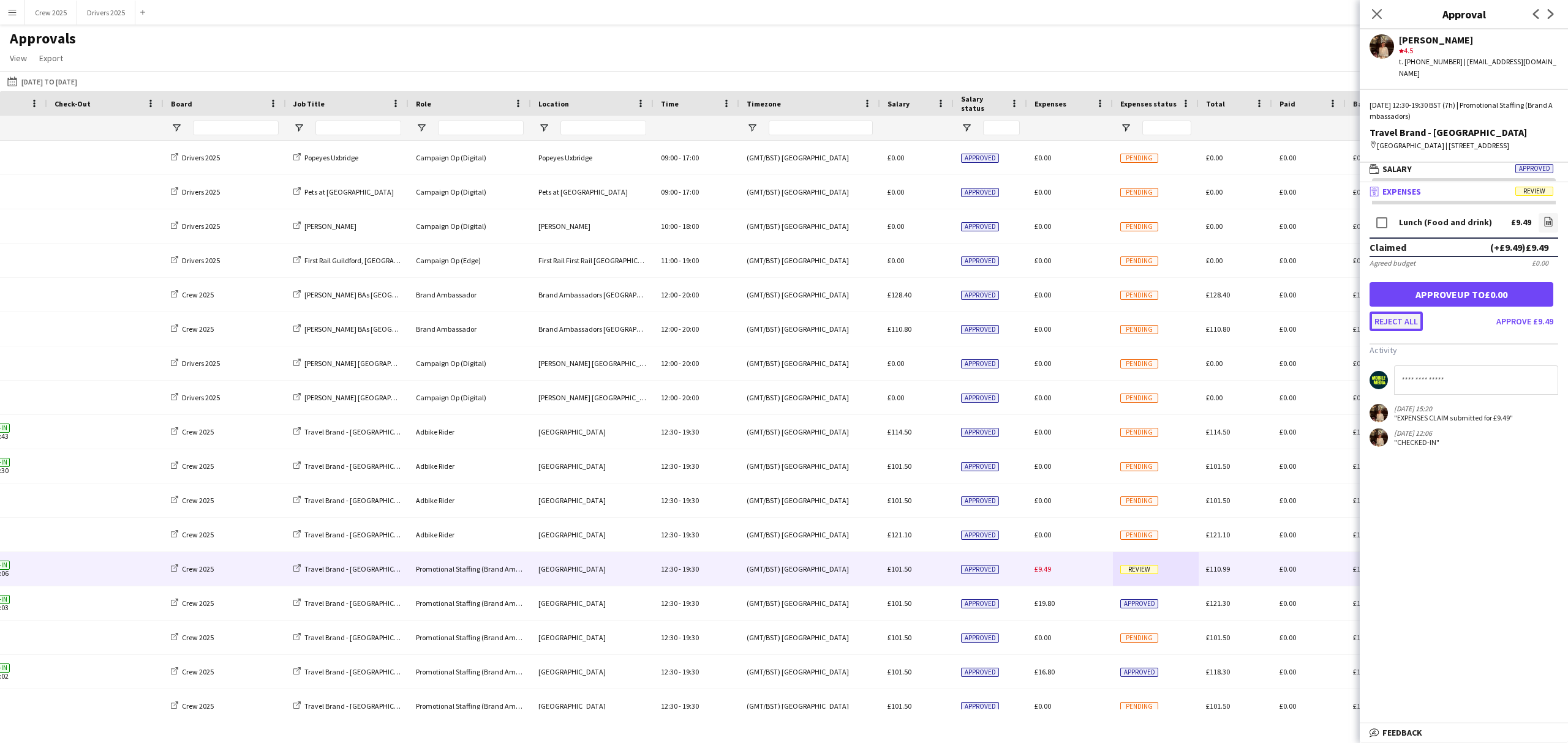
click at [1394, 316] on button "Reject all" at bounding box center [1396, 322] width 53 height 19
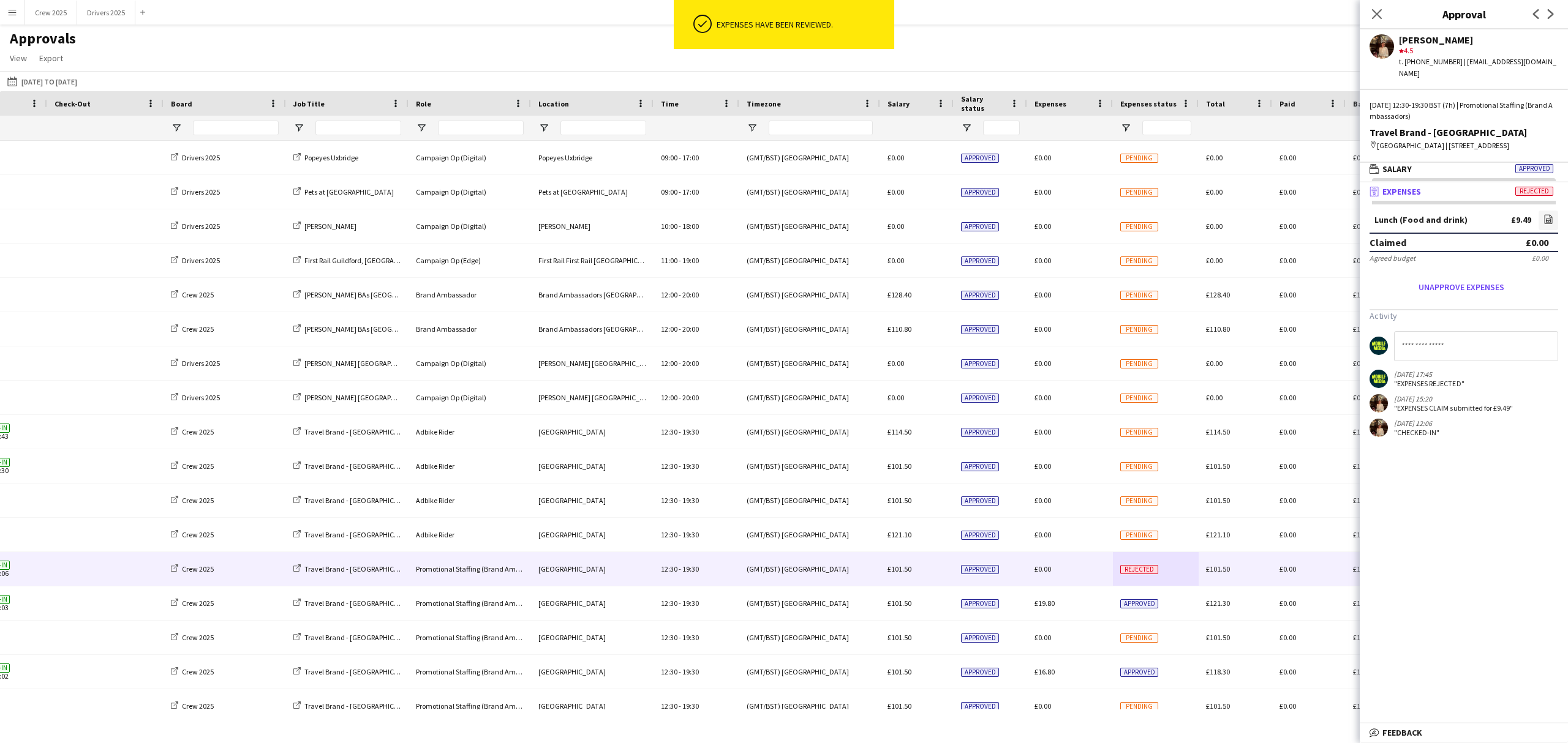
click at [1131, 57] on div "Approvals View Customise view Customise filters Reset Filters Reset View Reset …" at bounding box center [784, 49] width 1568 height 41
